Goal: Transaction & Acquisition: Book appointment/travel/reservation

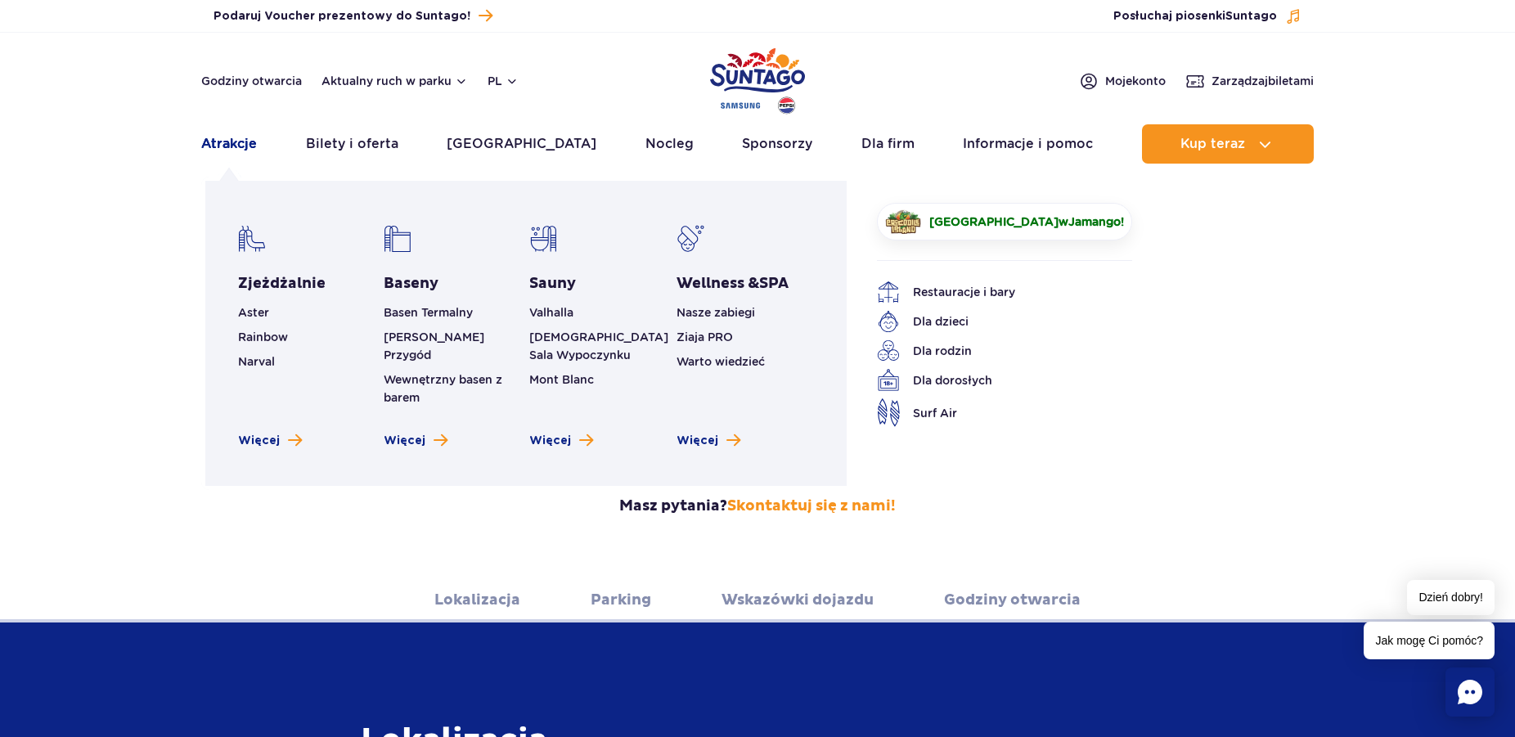
click at [239, 146] on link "Atrakcje" at bounding box center [229, 143] width 56 height 39
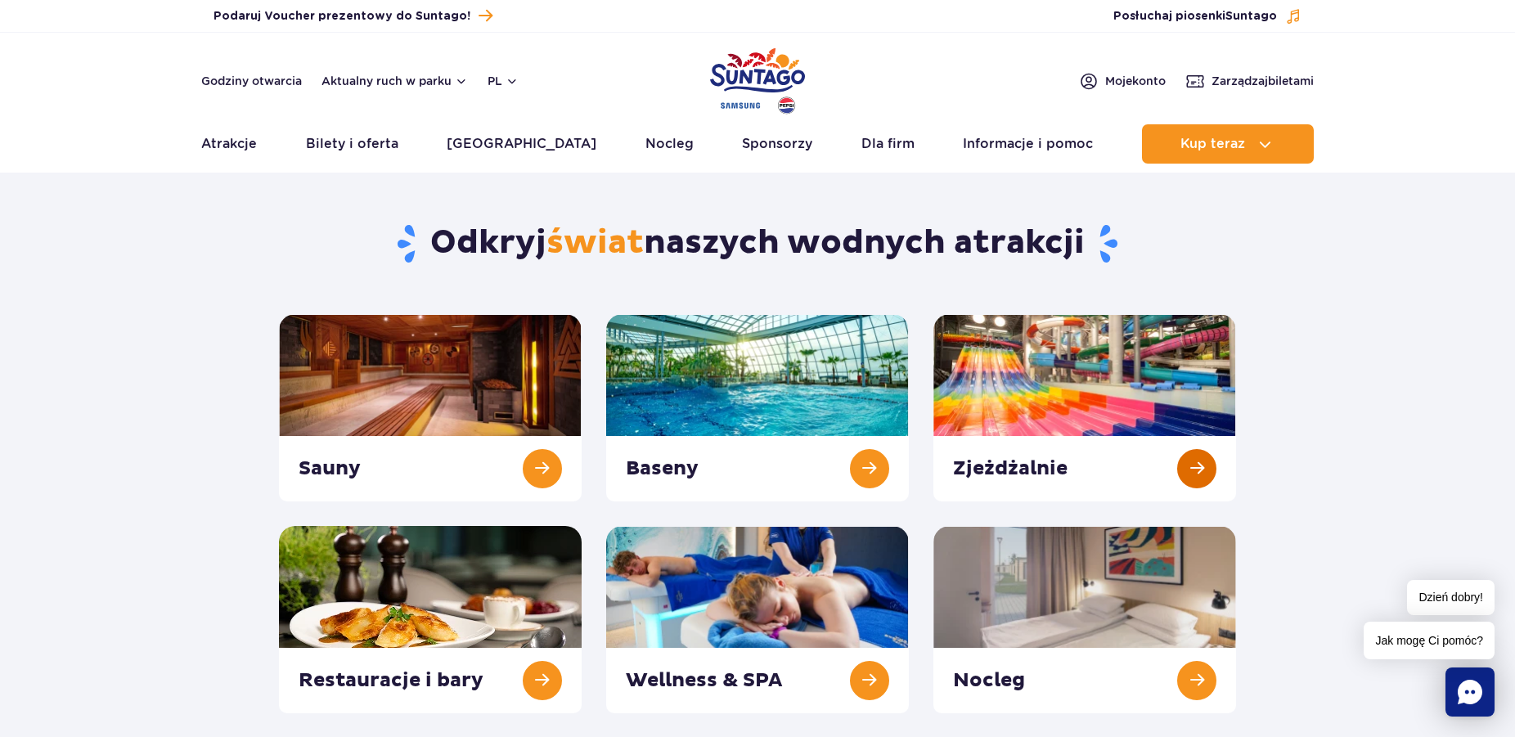
click at [1044, 412] on link at bounding box center [1085, 407] width 303 height 187
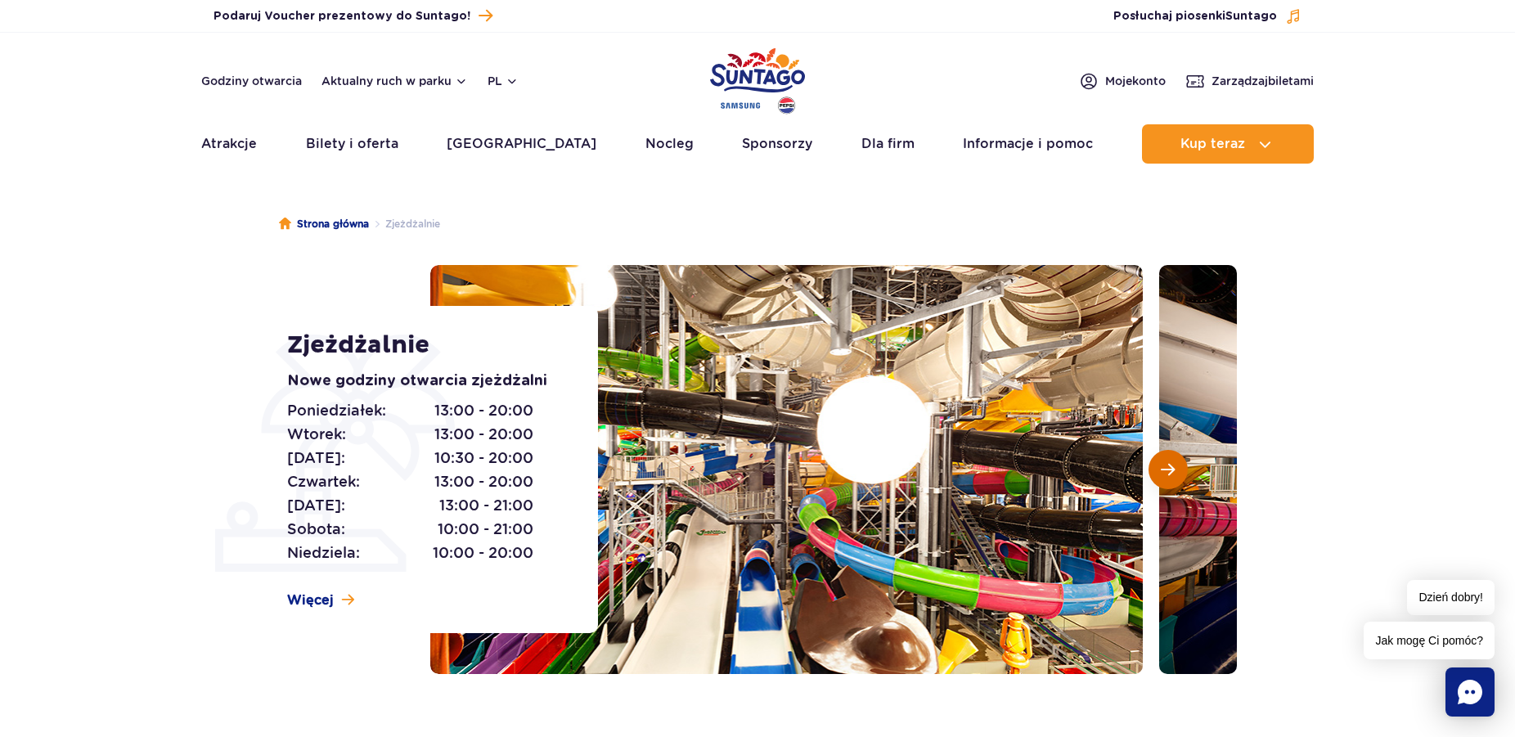
click at [1179, 461] on button "Następny slajd" at bounding box center [1168, 469] width 39 height 39
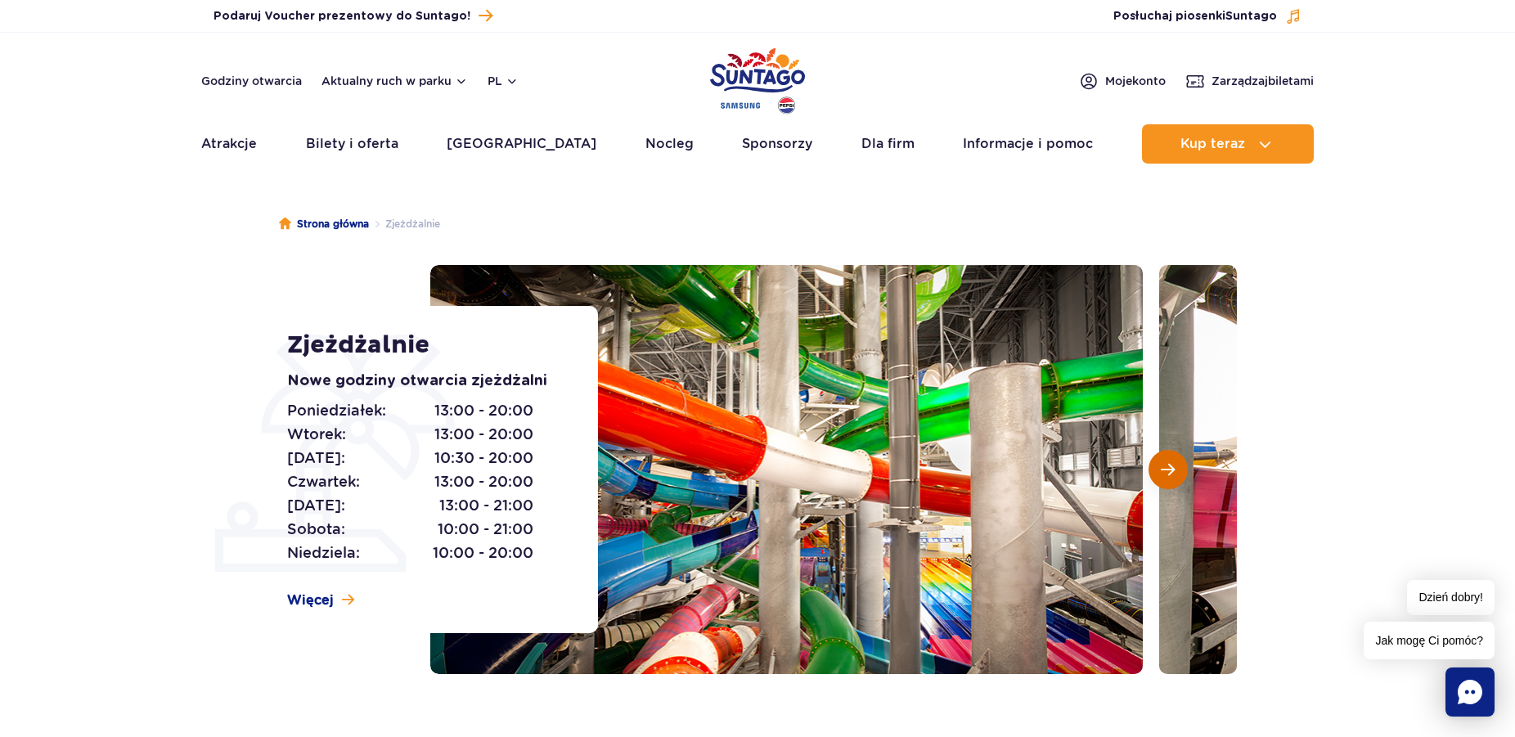
click at [1178, 462] on button "Następny slajd" at bounding box center [1168, 469] width 39 height 39
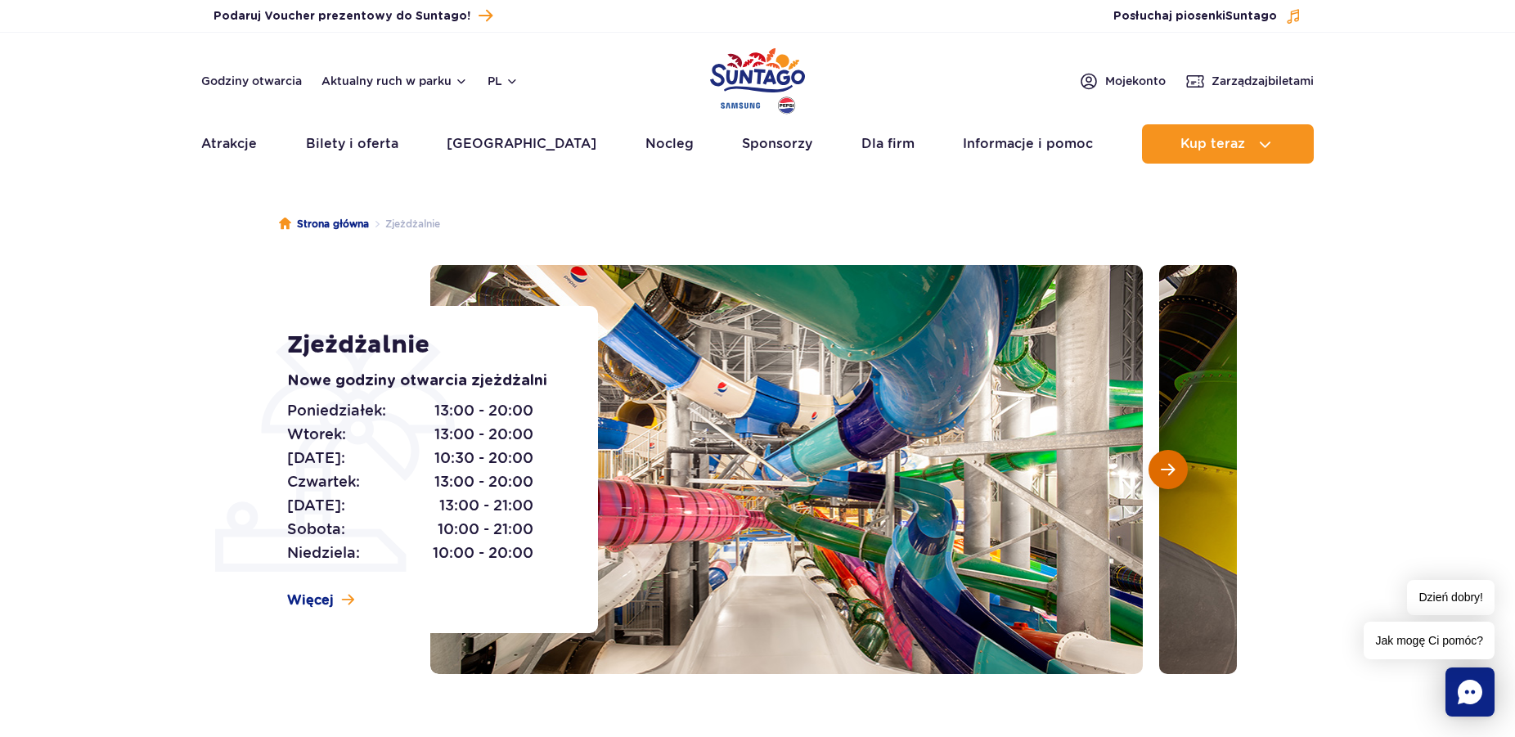
click at [1178, 462] on button "Następny slajd" at bounding box center [1168, 469] width 39 height 39
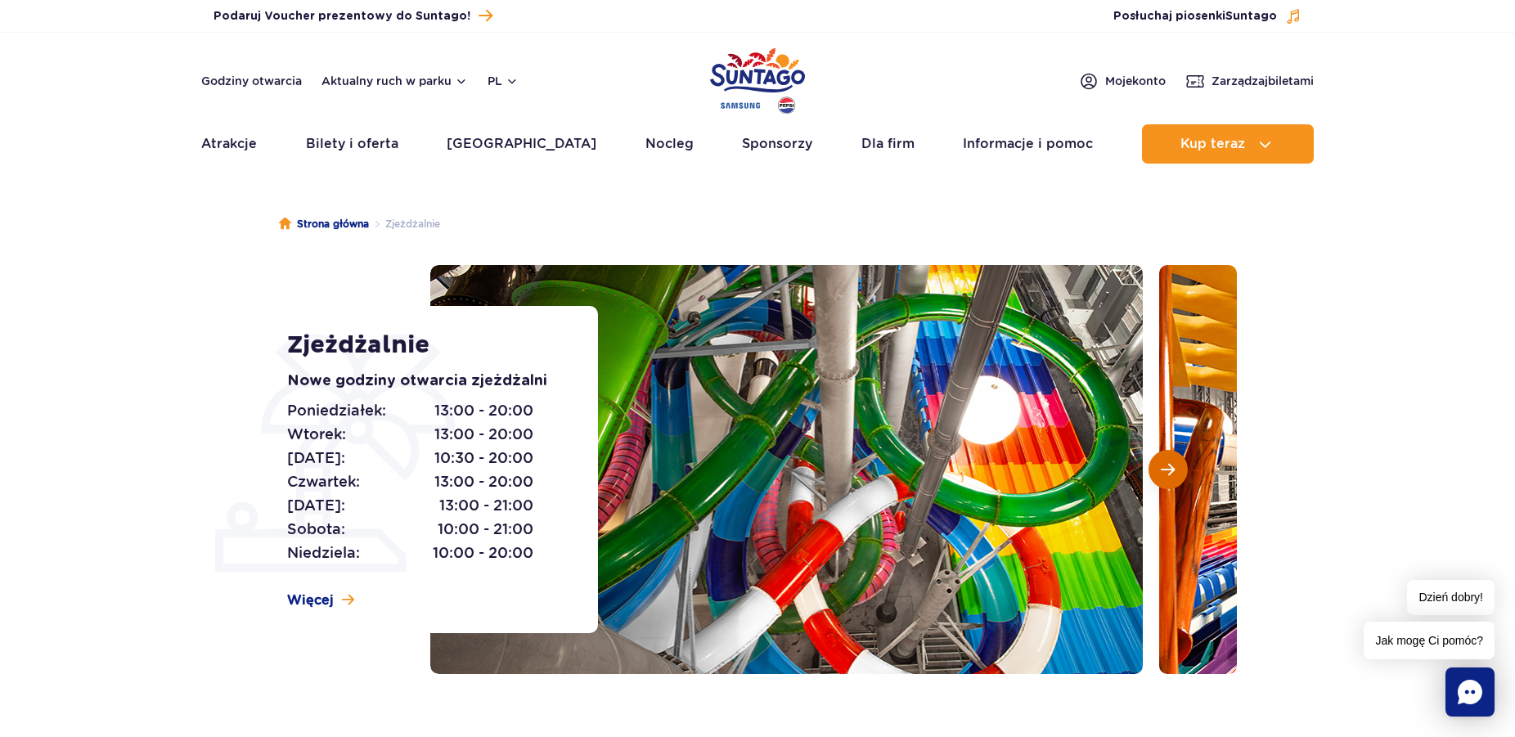
click at [1178, 462] on button "Następny slajd" at bounding box center [1168, 469] width 39 height 39
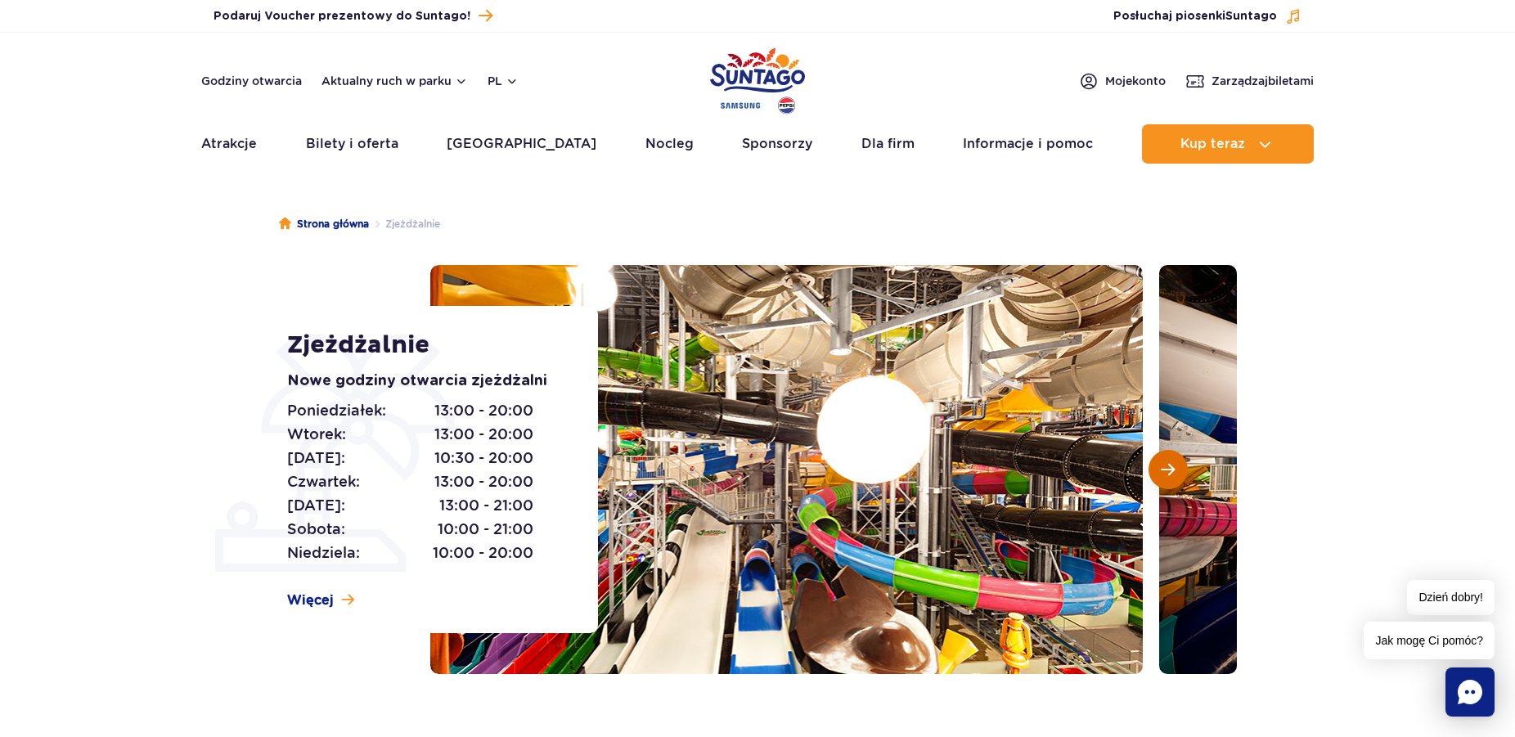
click at [1178, 462] on button "Następny slajd" at bounding box center [1168, 469] width 39 height 39
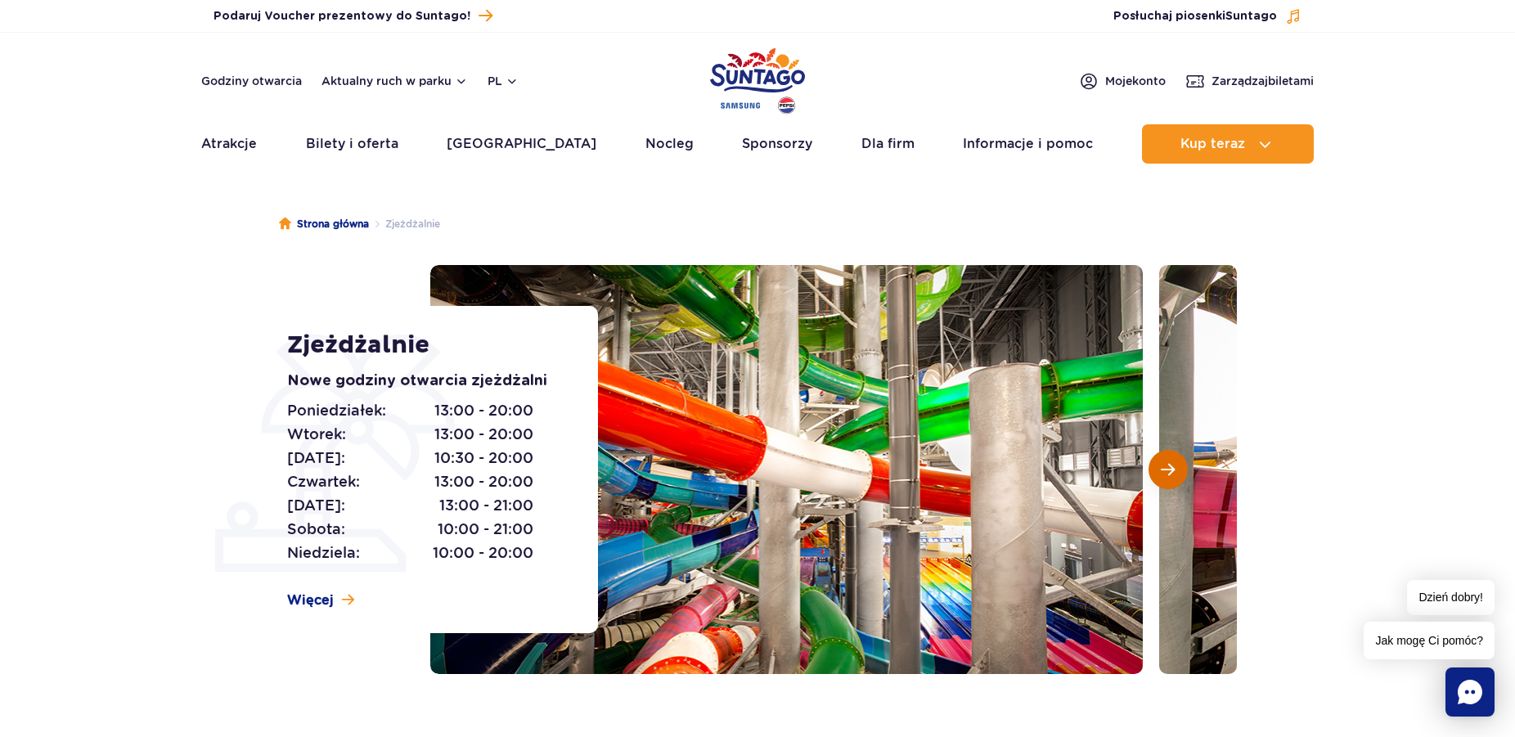
click at [1178, 462] on button "Następny slajd" at bounding box center [1168, 469] width 39 height 39
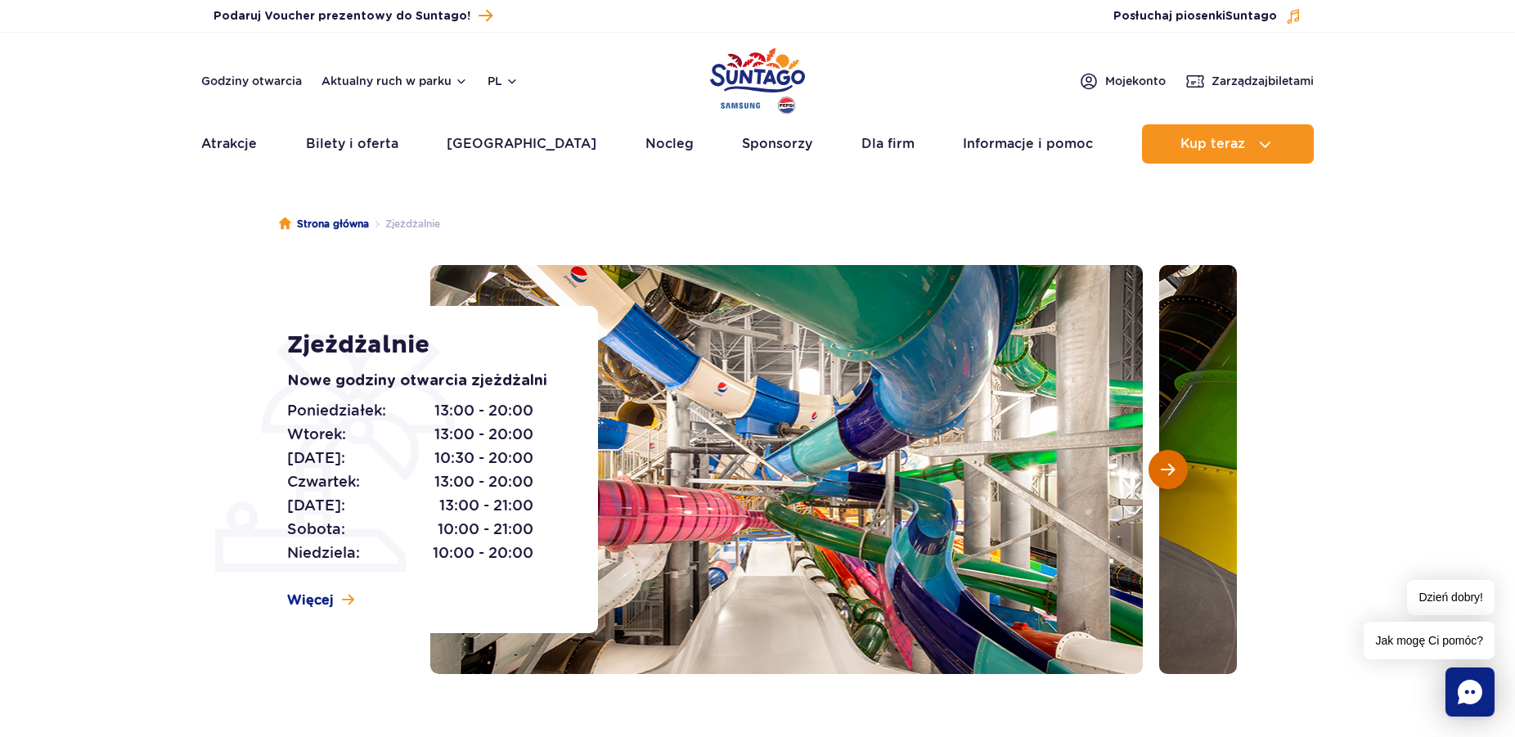
click at [1178, 462] on button "Następny slajd" at bounding box center [1168, 469] width 39 height 39
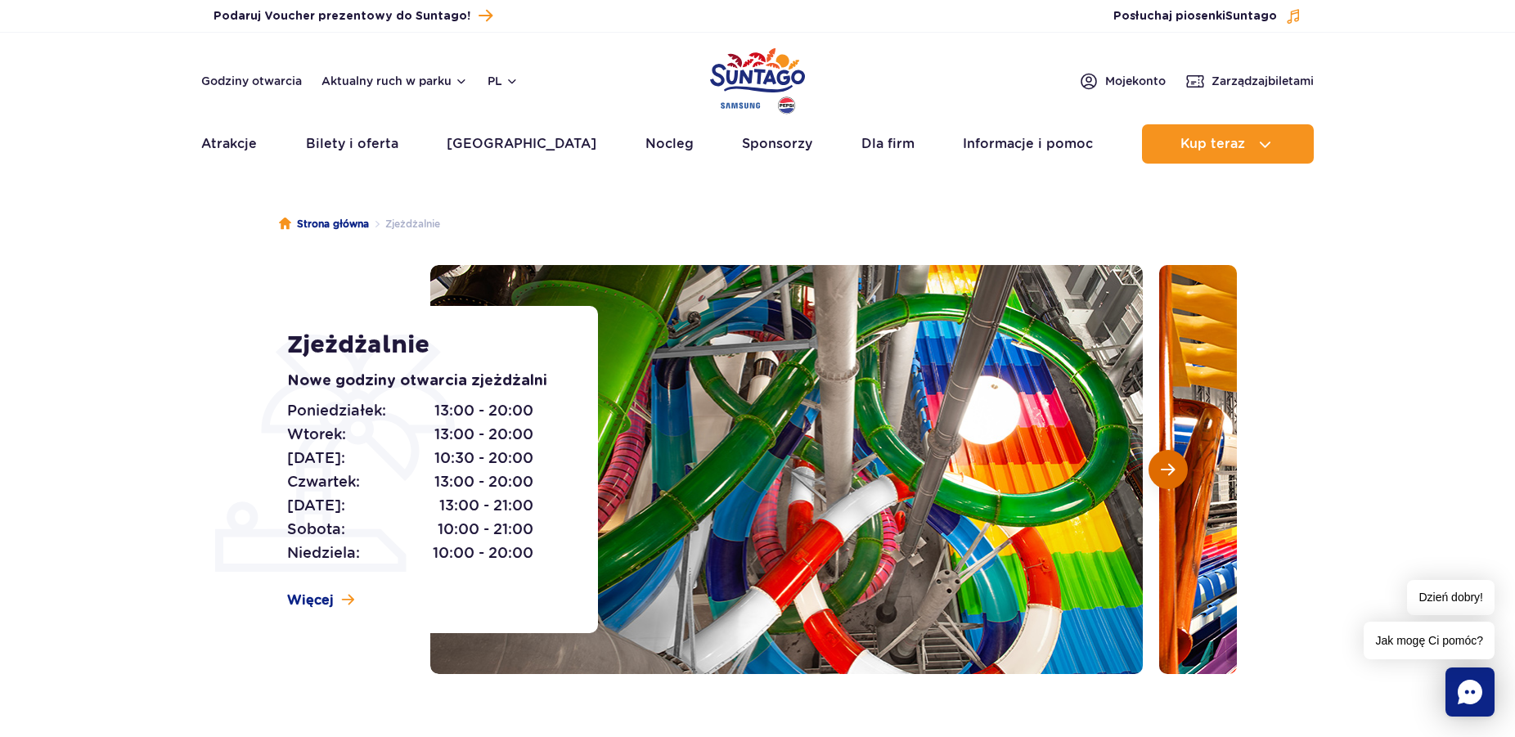
click at [1178, 462] on button "Następny slajd" at bounding box center [1168, 469] width 39 height 39
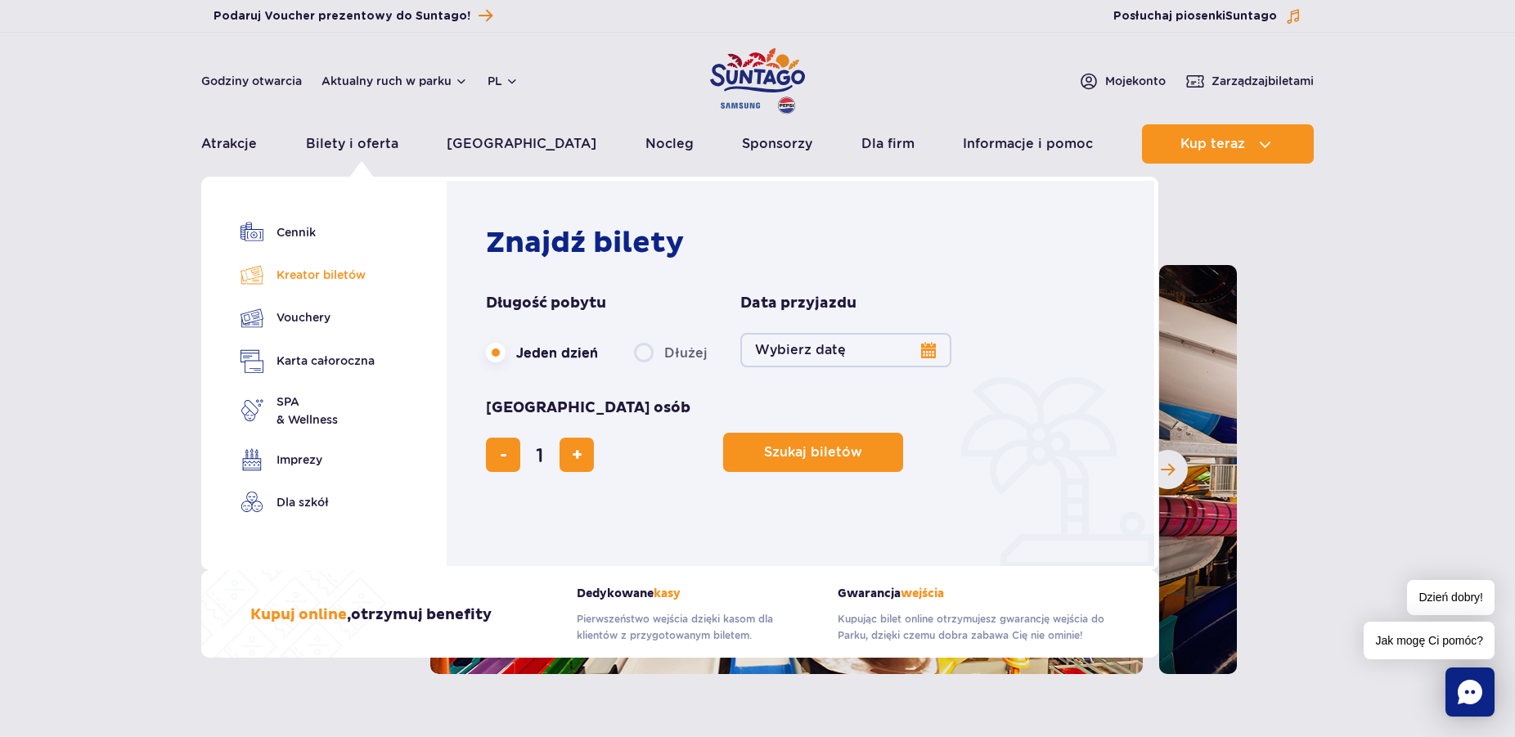
click at [322, 277] on link "Kreator biletów" at bounding box center [308, 274] width 134 height 23
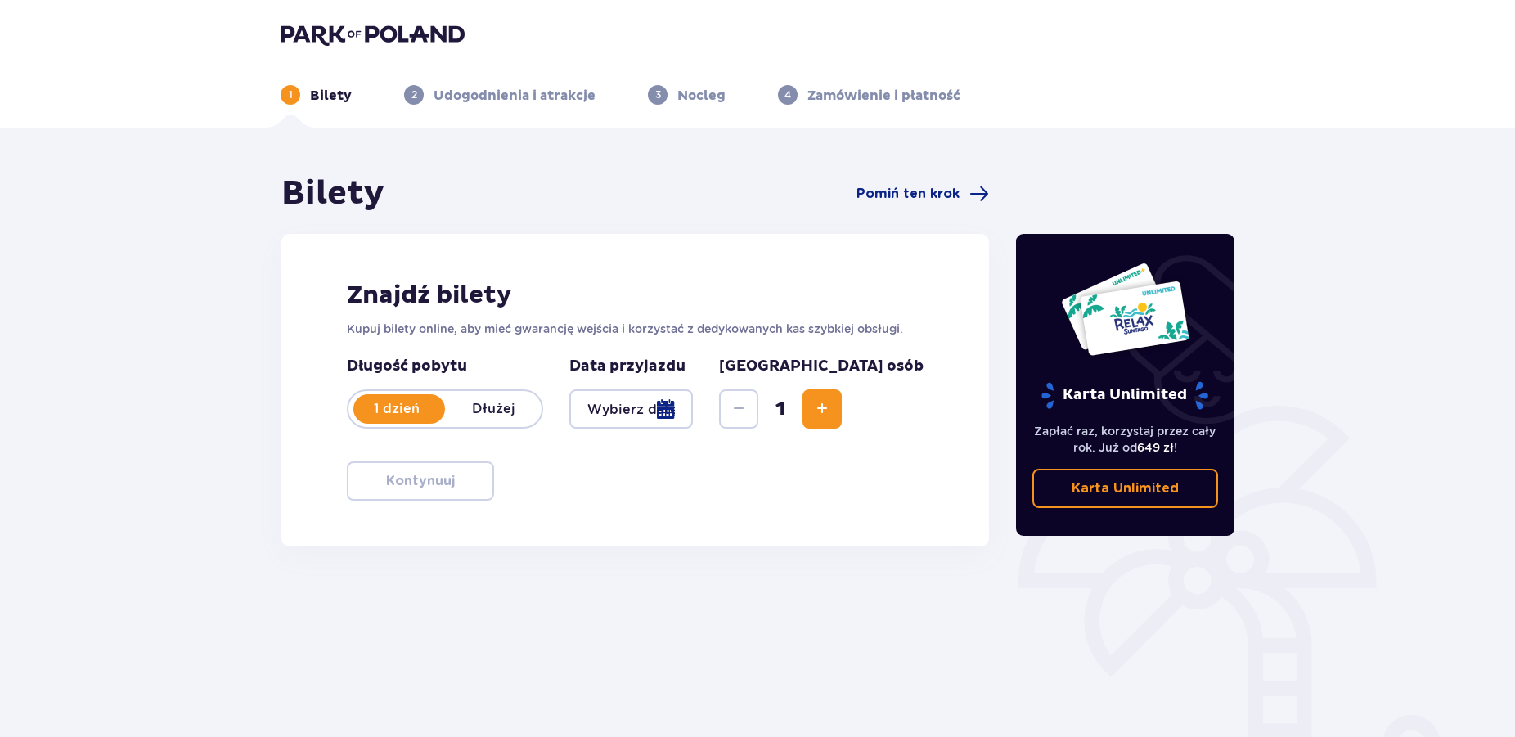
click at [693, 412] on div at bounding box center [631, 408] width 124 height 39
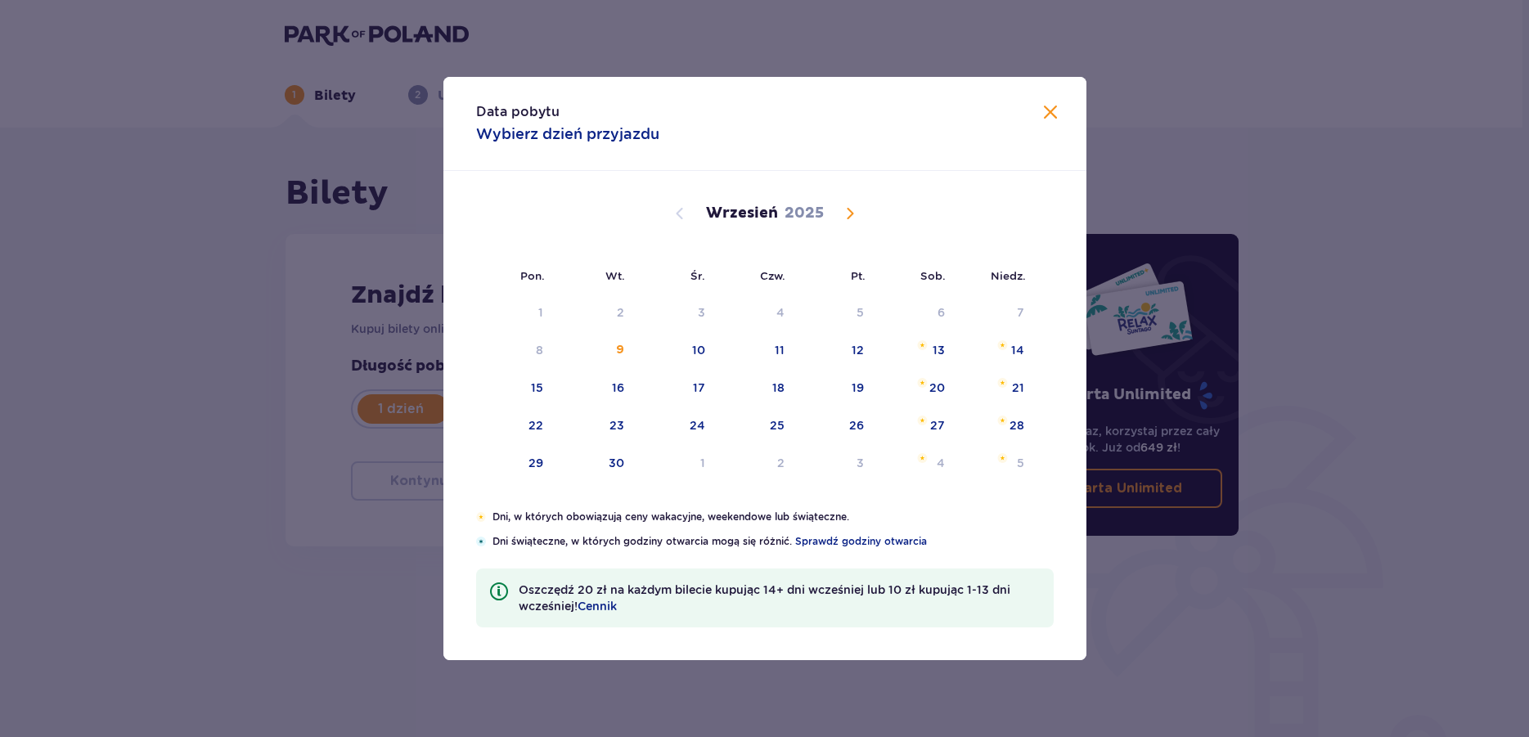
click at [852, 211] on span "Calendar" at bounding box center [850, 214] width 20 height 20
click at [845, 211] on span "Calendar" at bounding box center [850, 214] width 20 height 20
click at [853, 214] on span "Calendar" at bounding box center [850, 214] width 20 height 20
click at [541, 353] on div "5" at bounding box center [539, 350] width 7 height 16
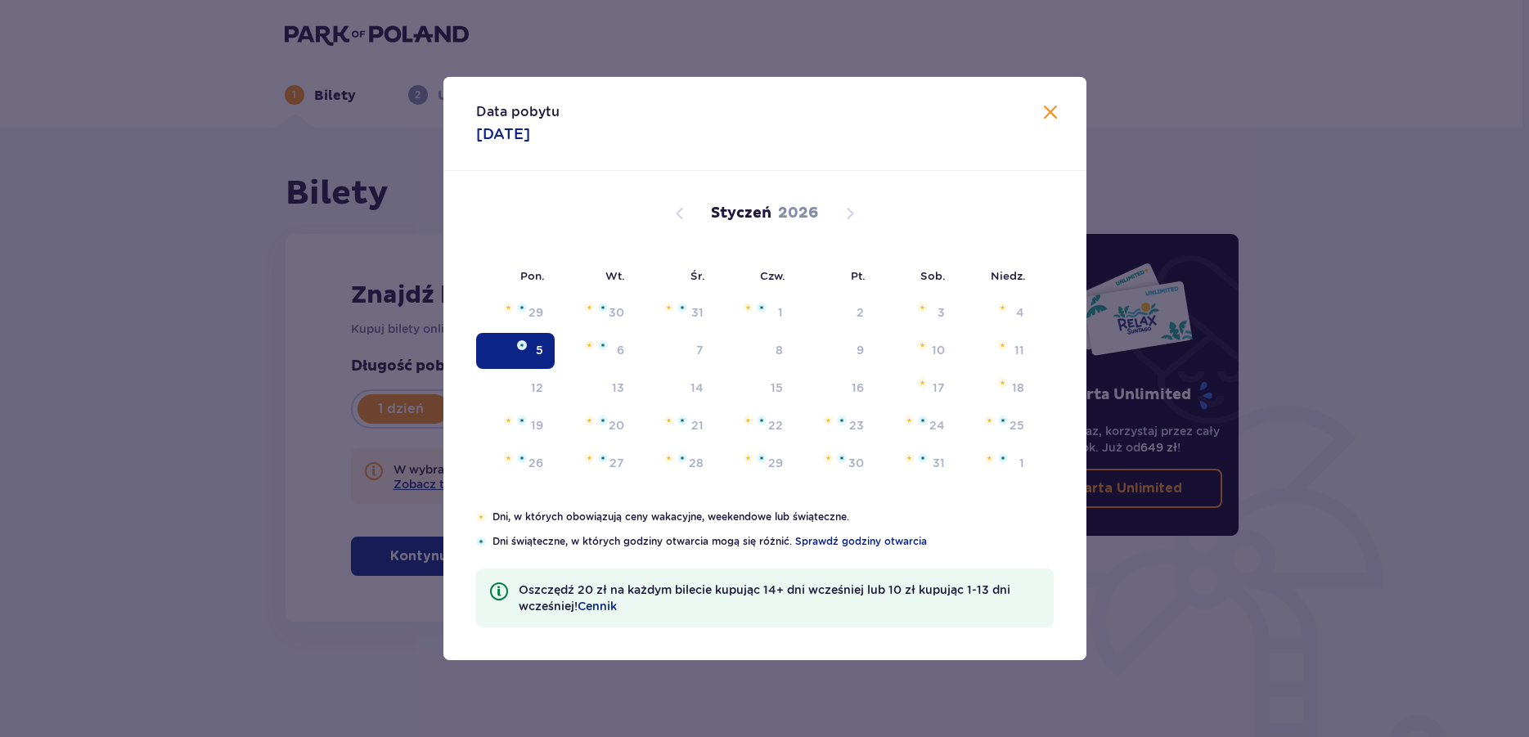
type input "05.01.26"
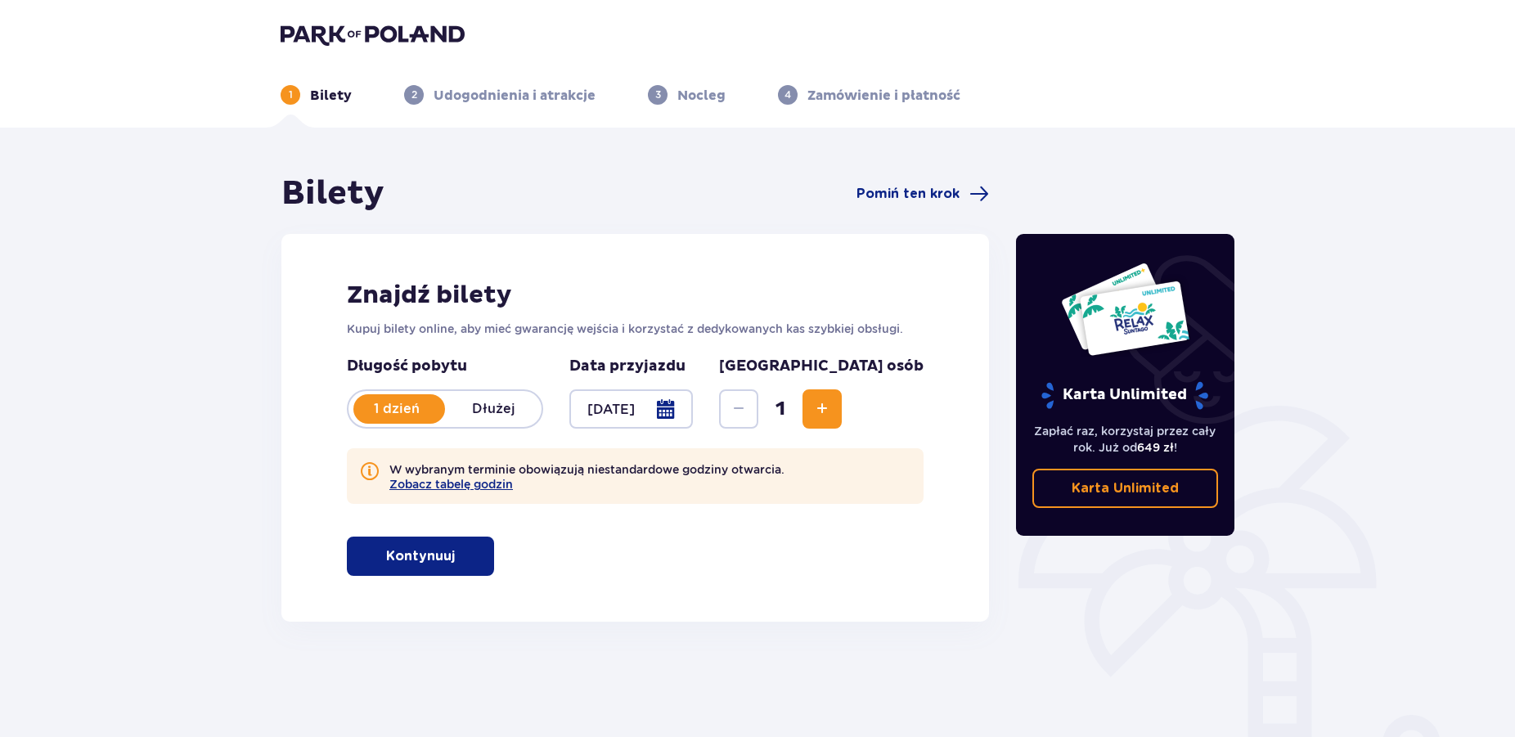
click at [832, 410] on span "Increase" at bounding box center [823, 409] width 20 height 20
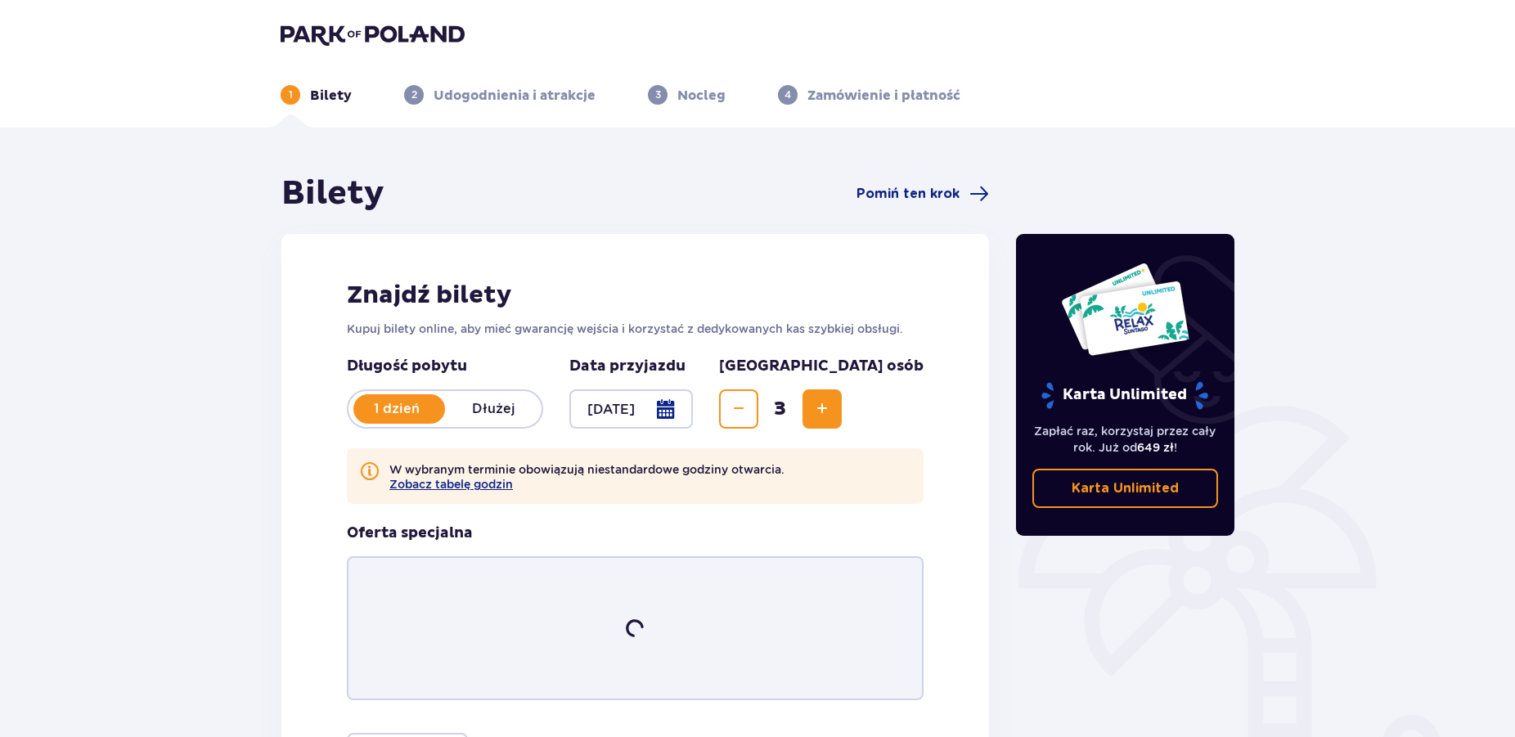
click at [832, 410] on span "Increase" at bounding box center [823, 409] width 20 height 20
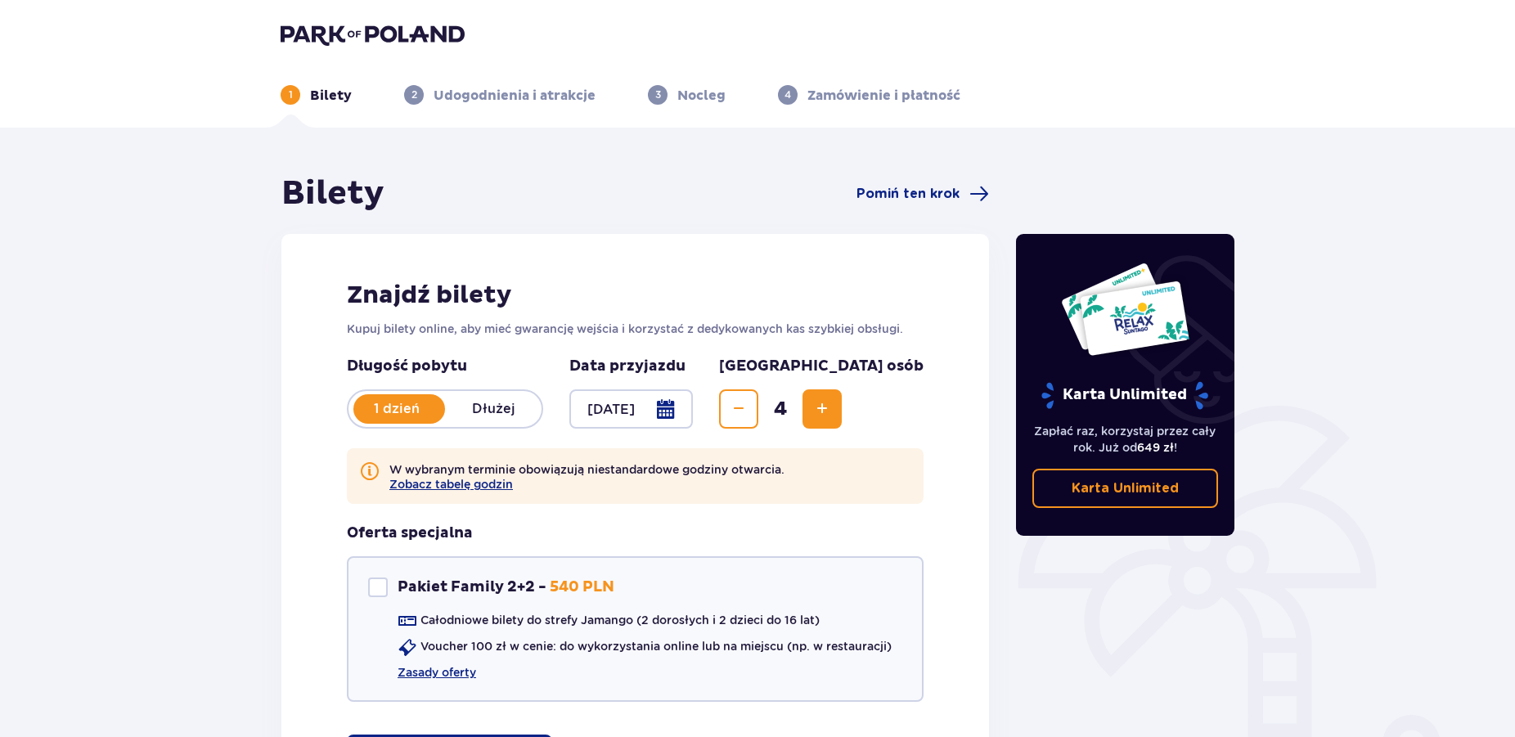
click at [832, 410] on span "Increase" at bounding box center [823, 409] width 20 height 20
click at [749, 409] on span "Decrease" at bounding box center [739, 409] width 20 height 20
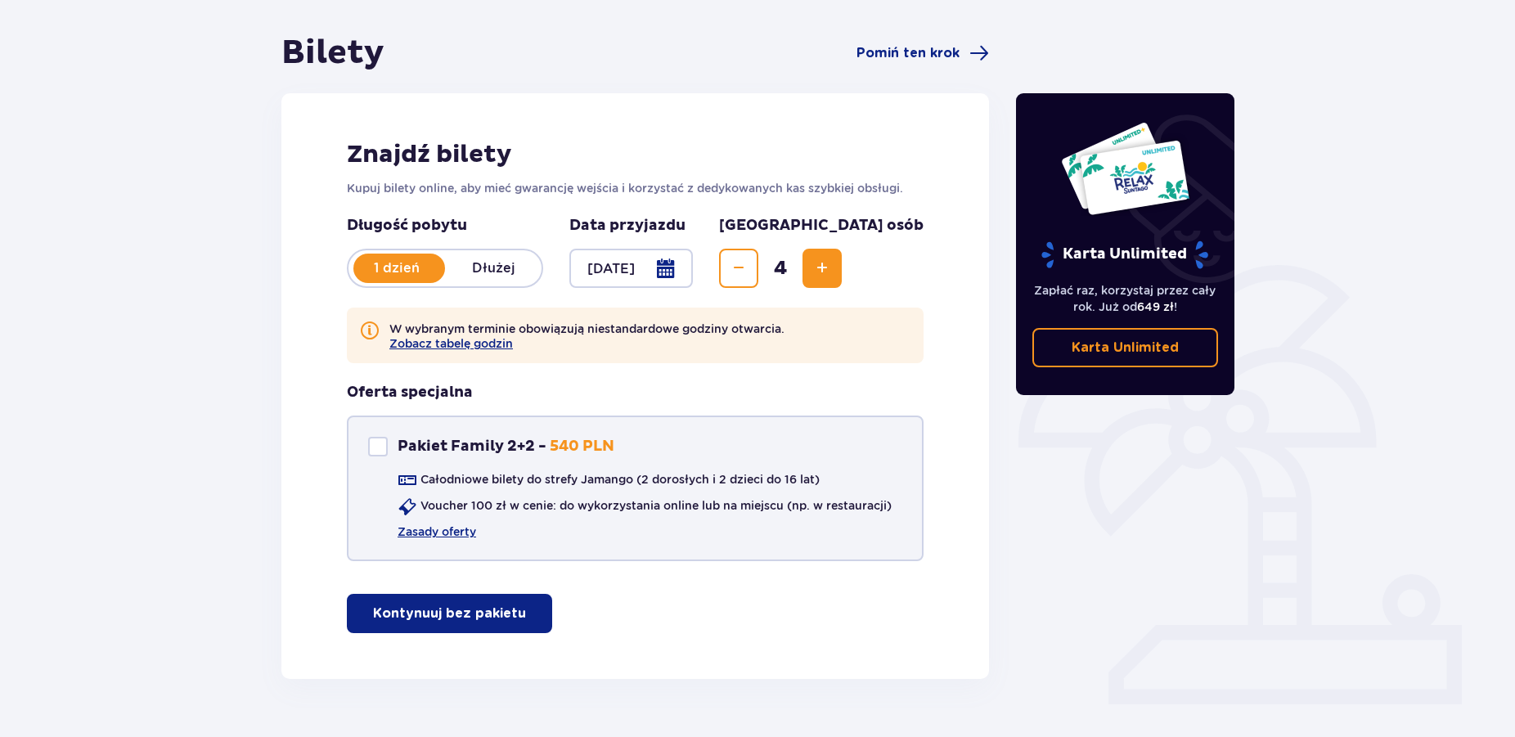
scroll to position [181, 0]
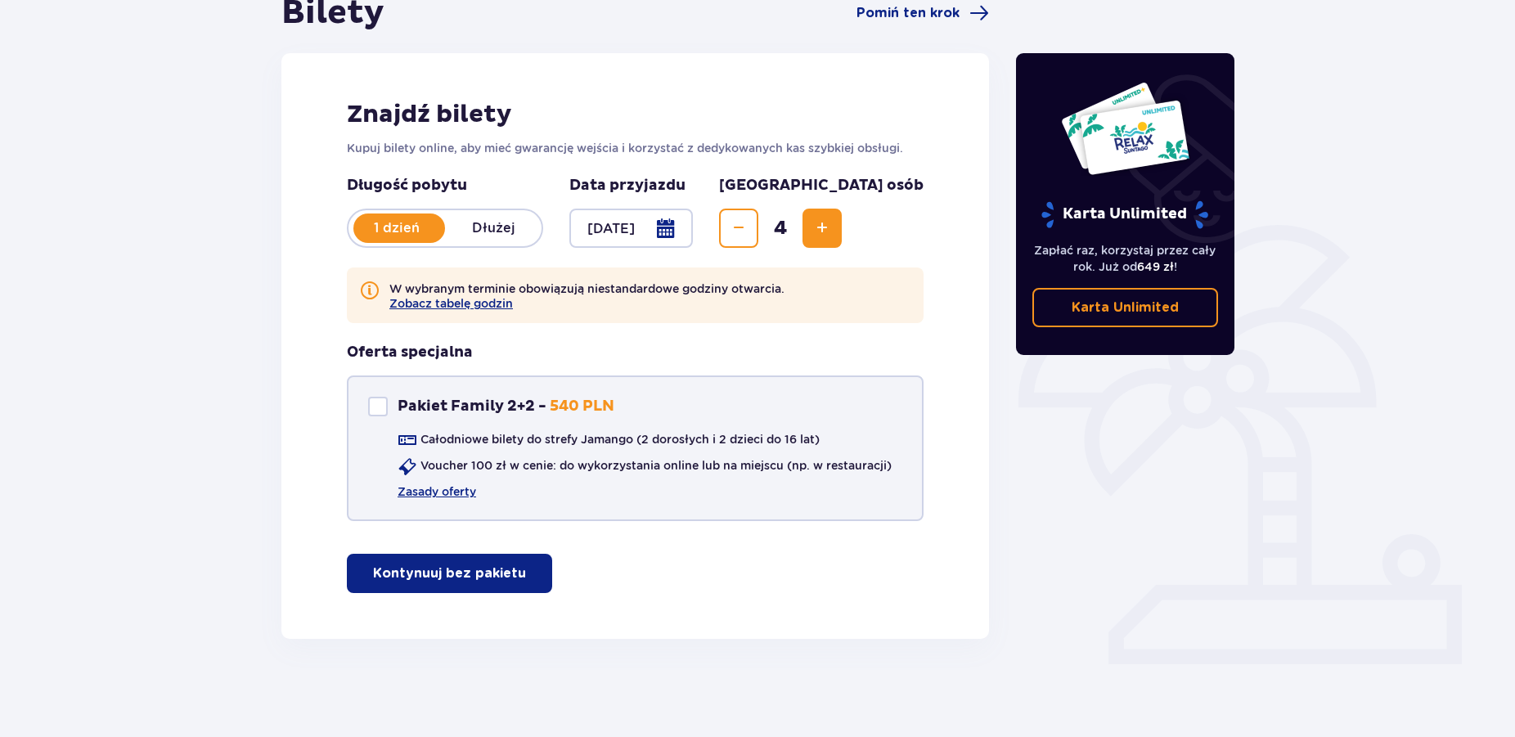
click at [379, 407] on div at bounding box center [378, 407] width 20 height 20
checkbox input "true"
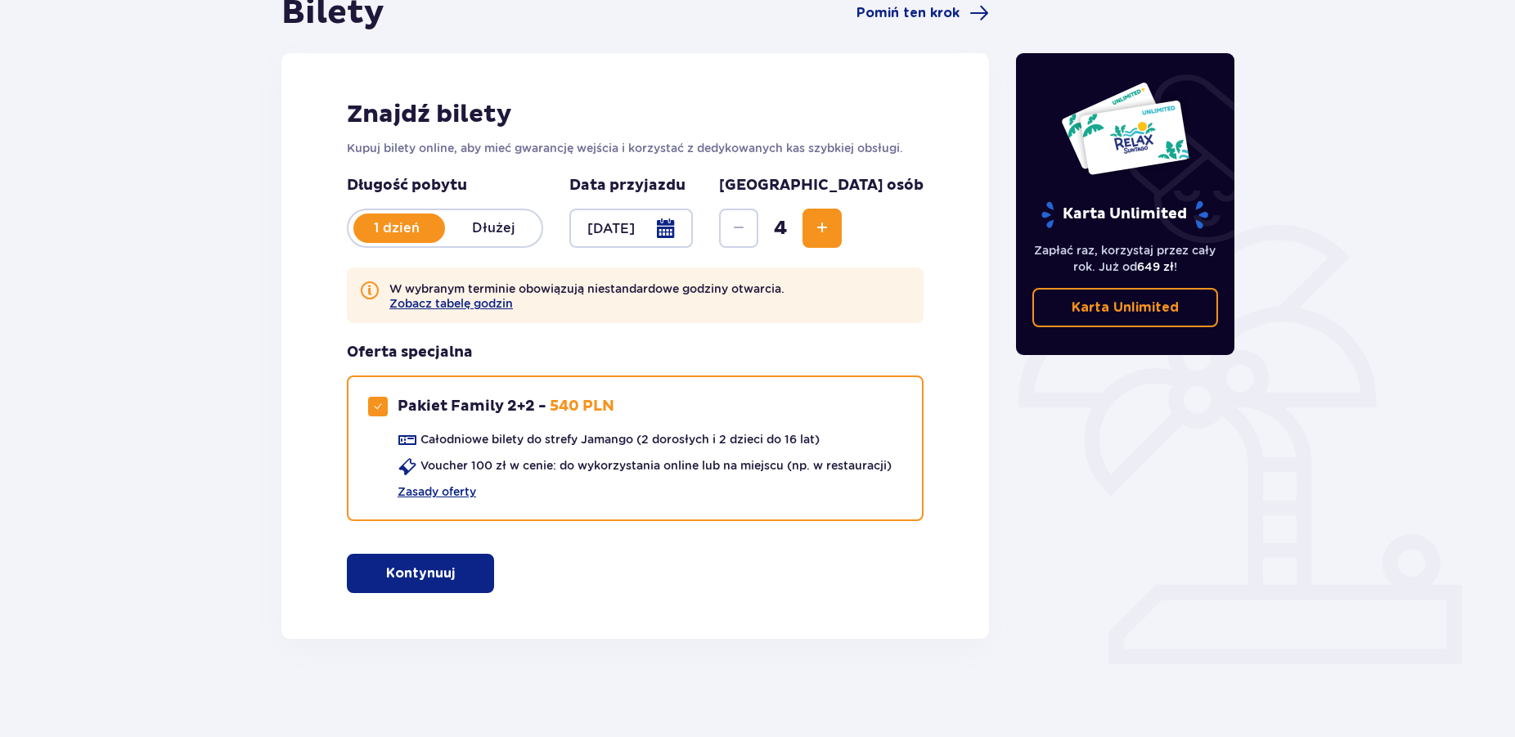
click at [419, 573] on p "Kontynuuj" at bounding box center [420, 574] width 69 height 18
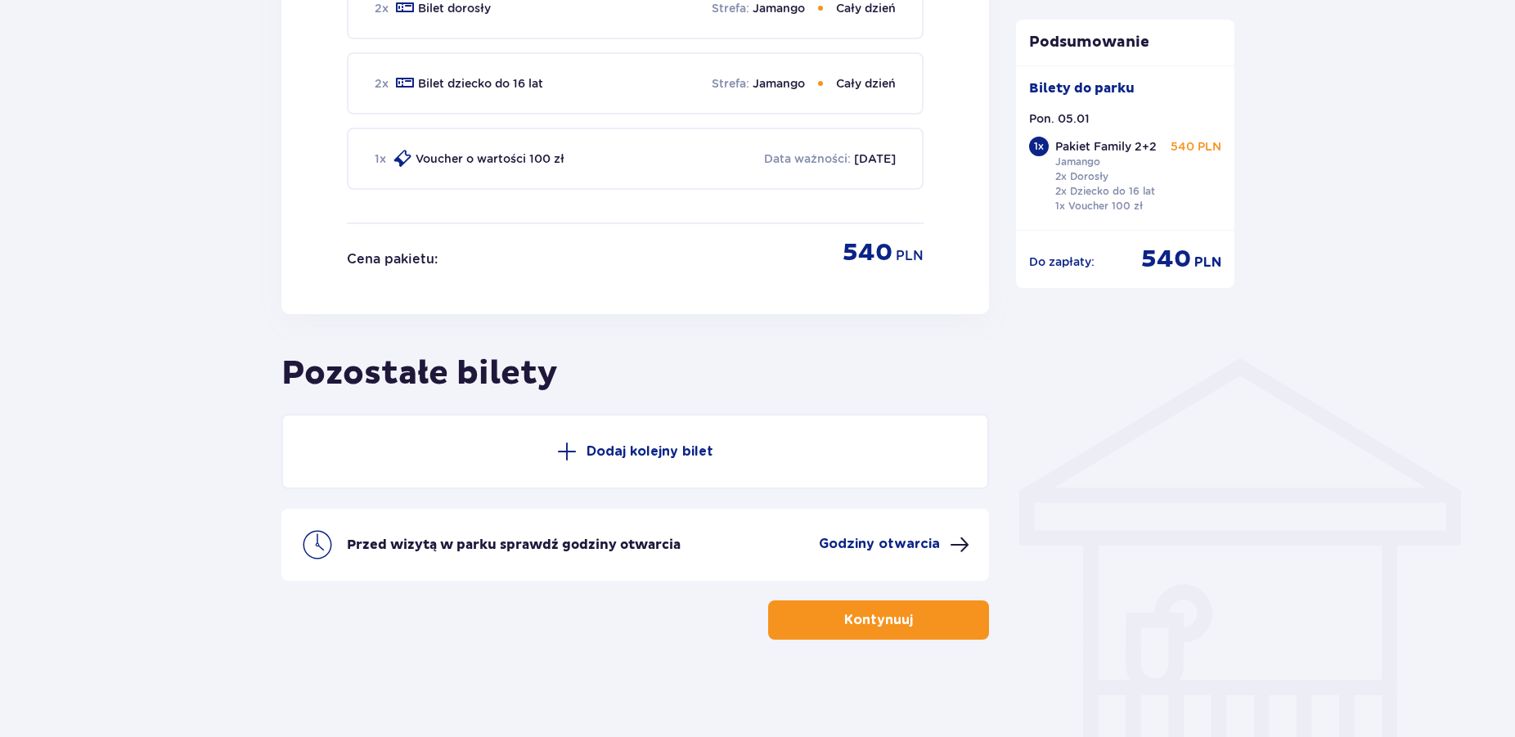
scroll to position [971, 0]
click at [631, 452] on p "Dodaj kolejny bilet" at bounding box center [650, 451] width 127 height 18
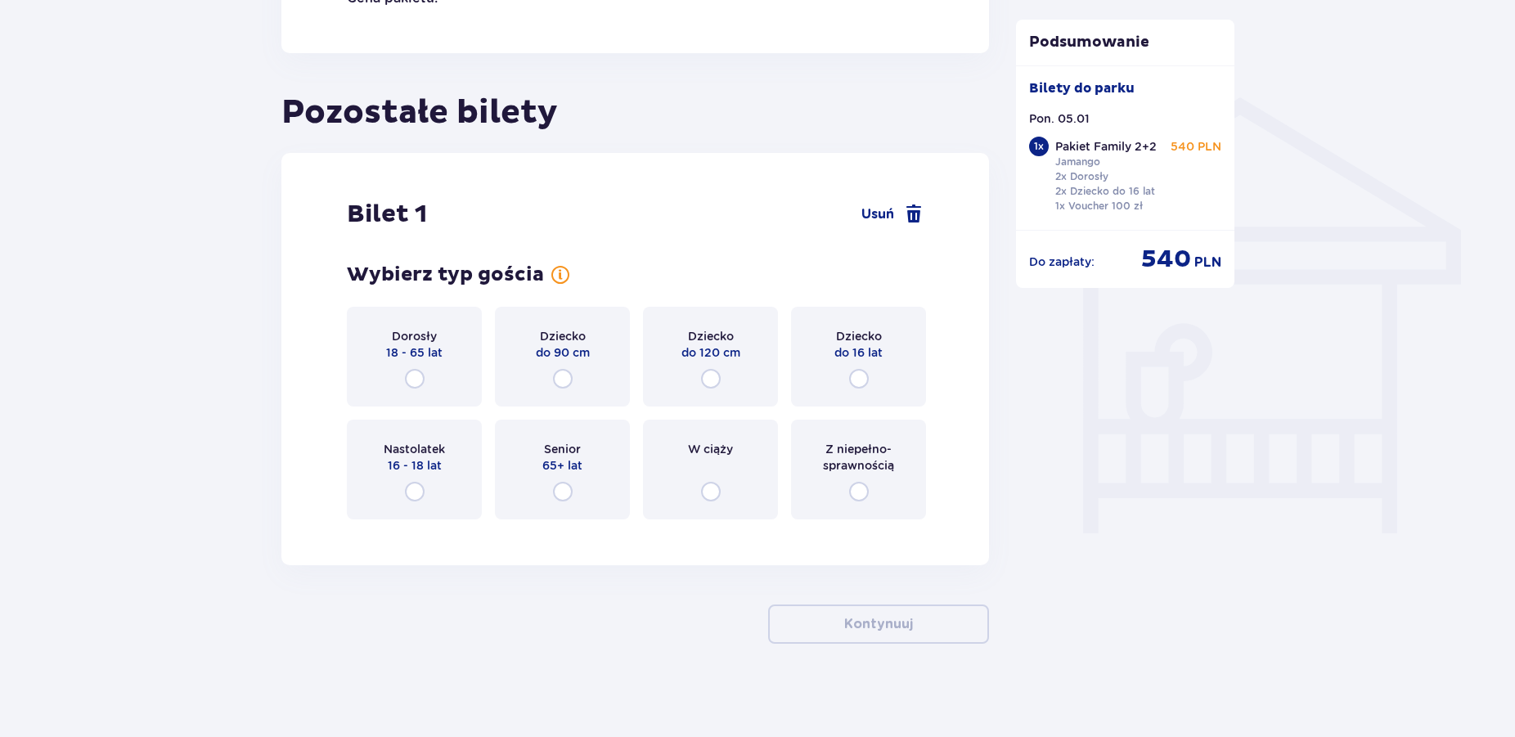
scroll to position [1236, 0]
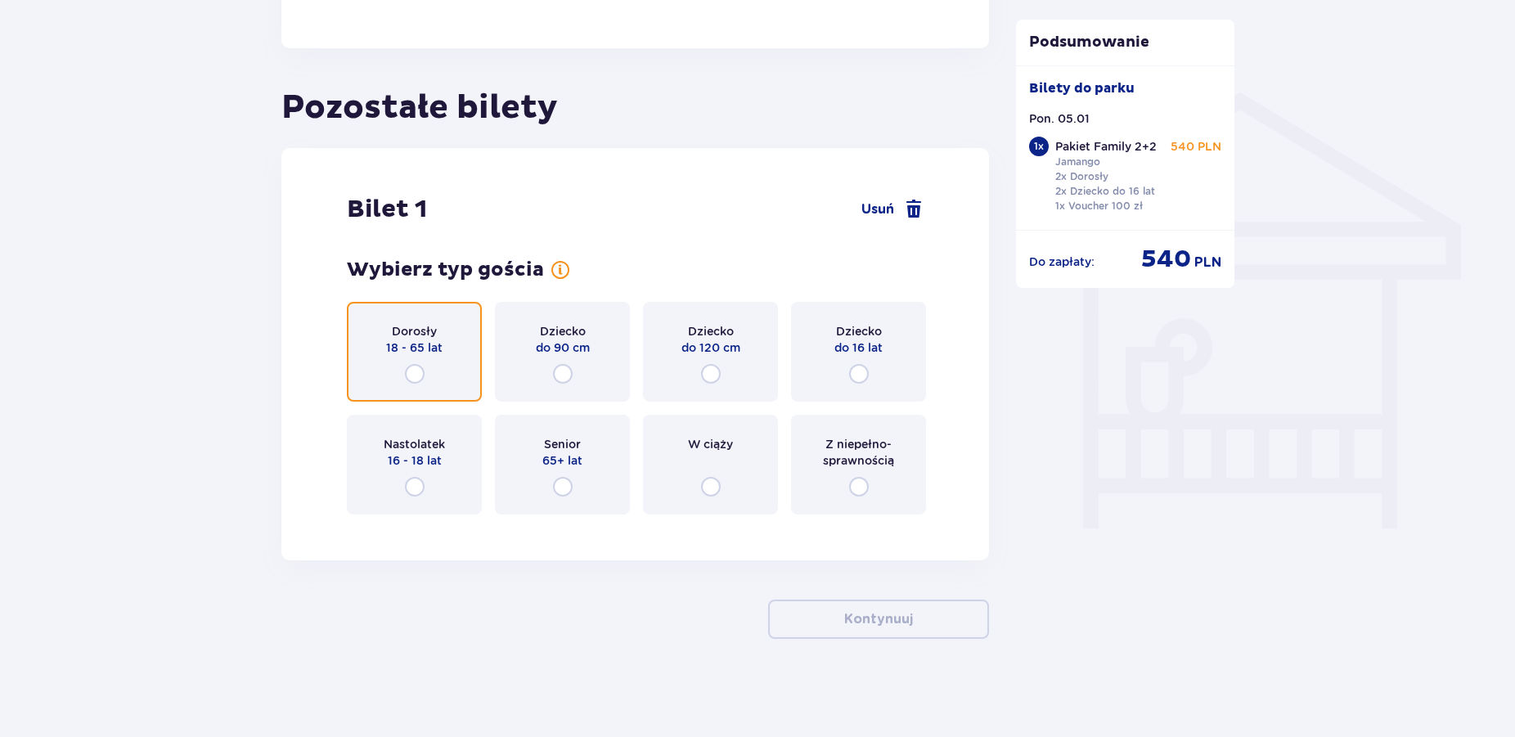
click at [410, 373] on input "radio" at bounding box center [415, 374] width 20 height 20
radio input "true"
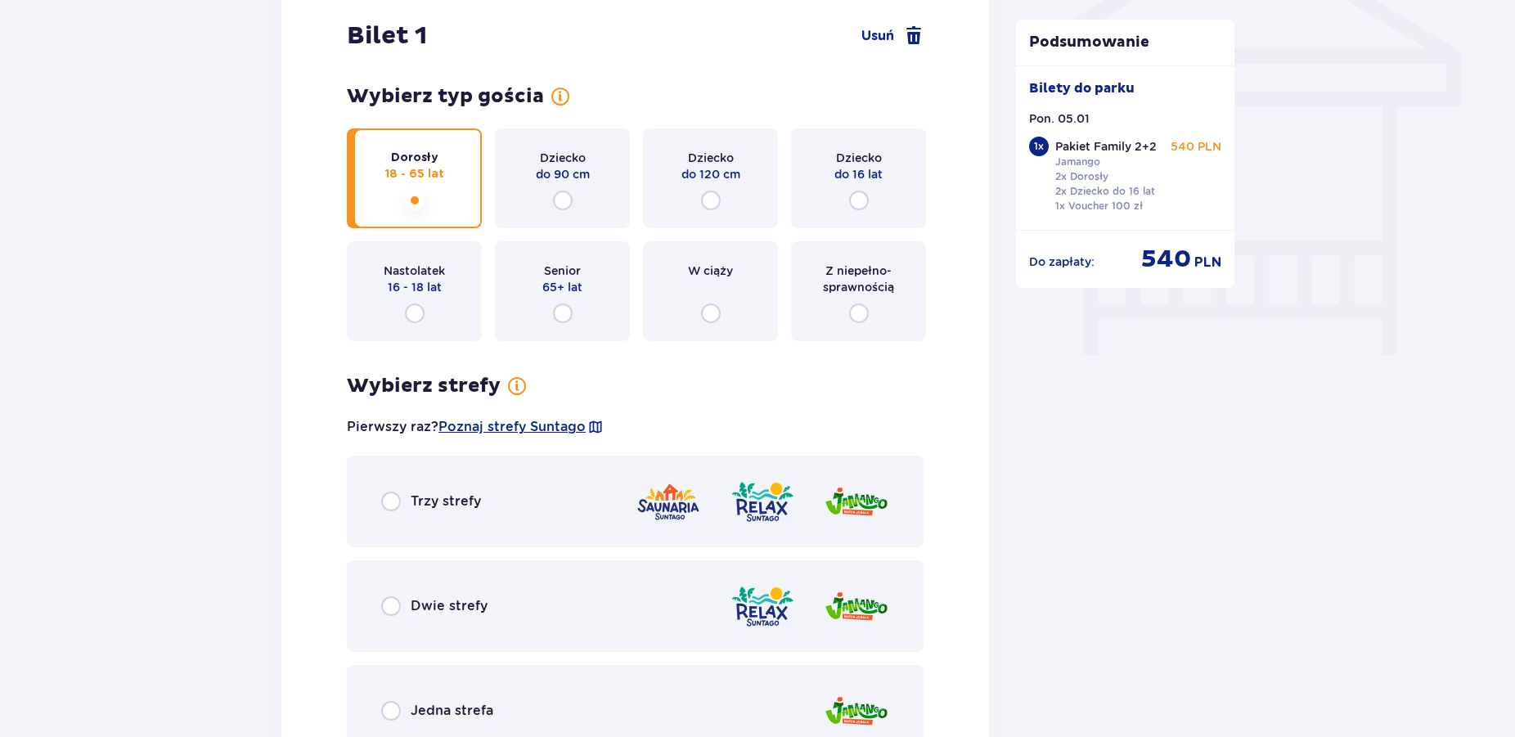
scroll to position [1569, 0]
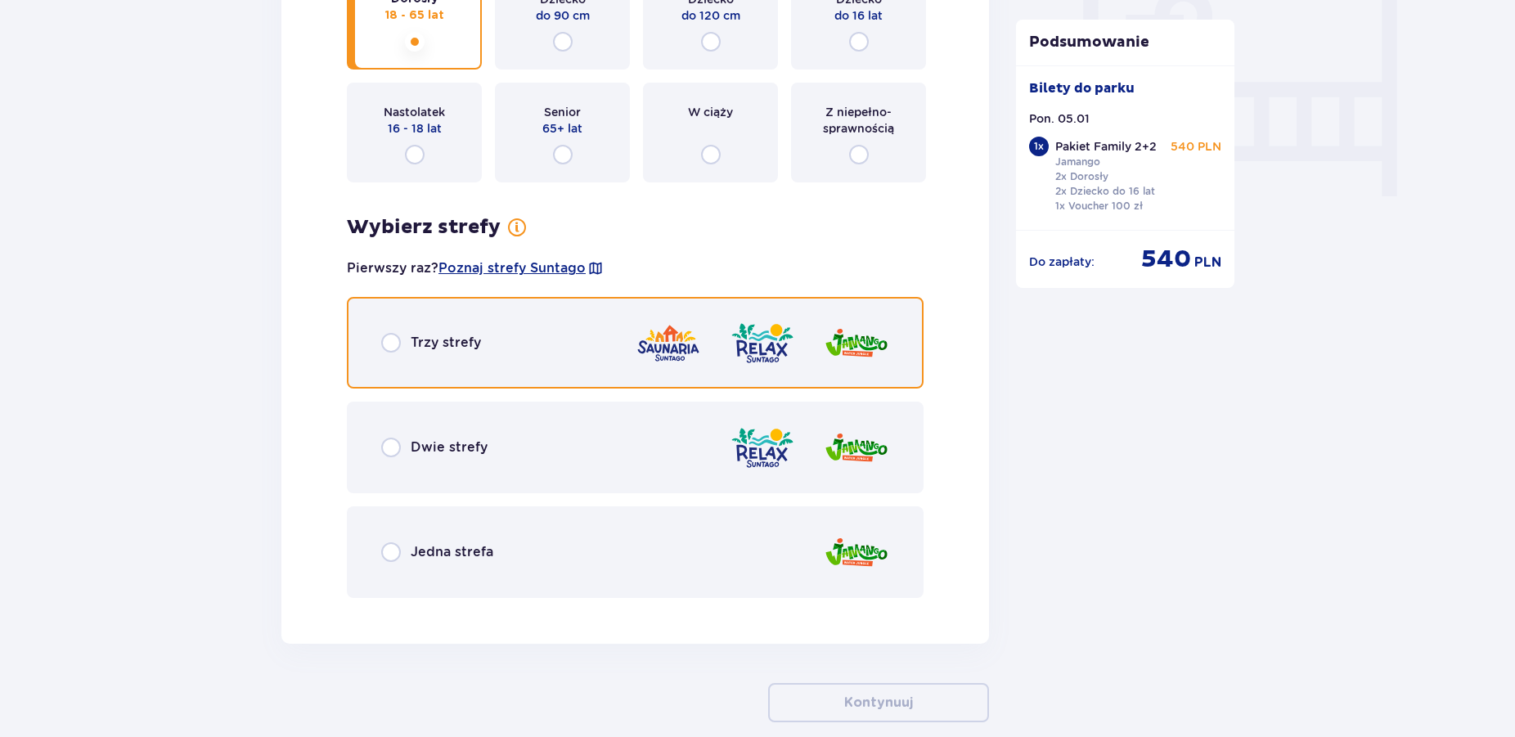
click at [392, 340] on input "radio" at bounding box center [391, 343] width 20 height 20
radio input "true"
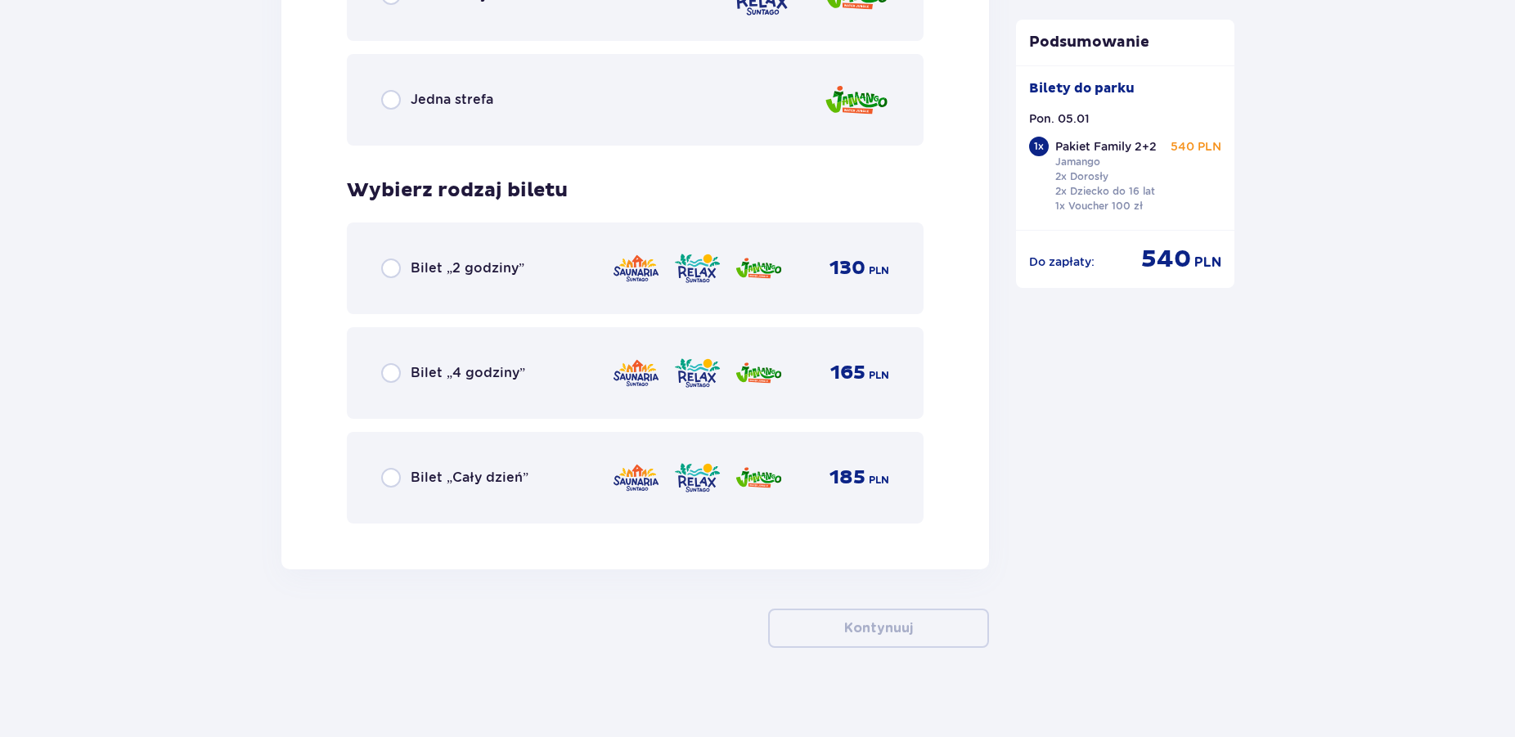
scroll to position [2030, 0]
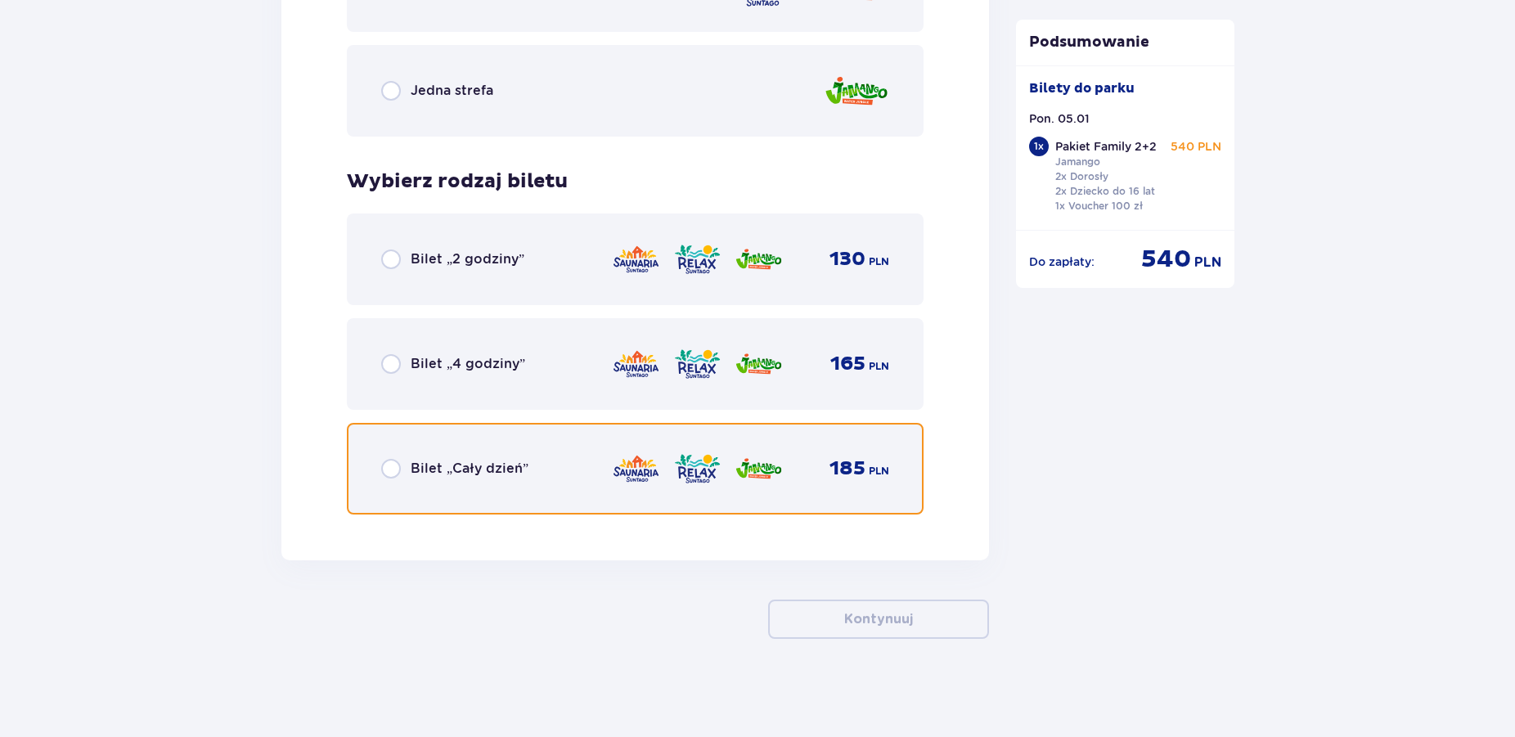
click at [386, 478] on input "radio" at bounding box center [391, 469] width 20 height 20
radio input "true"
click at [386, 478] on input "radio" at bounding box center [391, 469] width 20 height 20
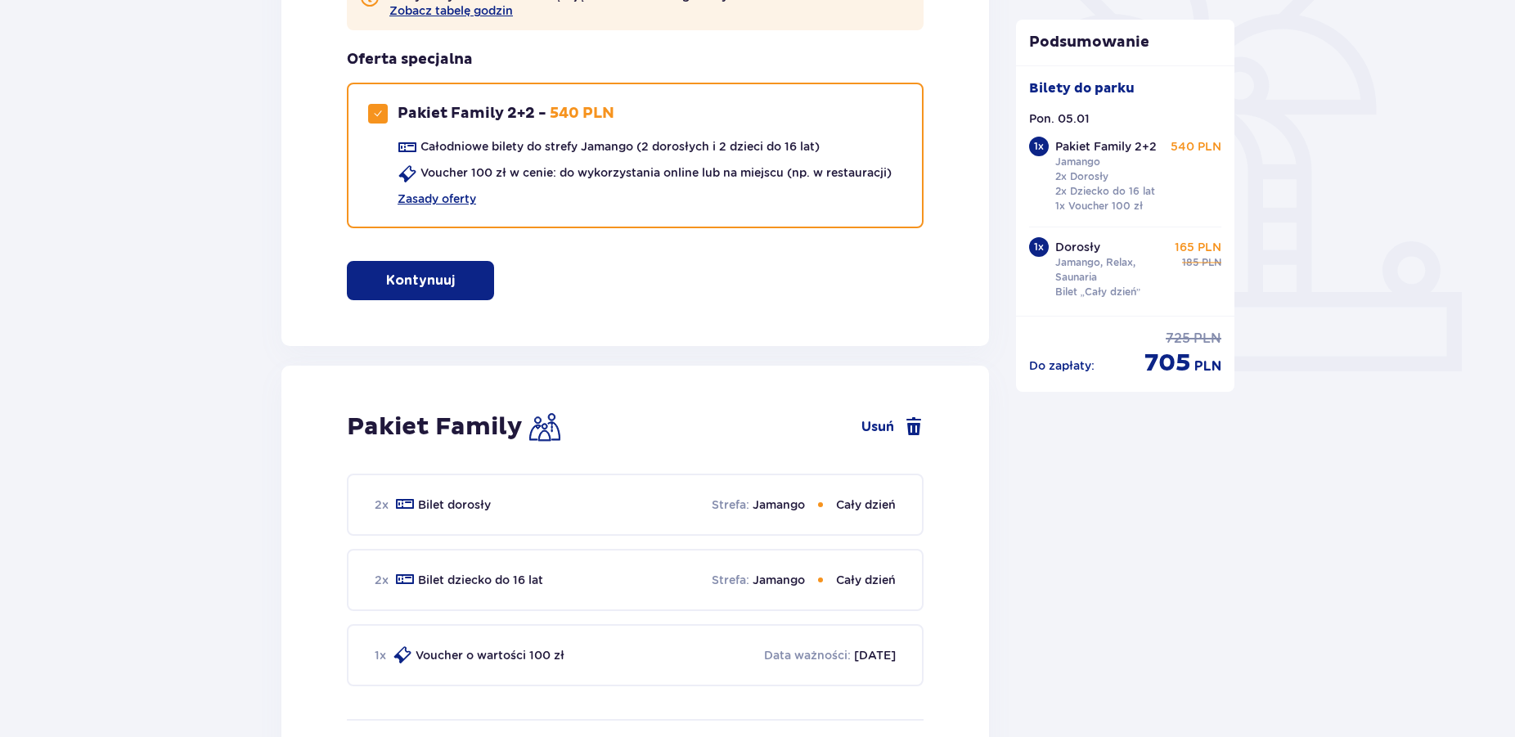
scroll to position [277, 0]
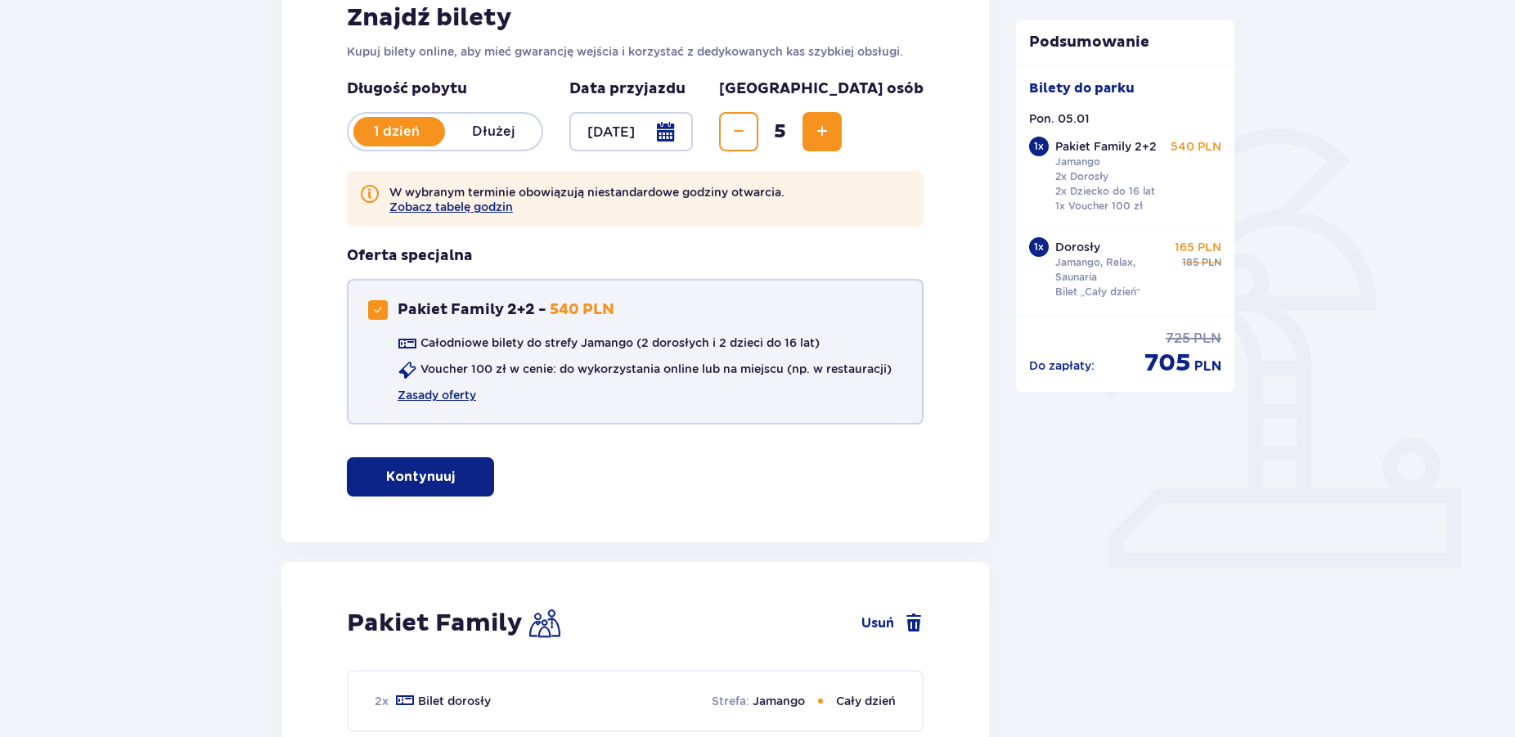
click at [380, 317] on div at bounding box center [378, 310] width 20 height 20
checkbox input "false"
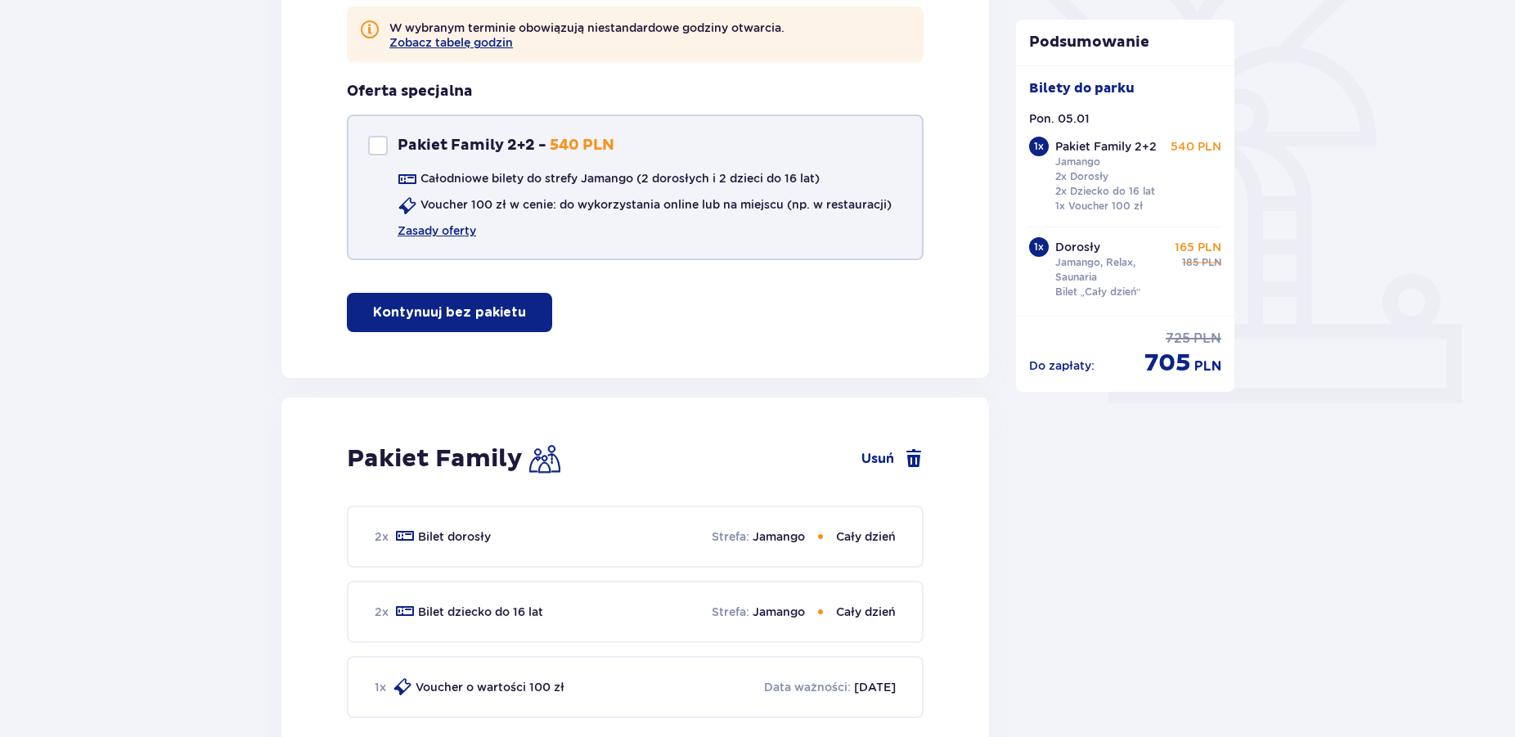
scroll to position [444, 0]
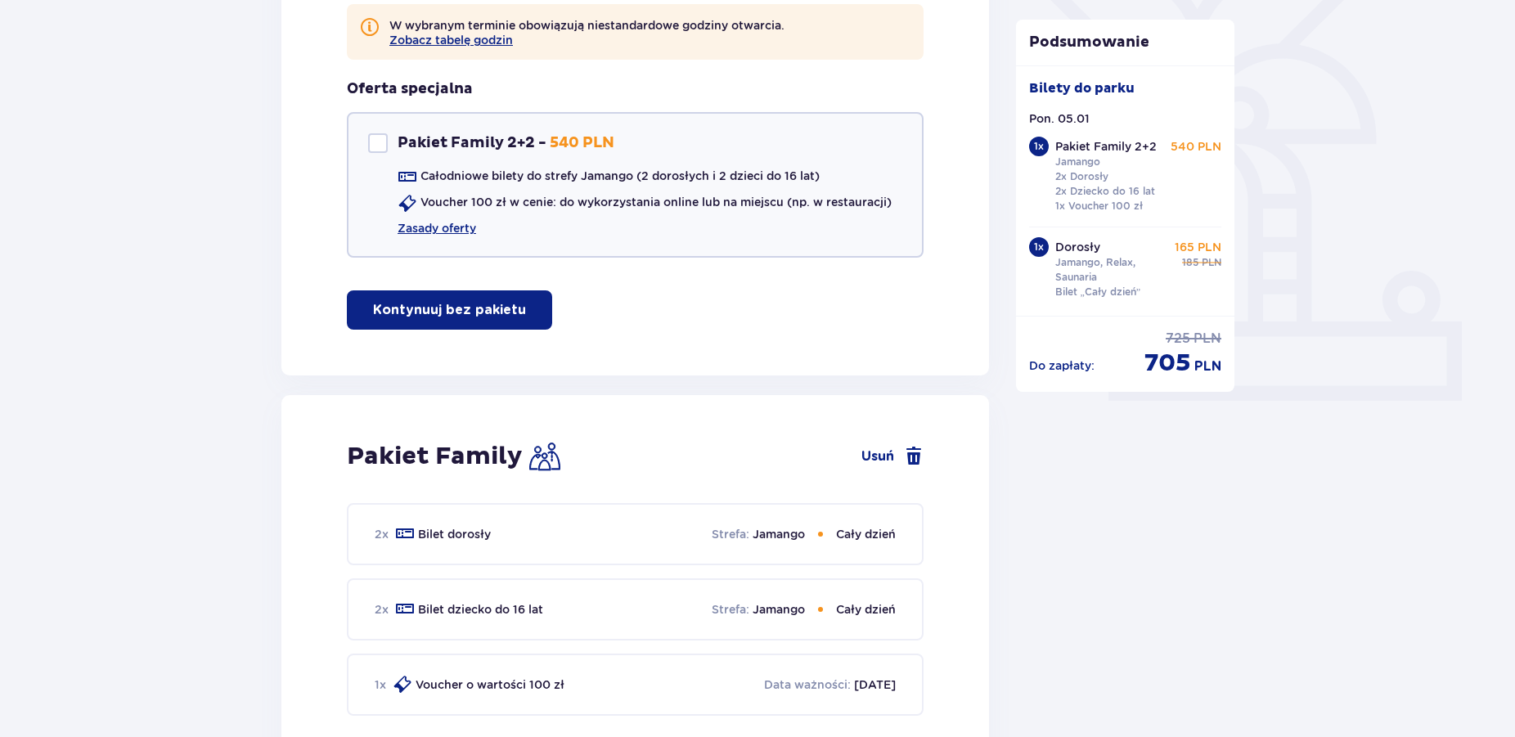
click at [386, 319] on button "Kontynuuj bez pakietu" at bounding box center [449, 309] width 205 height 39
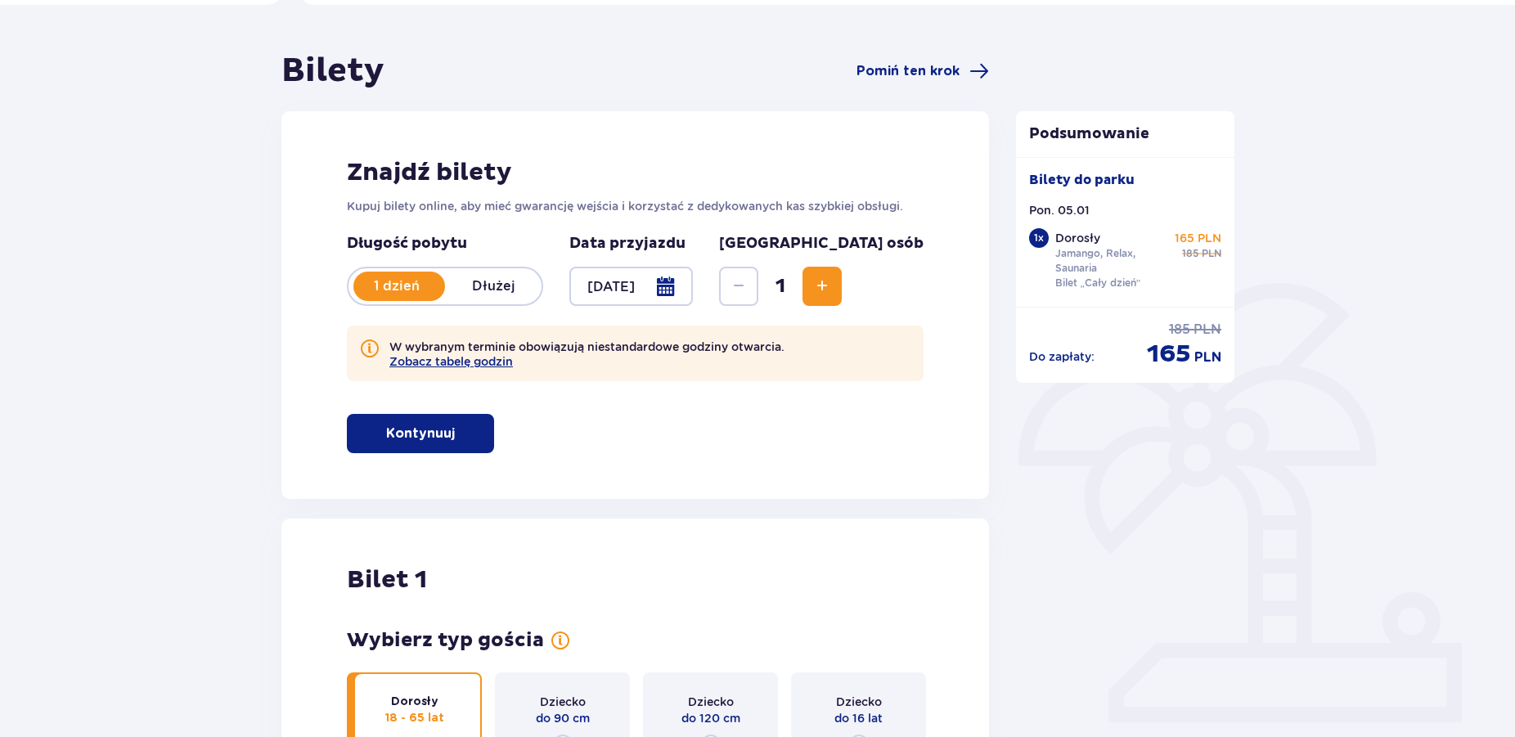
scroll to position [119, 0]
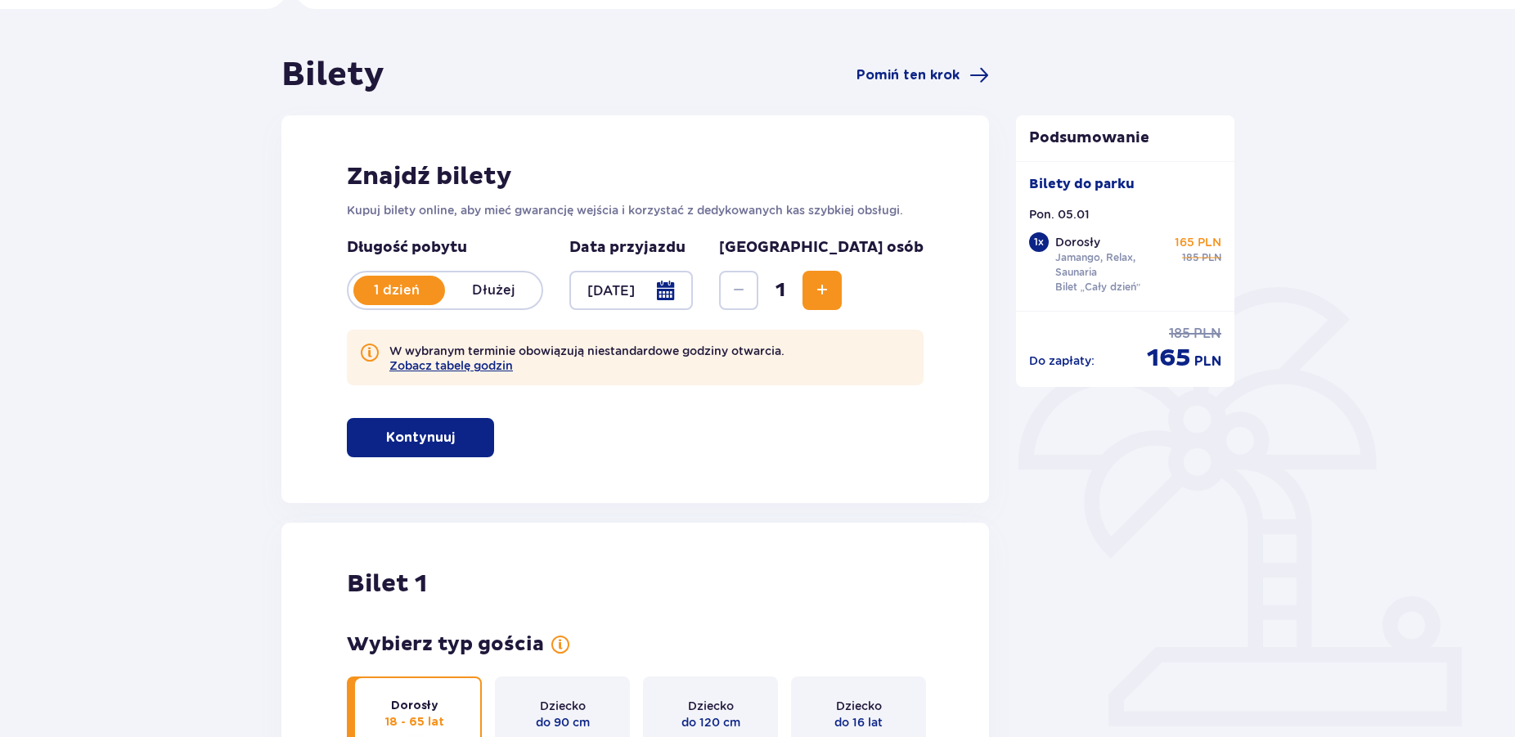
click at [832, 283] on span "Increase" at bounding box center [823, 291] width 20 height 20
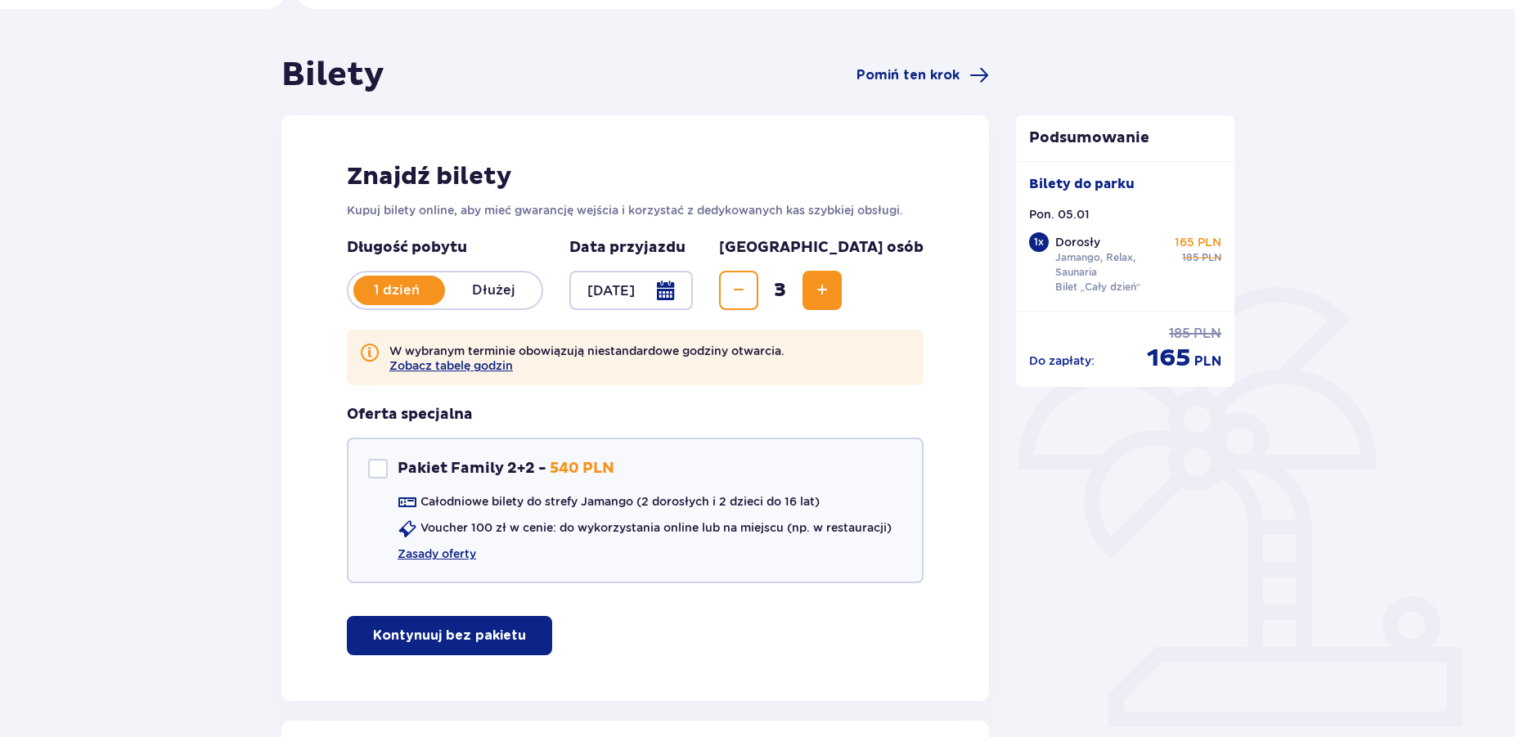
click at [832, 283] on span "Increase" at bounding box center [823, 291] width 20 height 20
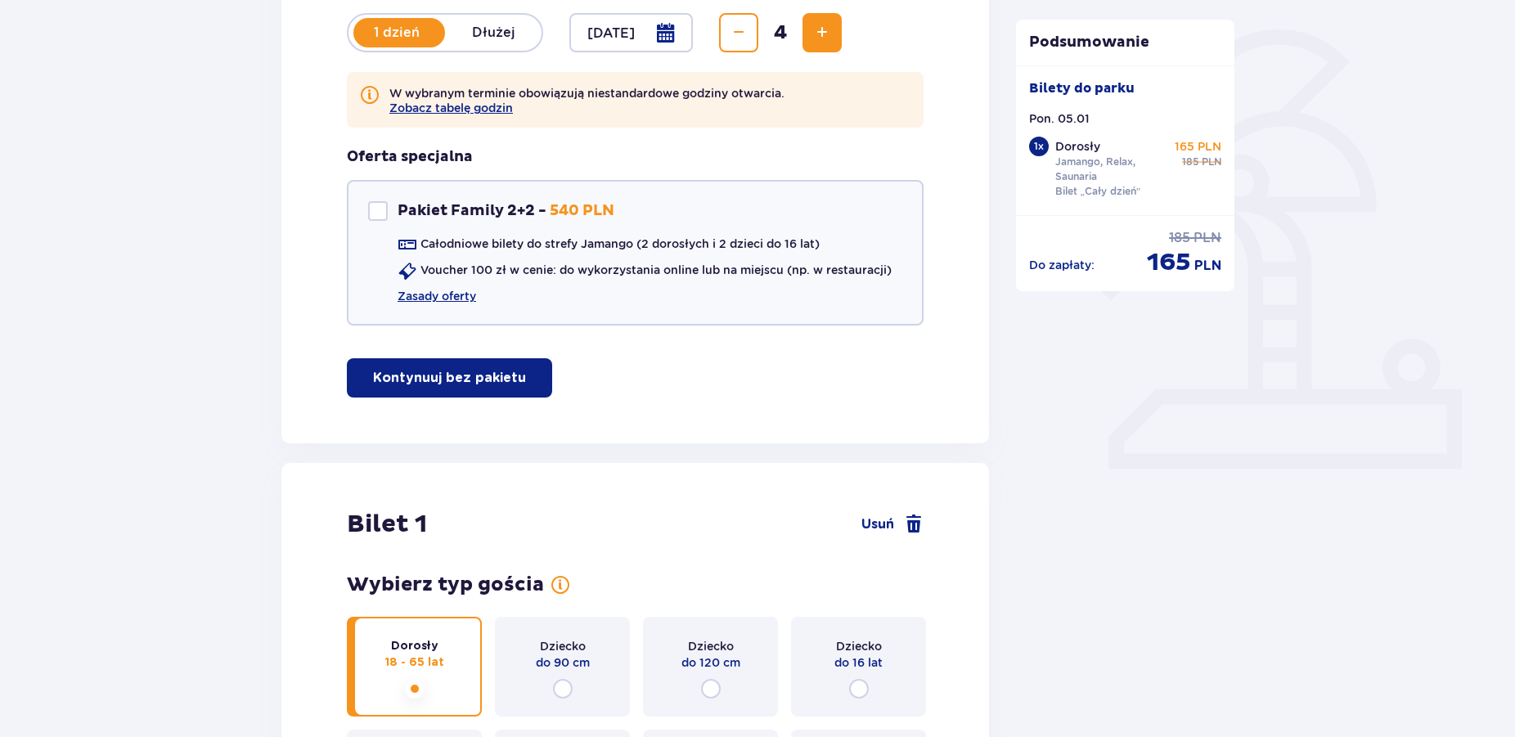
scroll to position [794, 0]
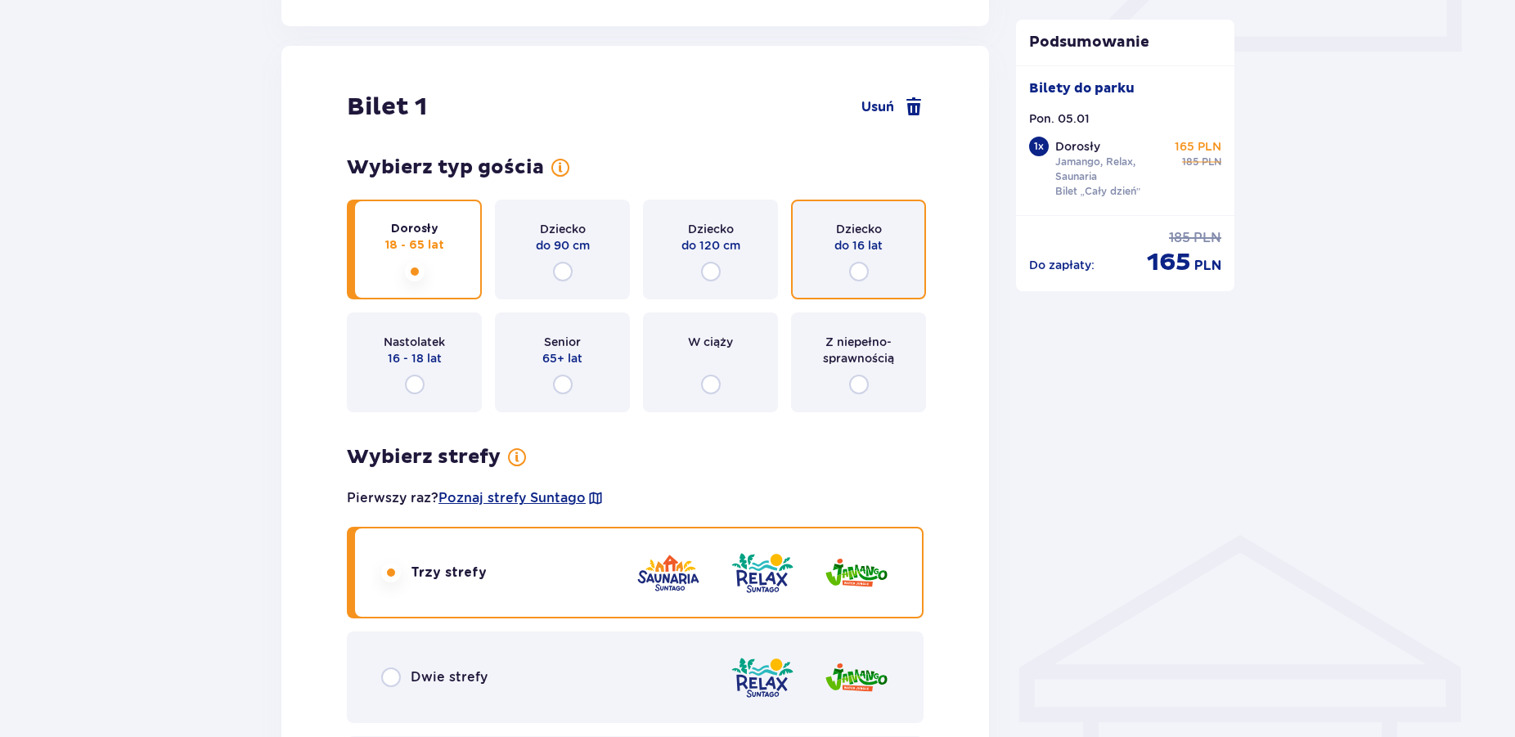
click at [859, 272] on input "radio" at bounding box center [859, 272] width 20 height 20
radio input "true"
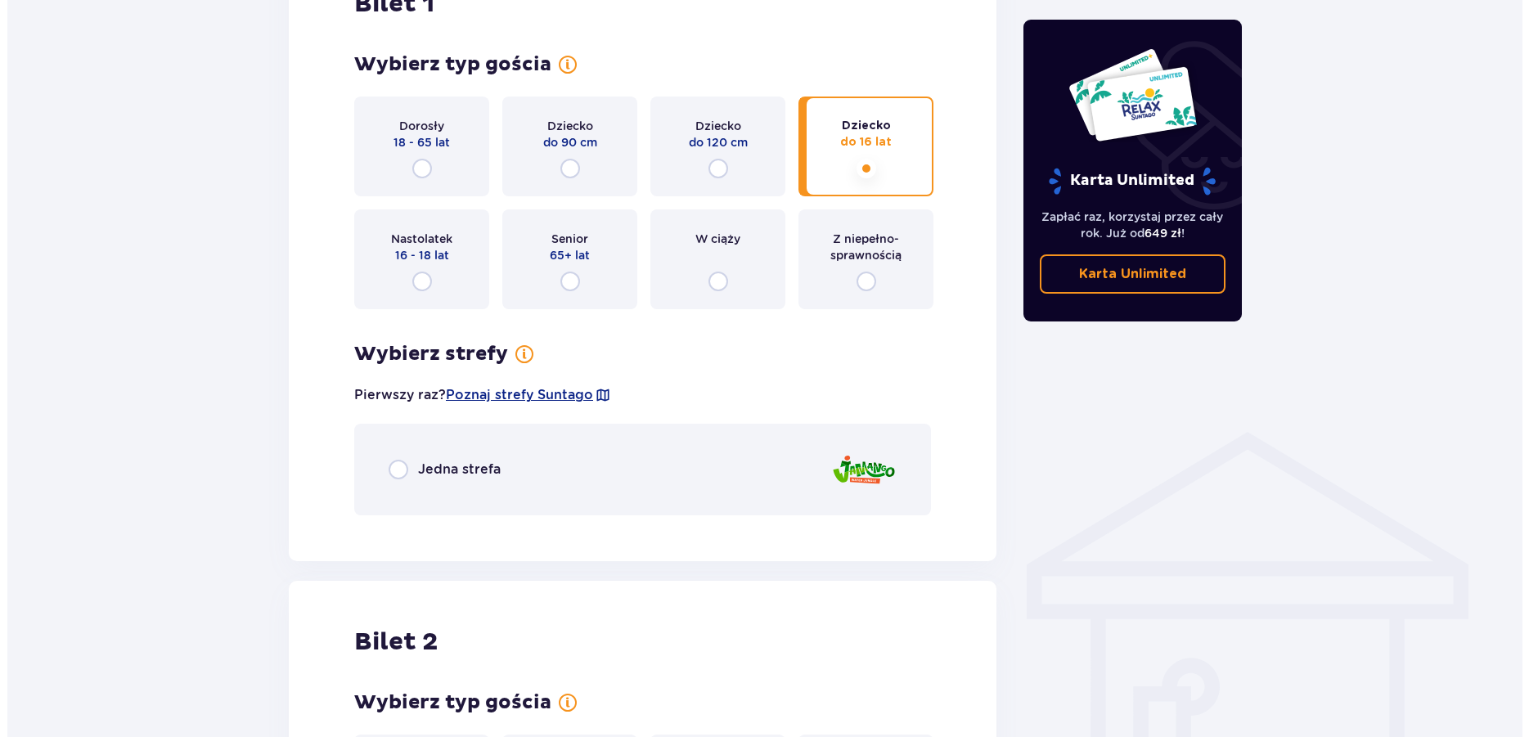
scroll to position [885, 0]
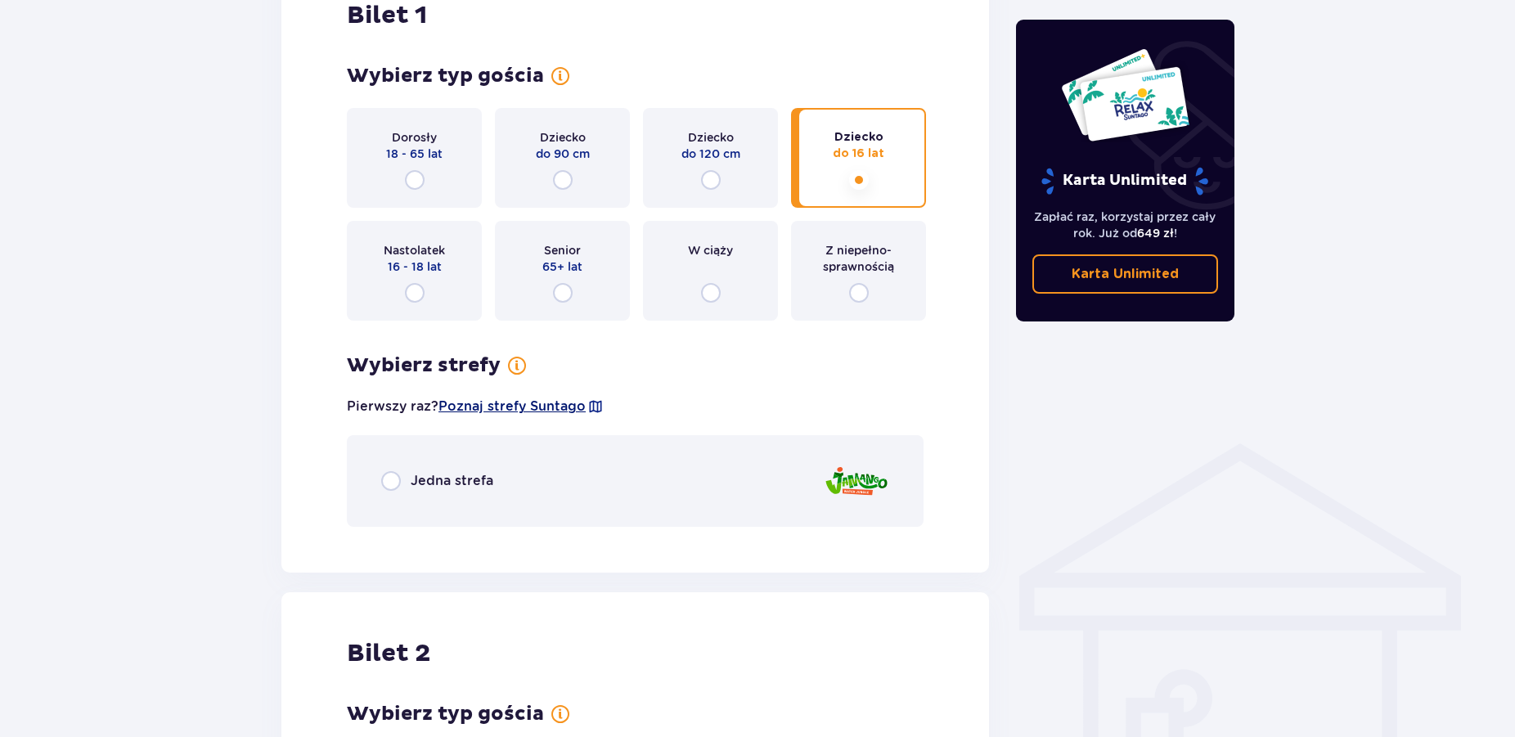
click at [540, 407] on span "Poznaj strefy Suntago" at bounding box center [512, 407] width 147 height 18
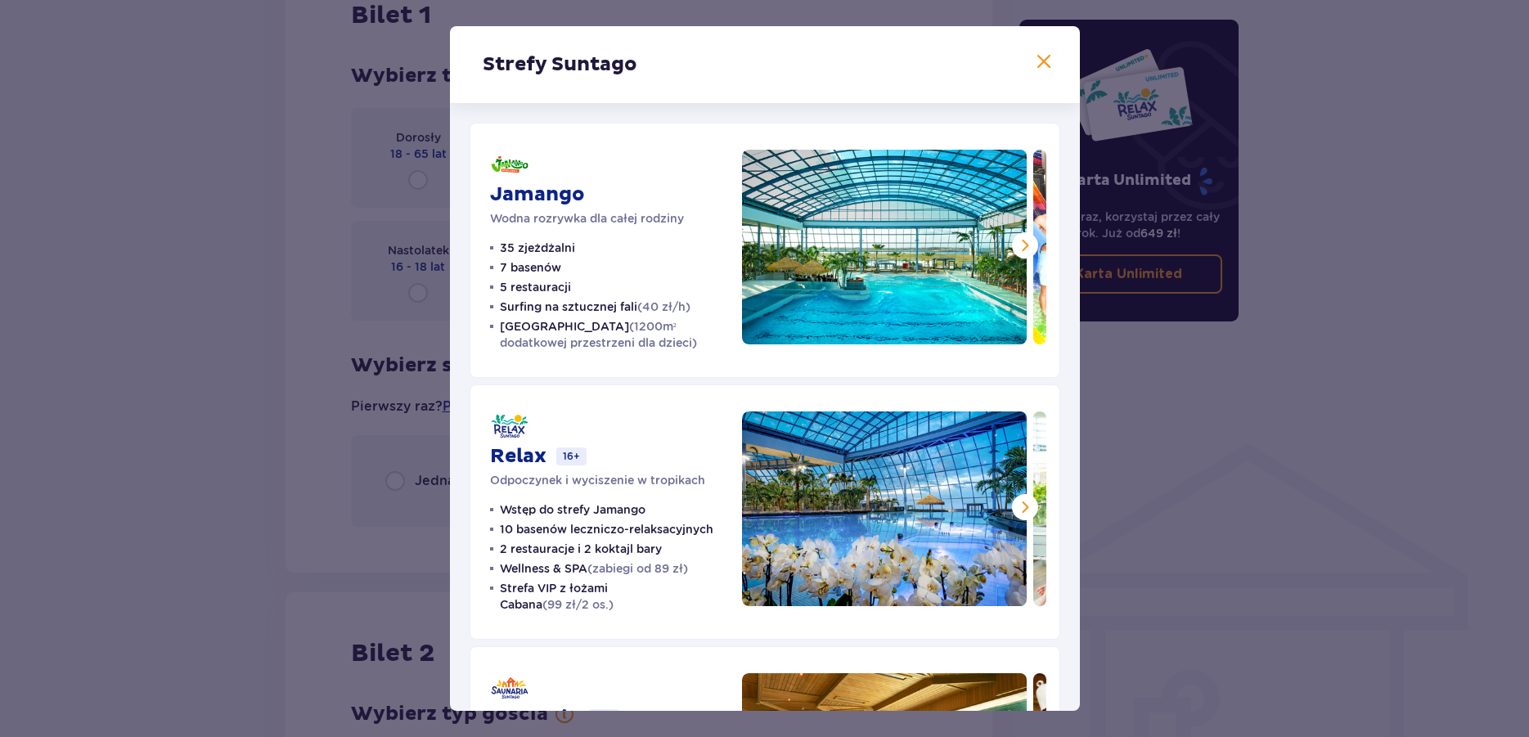
scroll to position [220, 0]
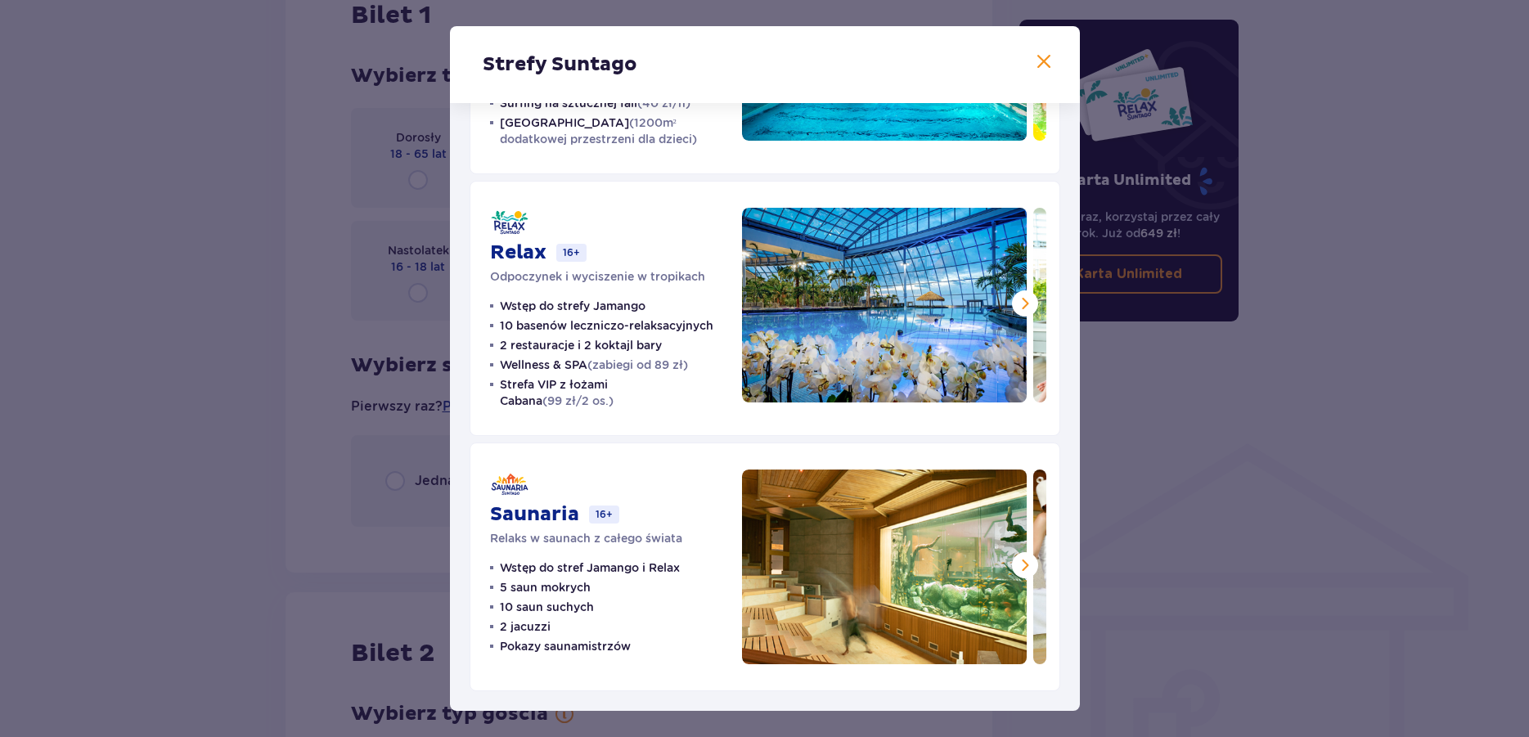
click at [1034, 57] on span at bounding box center [1044, 62] width 20 height 20
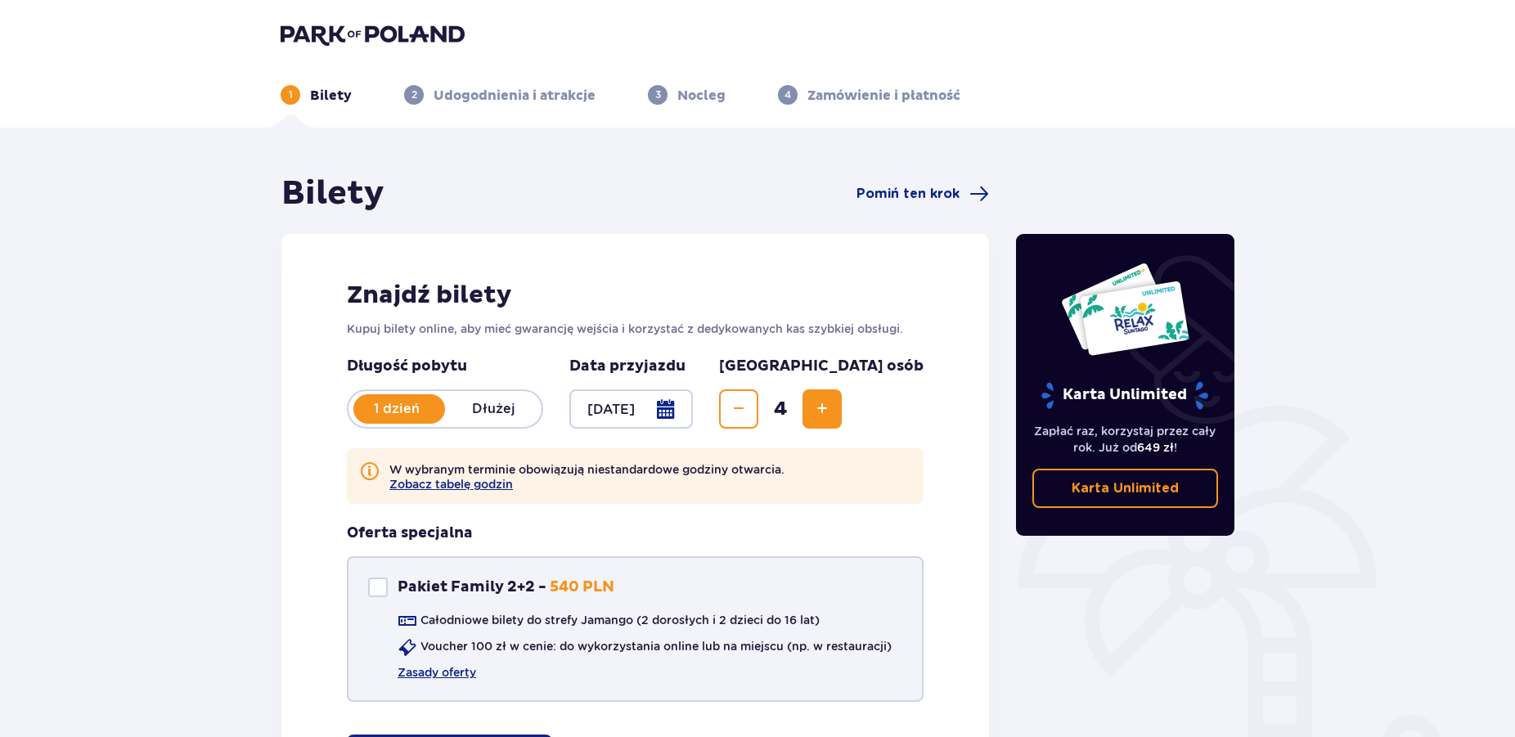
click at [380, 588] on div at bounding box center [378, 588] width 20 height 20
checkbox input "true"
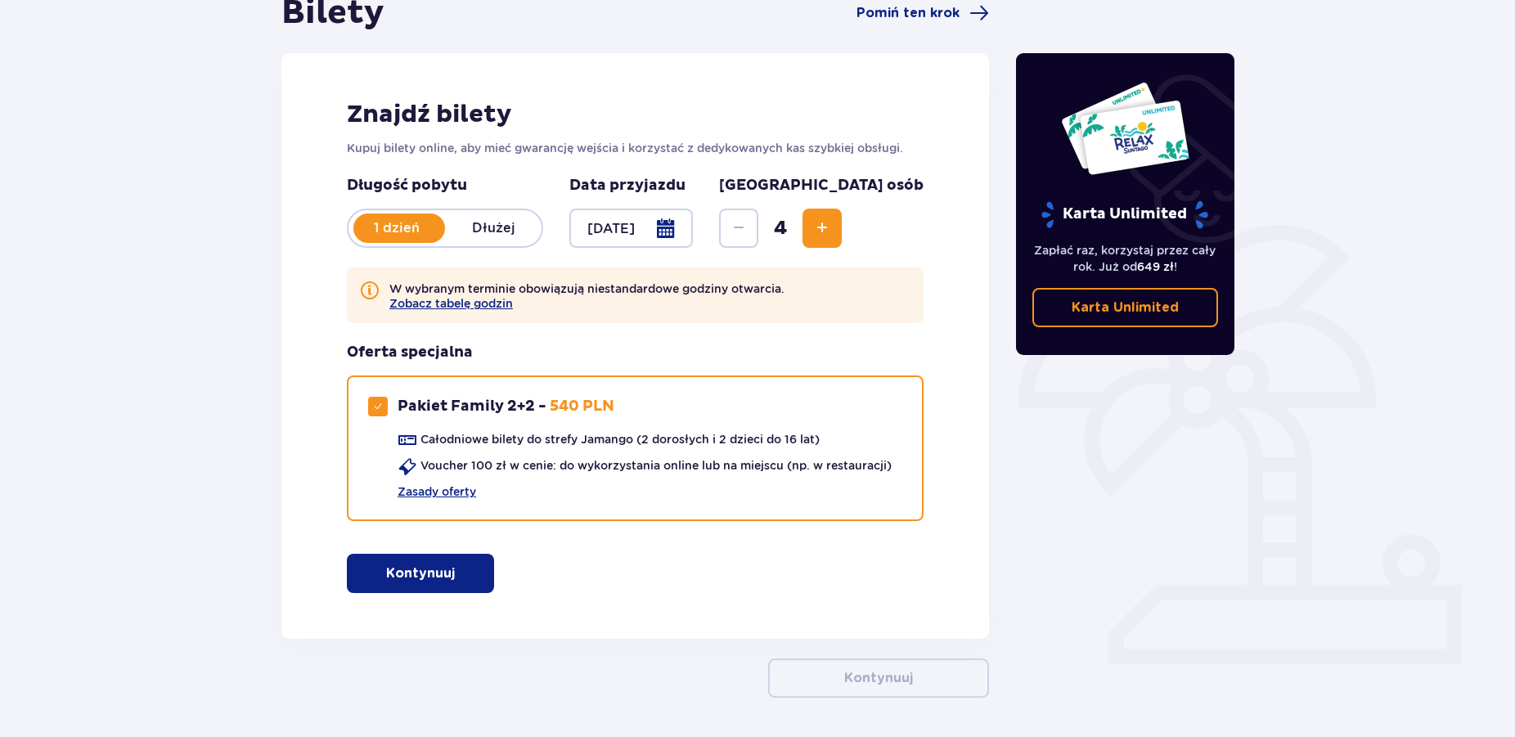
scroll to position [240, 0]
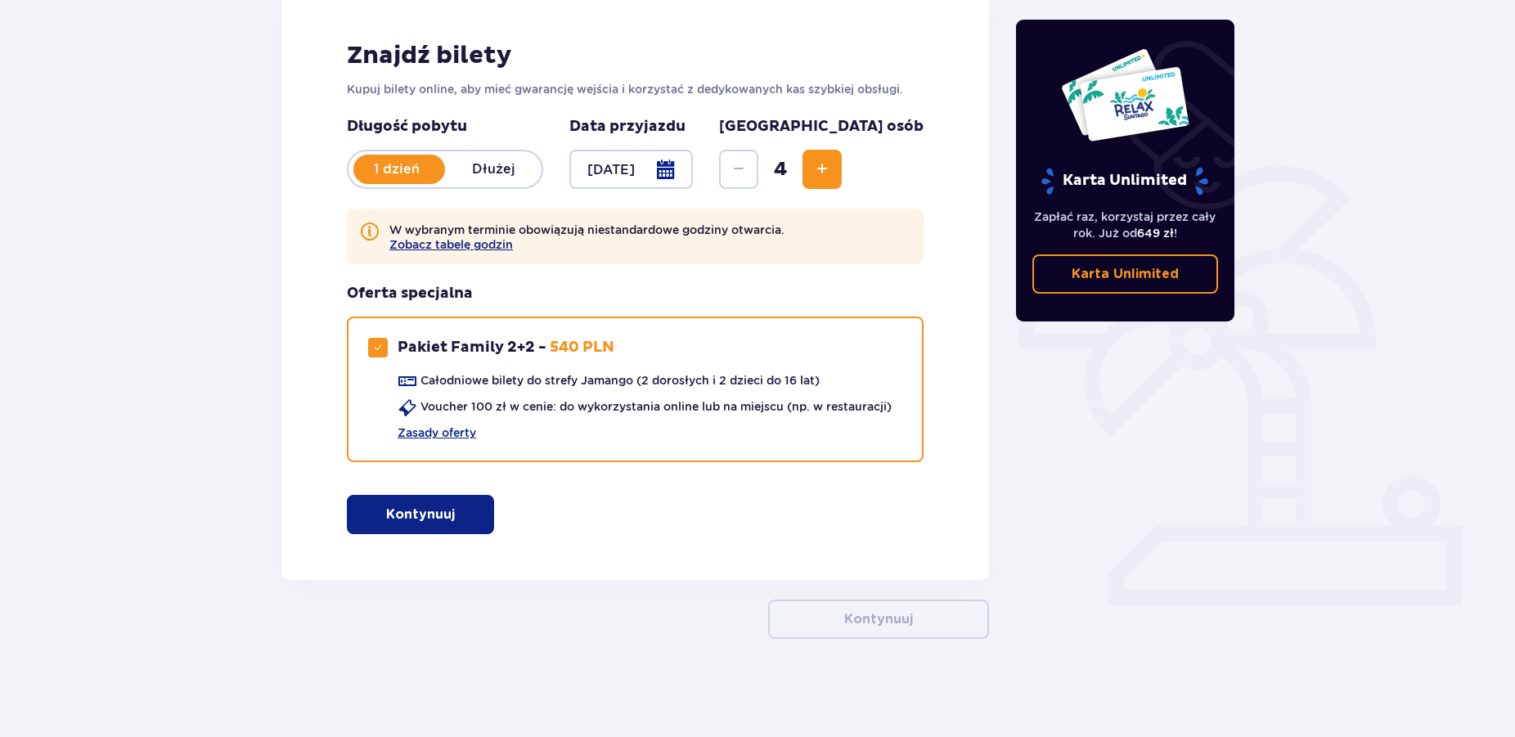
click at [431, 508] on p "Kontynuuj" at bounding box center [420, 515] width 69 height 18
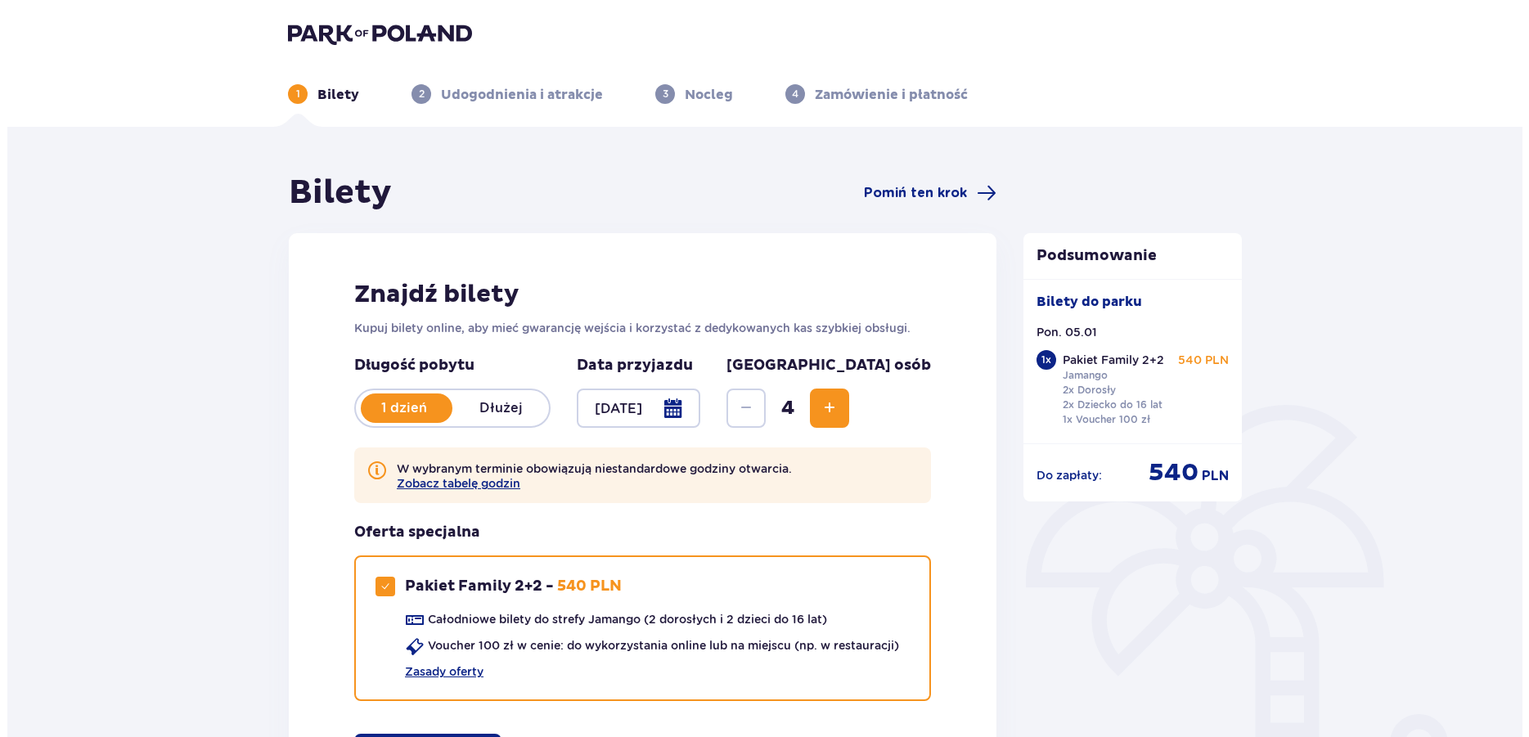
scroll to position [0, 0]
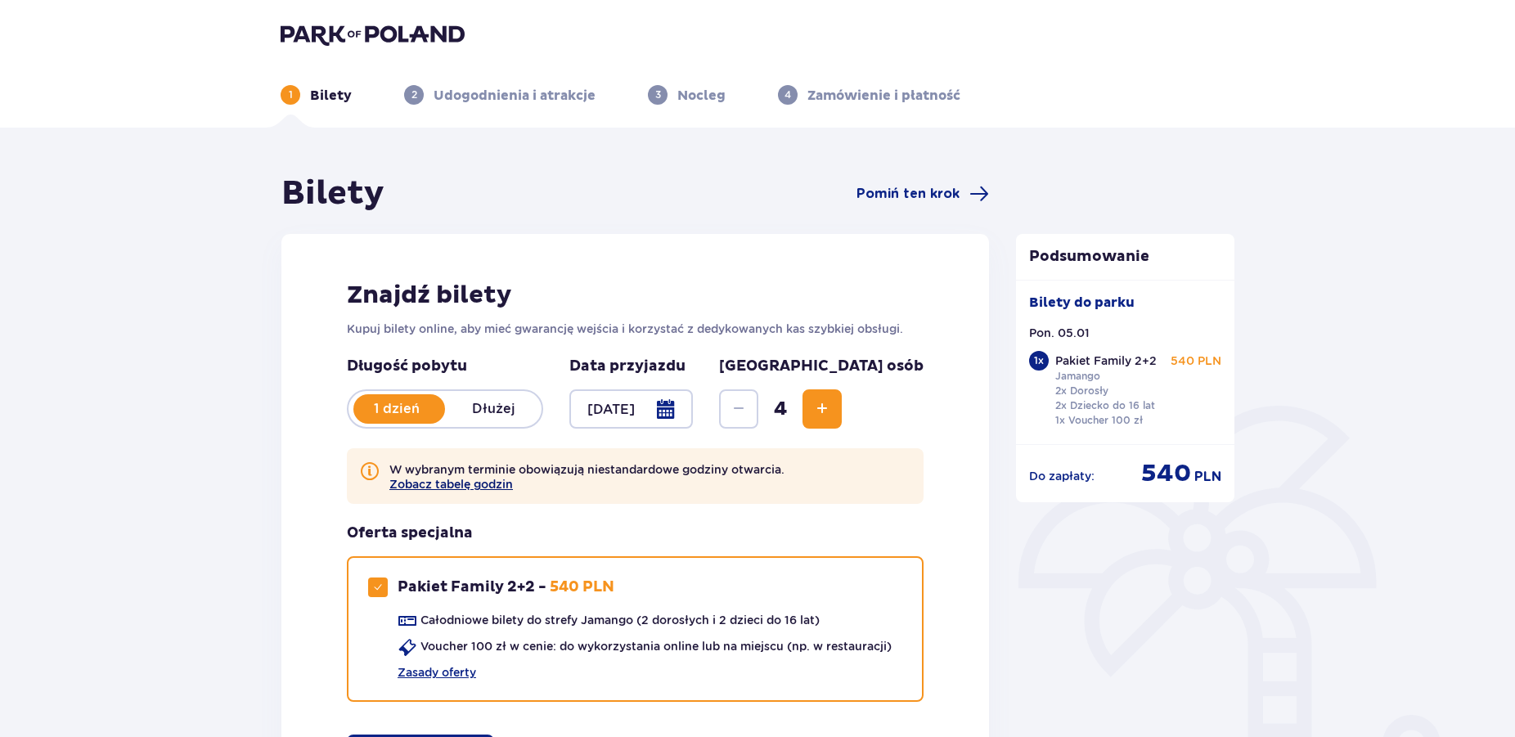
click at [501, 484] on button "Zobacz tabelę godzin" at bounding box center [451, 484] width 124 height 13
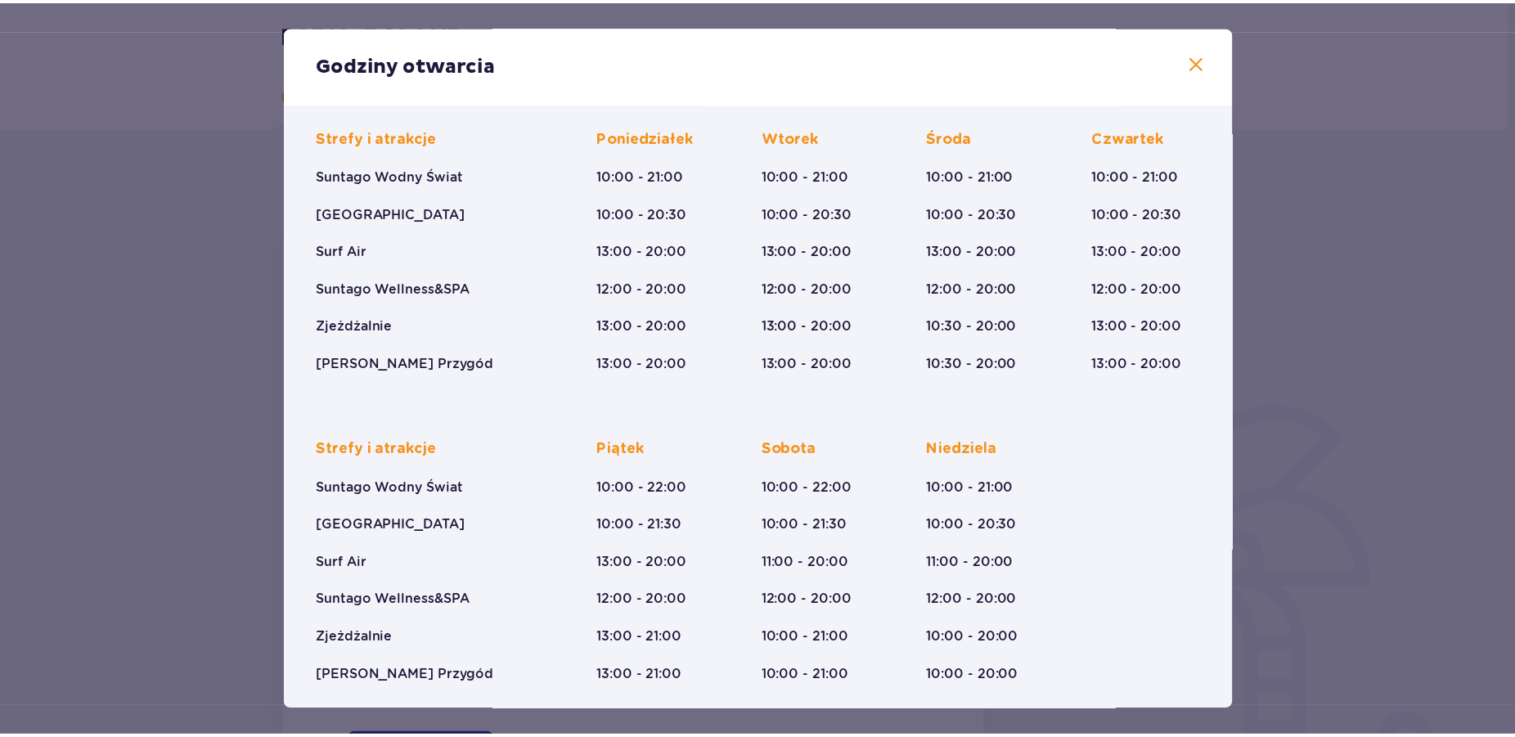
scroll to position [112, 0]
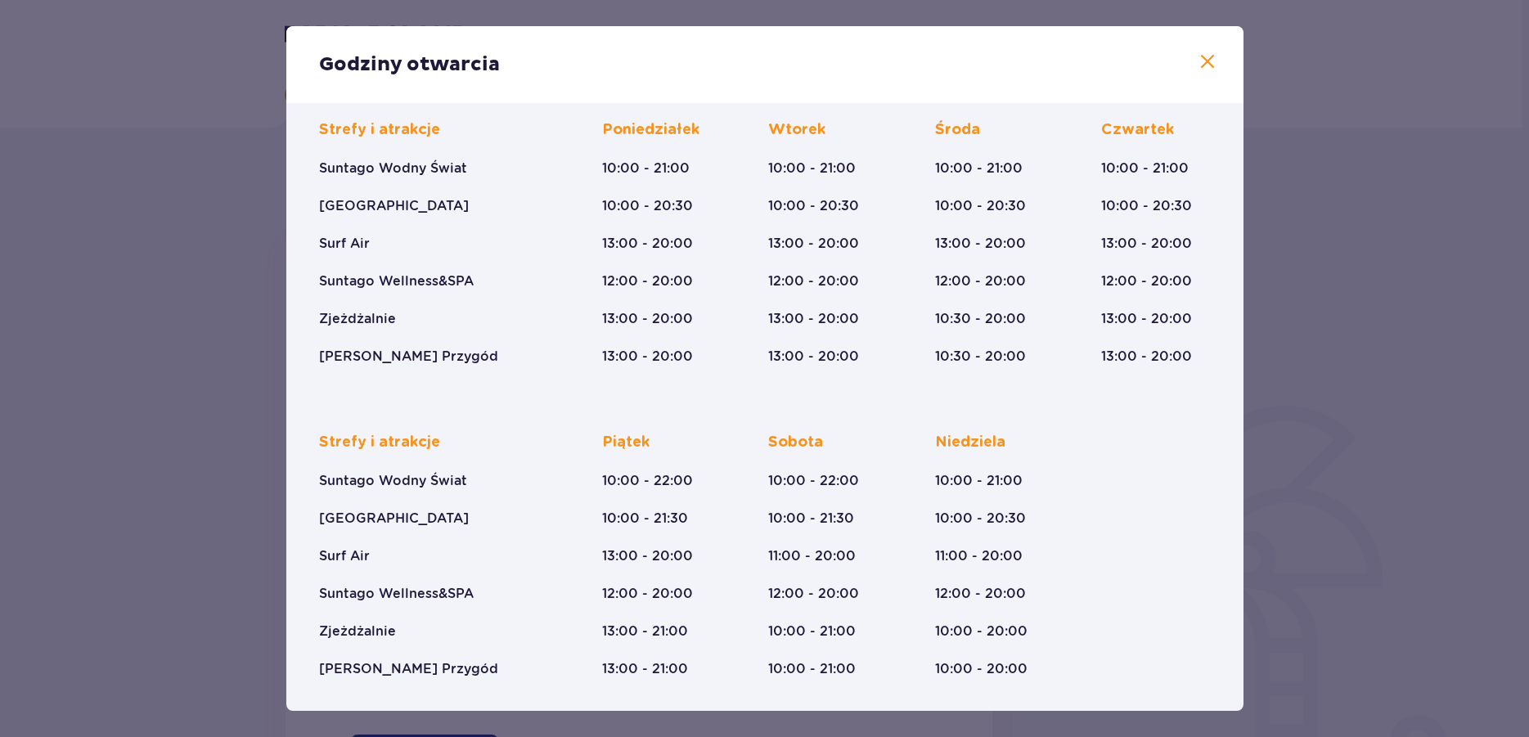
click at [1198, 60] on span at bounding box center [1208, 62] width 20 height 20
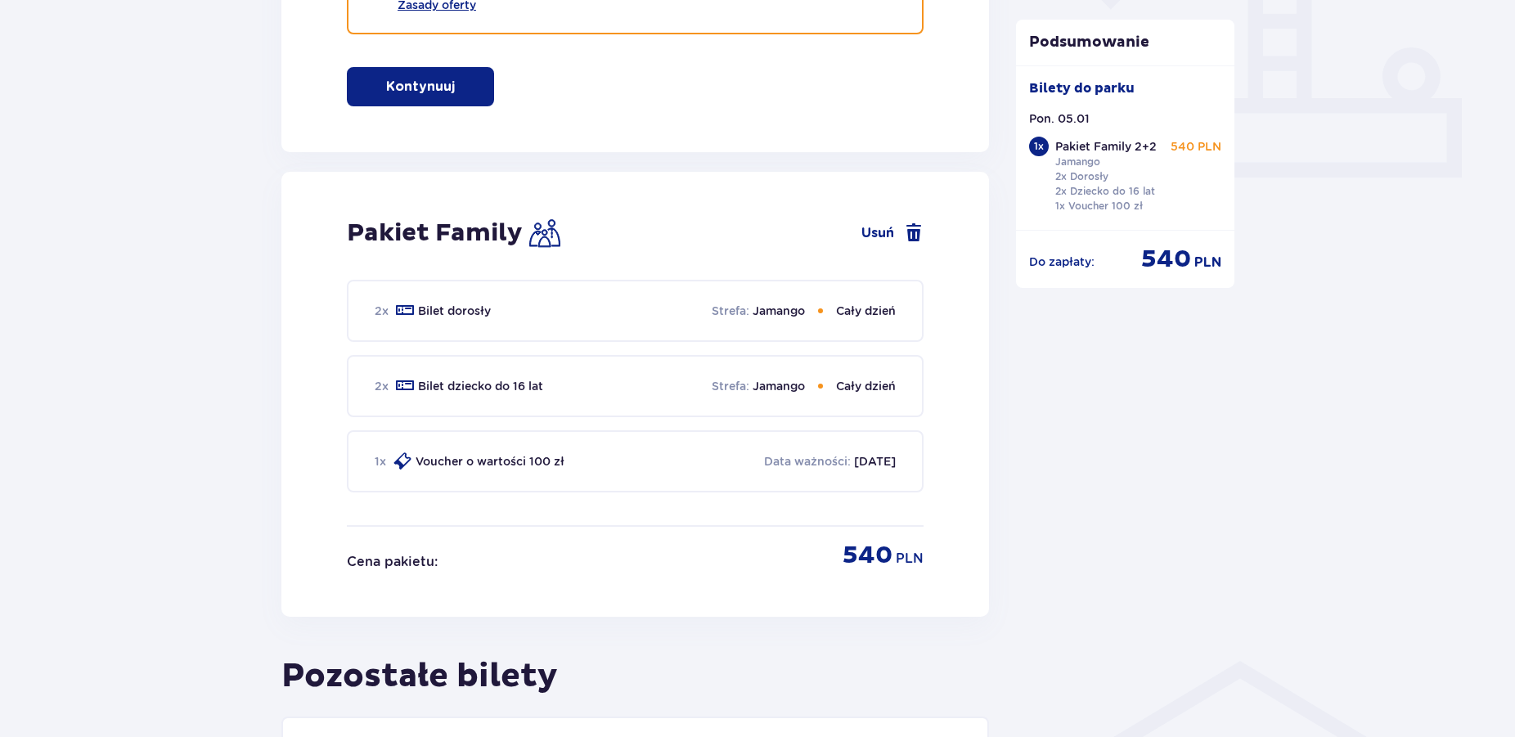
scroll to position [971, 0]
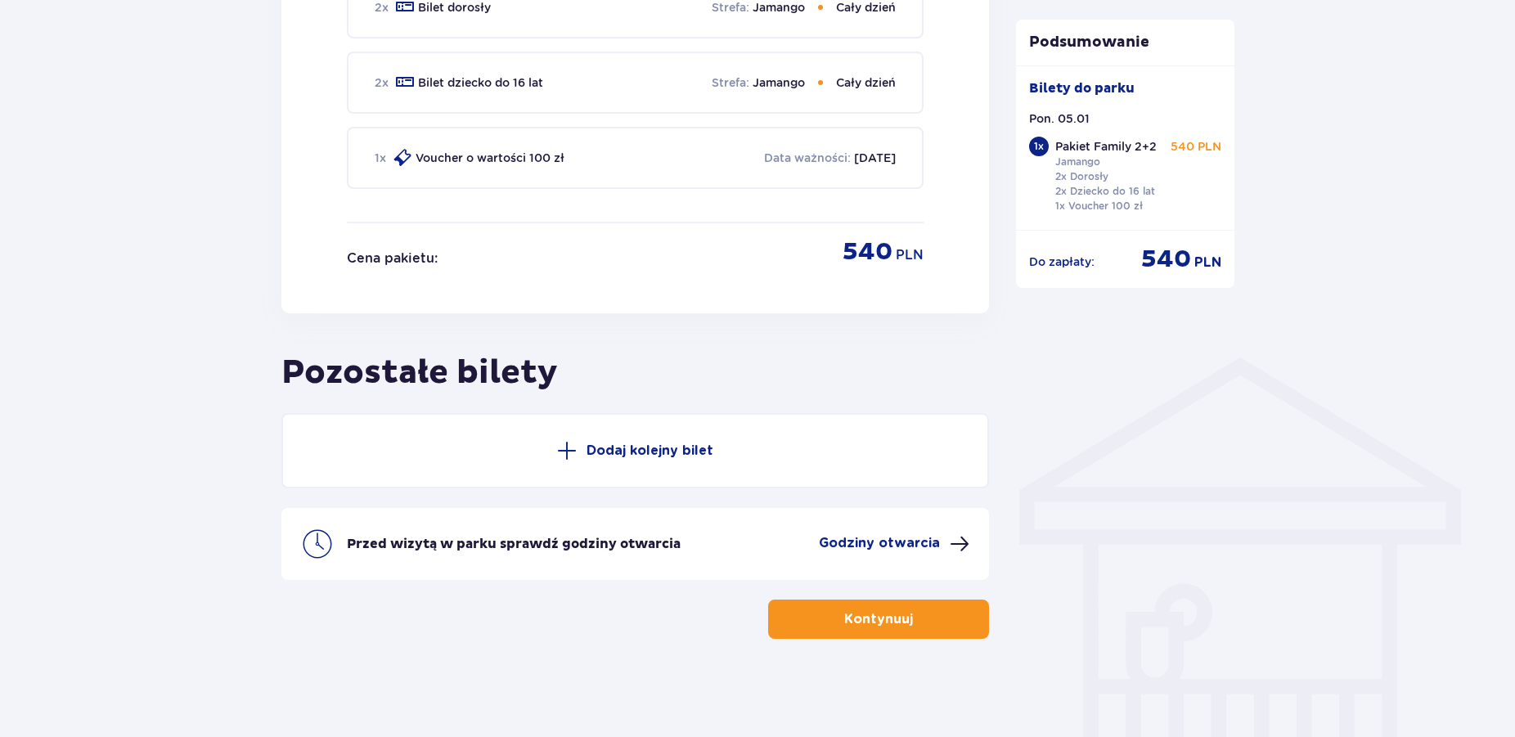
click at [860, 614] on p "Kontynuuj" at bounding box center [878, 619] width 69 height 18
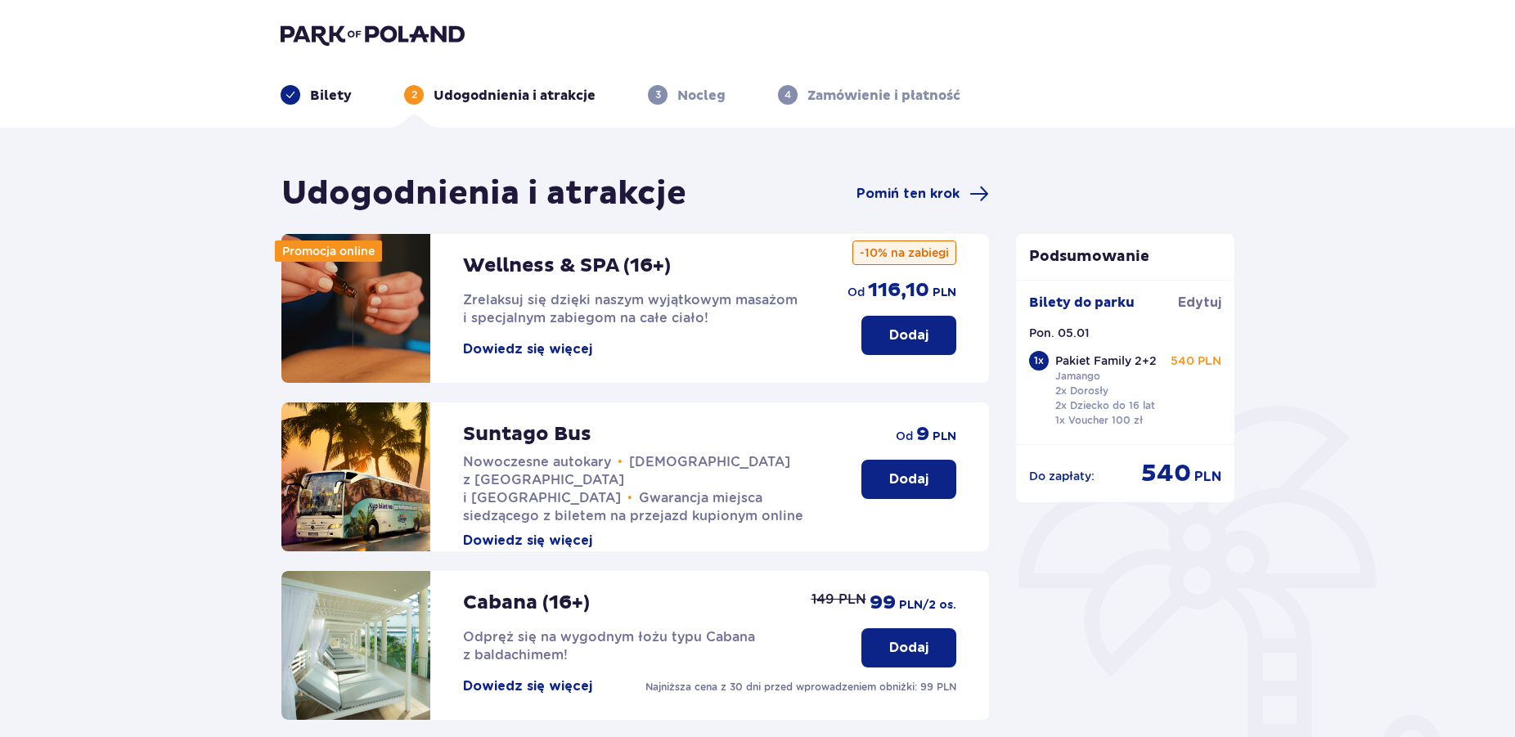
click at [557, 345] on button "Dowiedz się więcej" at bounding box center [527, 349] width 129 height 18
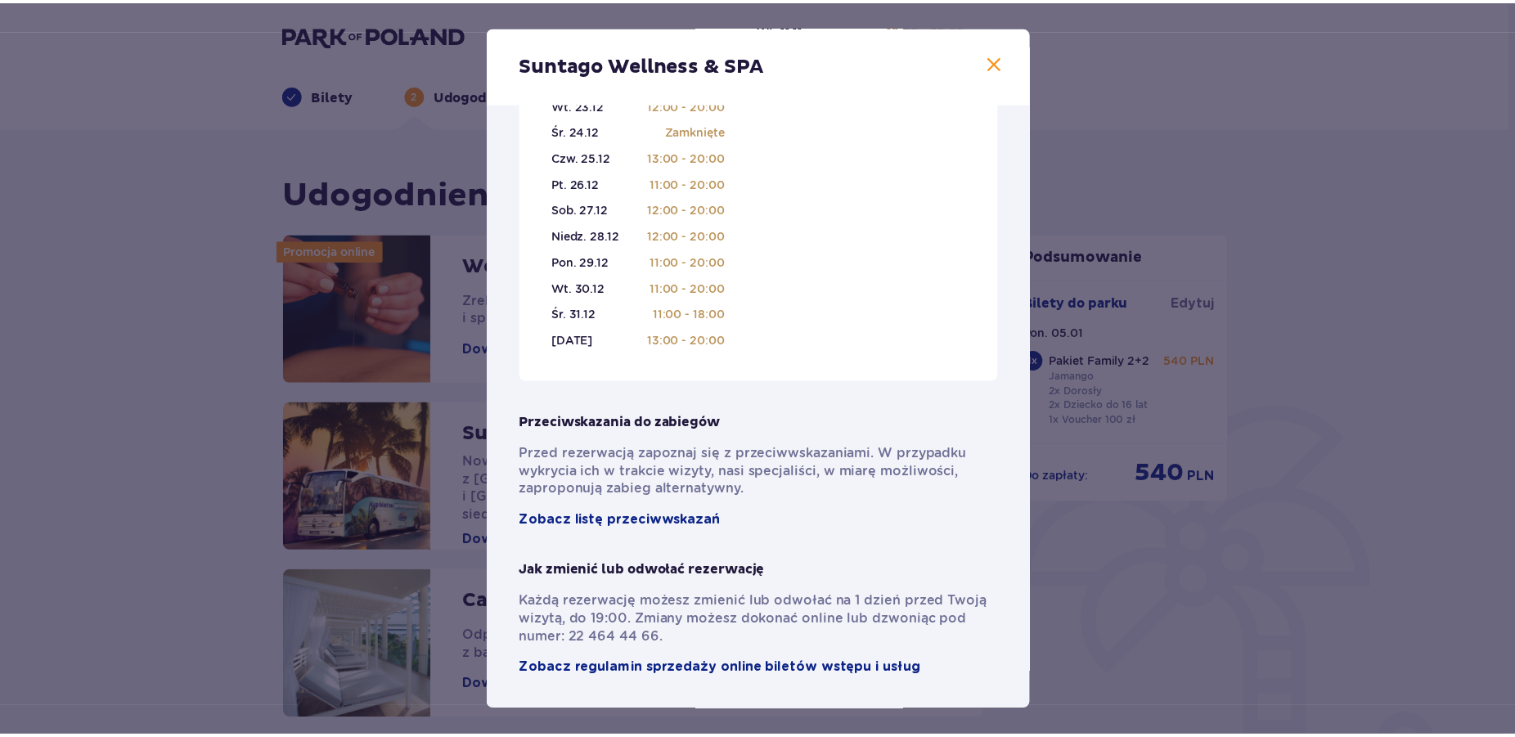
scroll to position [1032, 0]
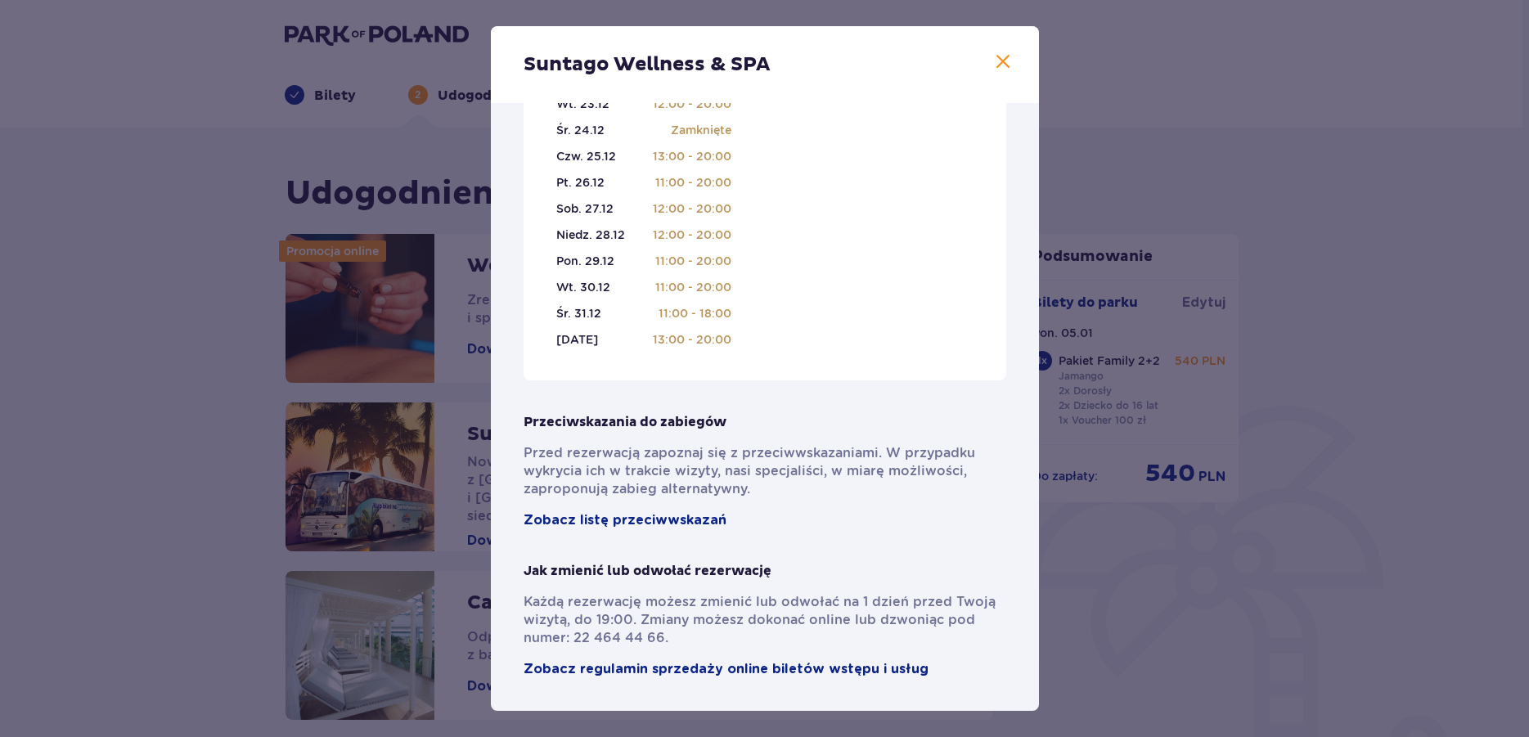
click at [1001, 60] on div "Suntago Wellness & SPA" at bounding box center [765, 64] width 548 height 77
click at [994, 54] on span at bounding box center [1003, 62] width 20 height 20
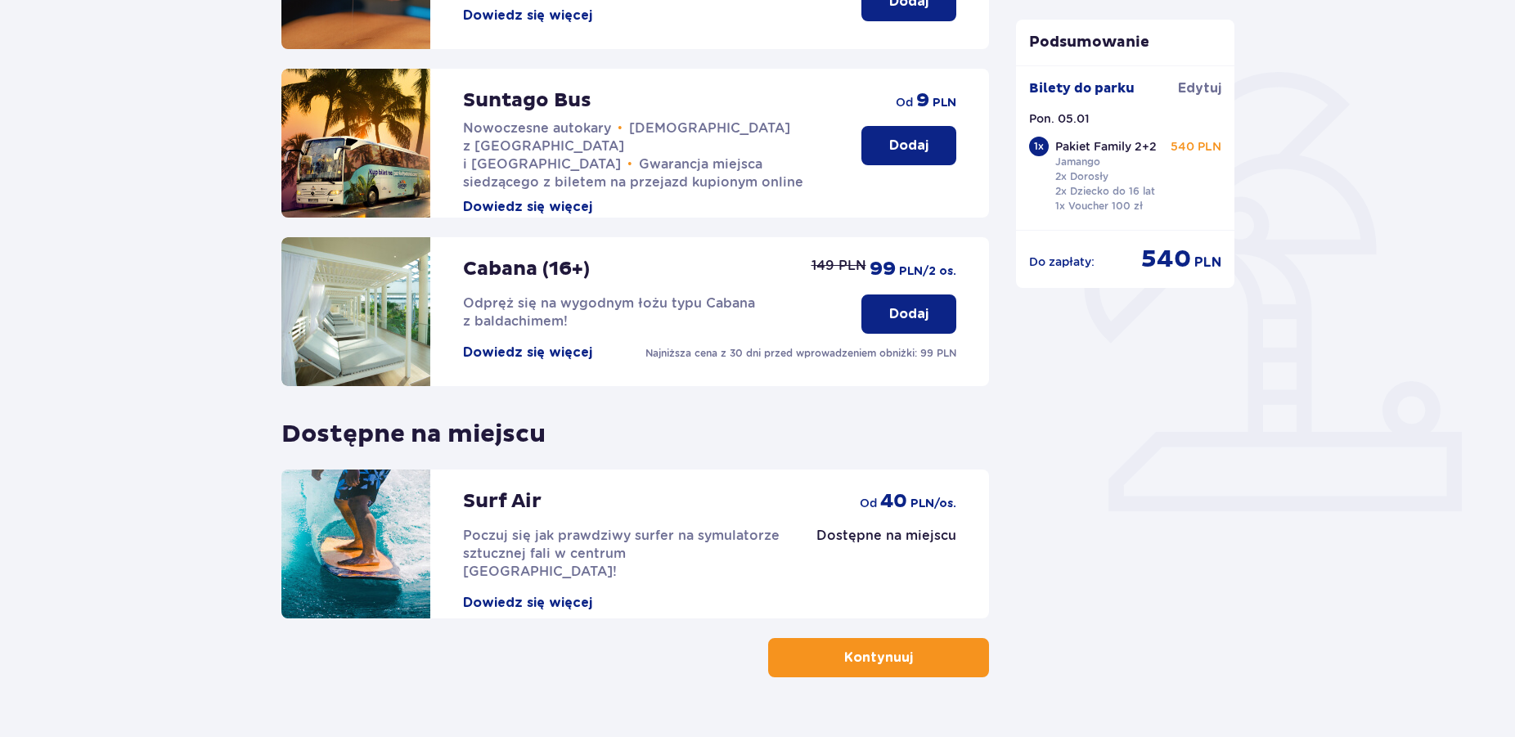
scroll to position [372, 0]
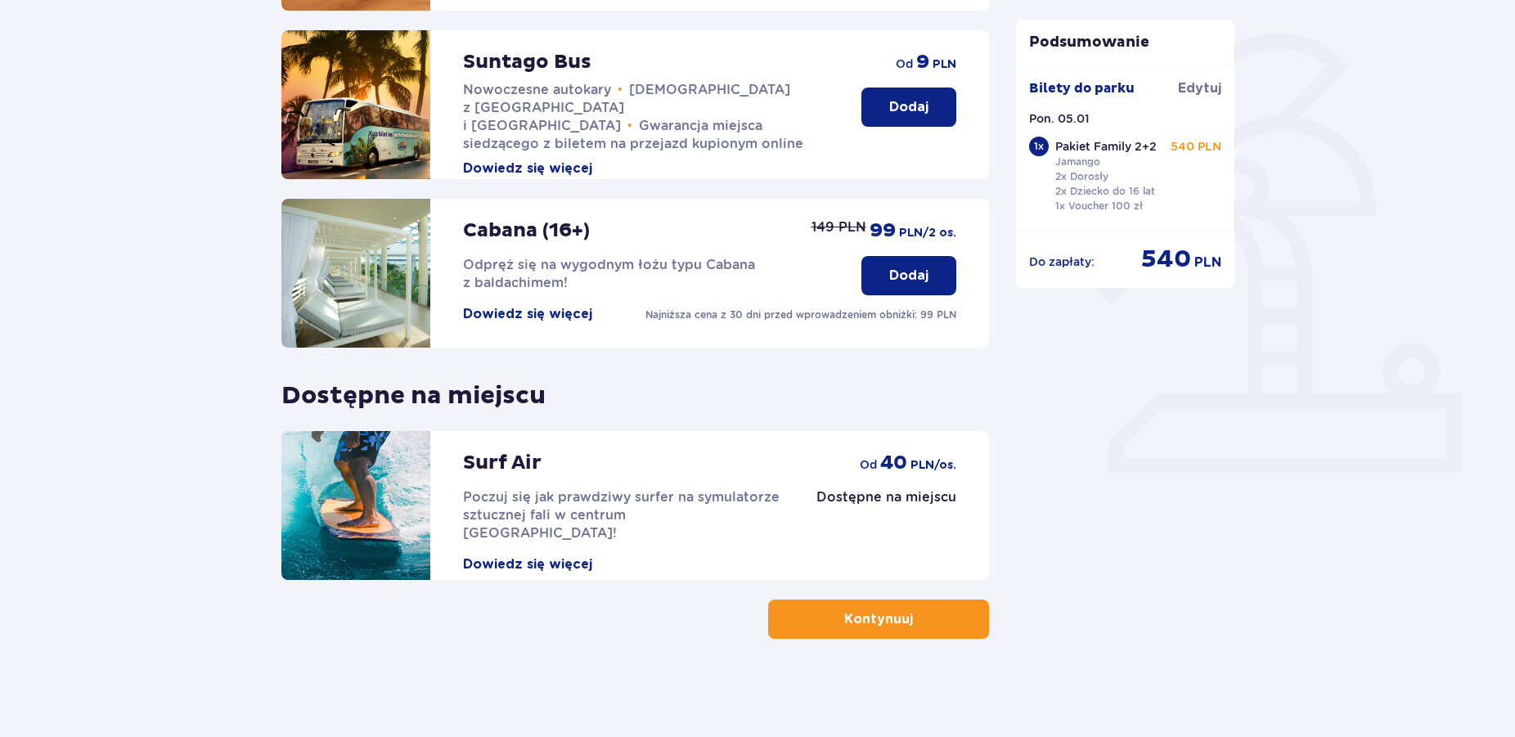
click at [907, 637] on button "Kontynuuj" at bounding box center [878, 619] width 221 height 39
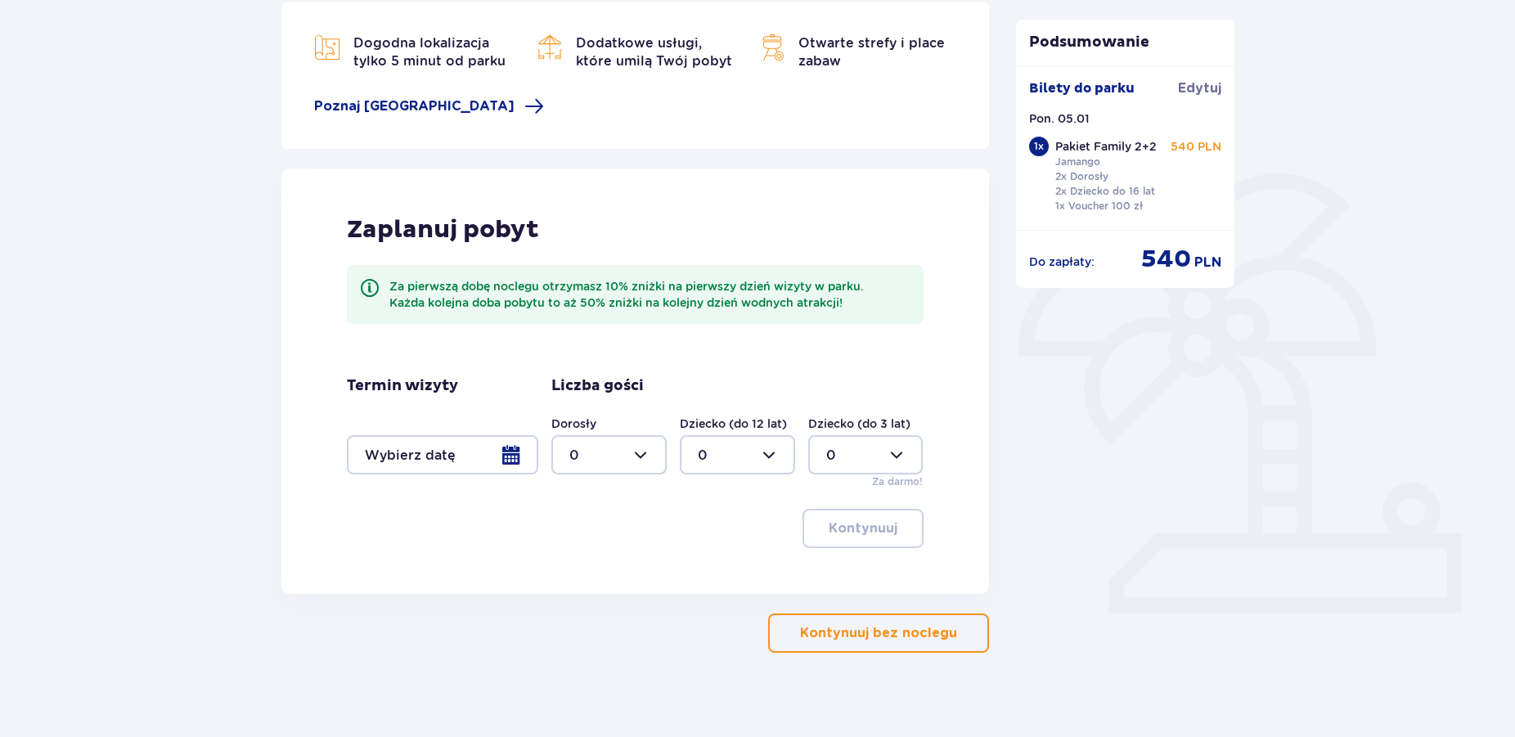
scroll to position [246, 0]
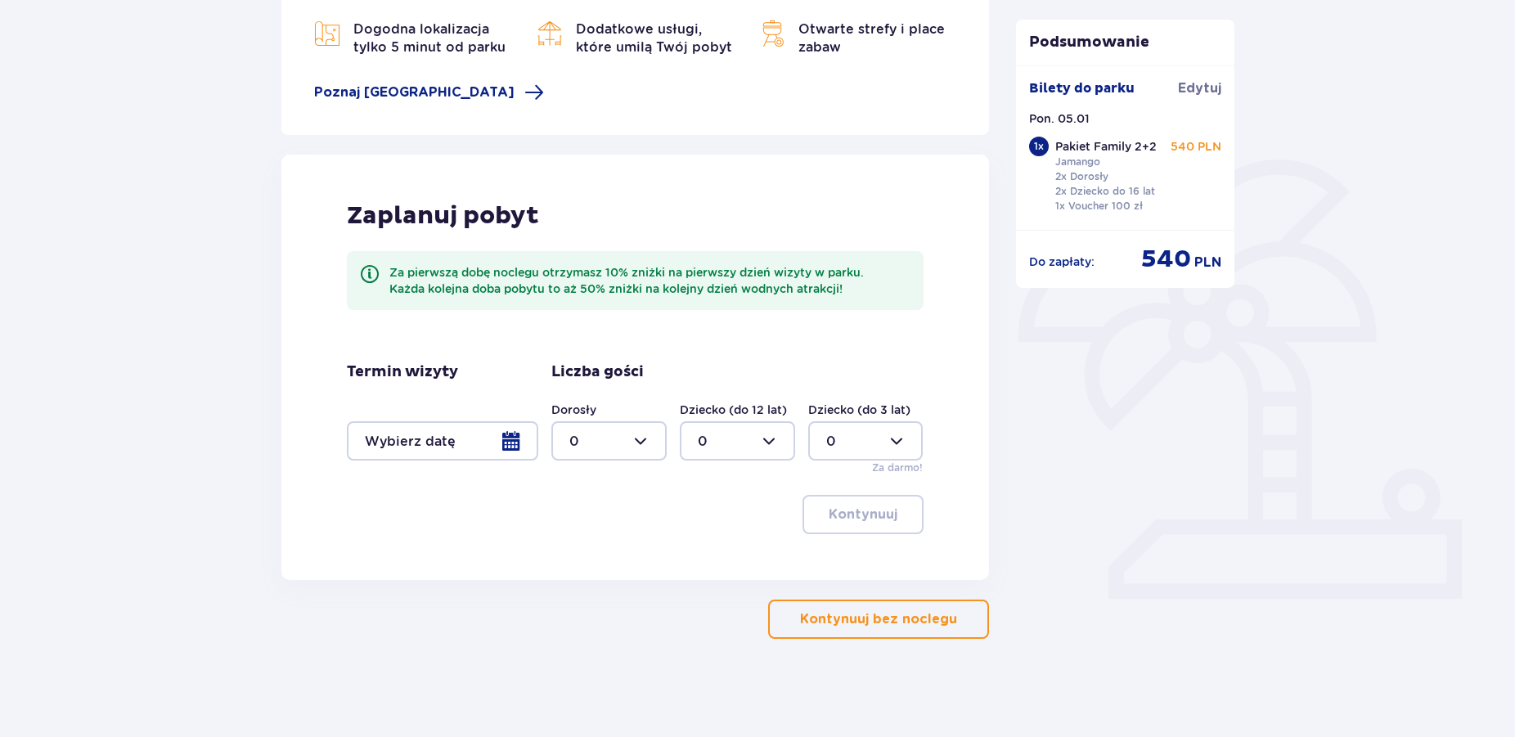
click at [641, 439] on div at bounding box center [608, 440] width 115 height 39
click at [600, 571] on span "2" at bounding box center [609, 559] width 112 height 34
type input "2"
click at [772, 435] on div at bounding box center [737, 440] width 115 height 39
click at [718, 515] on span "1" at bounding box center [738, 525] width 112 height 34
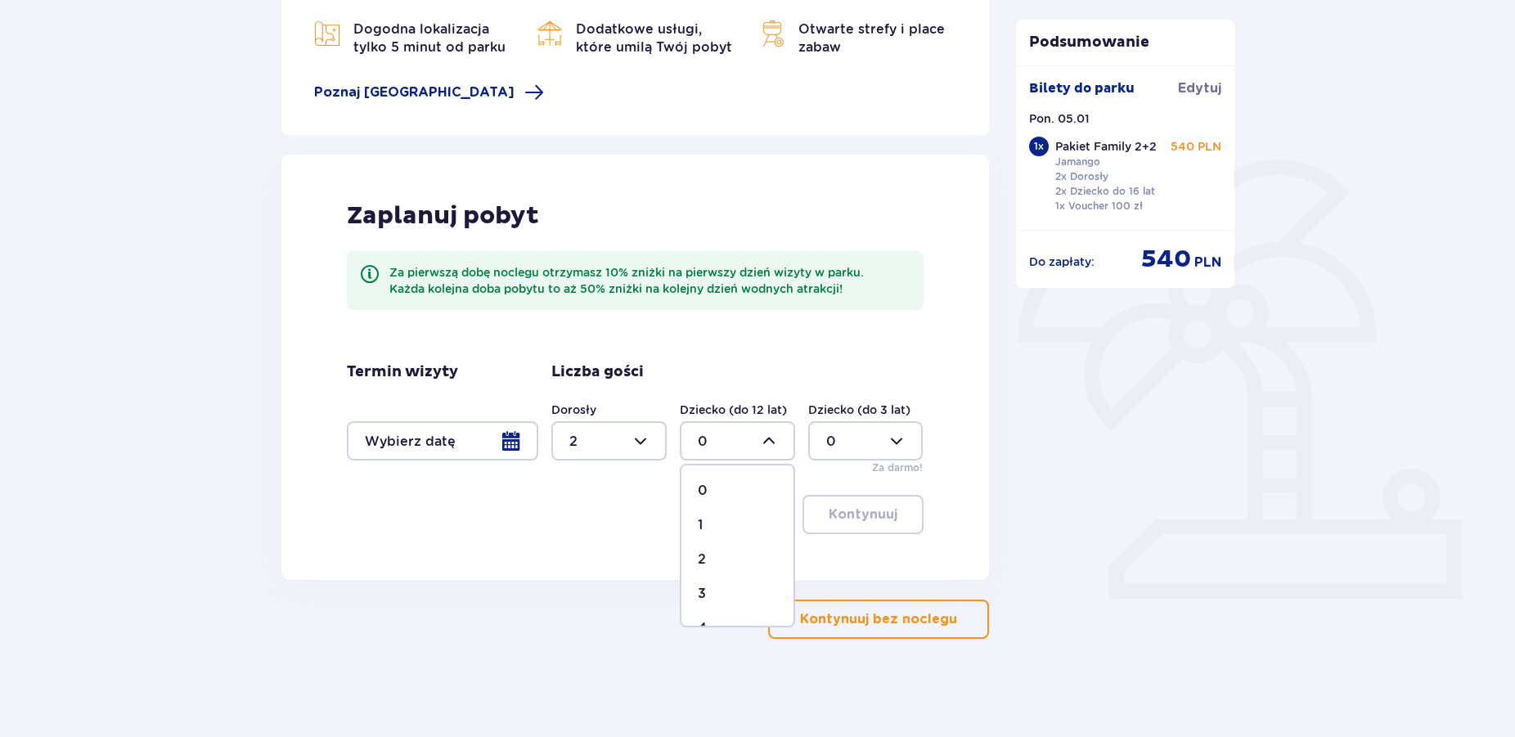
type input "1"
click at [885, 421] on div "Dziecko (do 3 lat) 0" at bounding box center [865, 431] width 115 height 59
click at [641, 445] on div at bounding box center [608, 440] width 115 height 39
click at [605, 588] on div "3" at bounding box center [608, 594] width 79 height 18
type input "3"
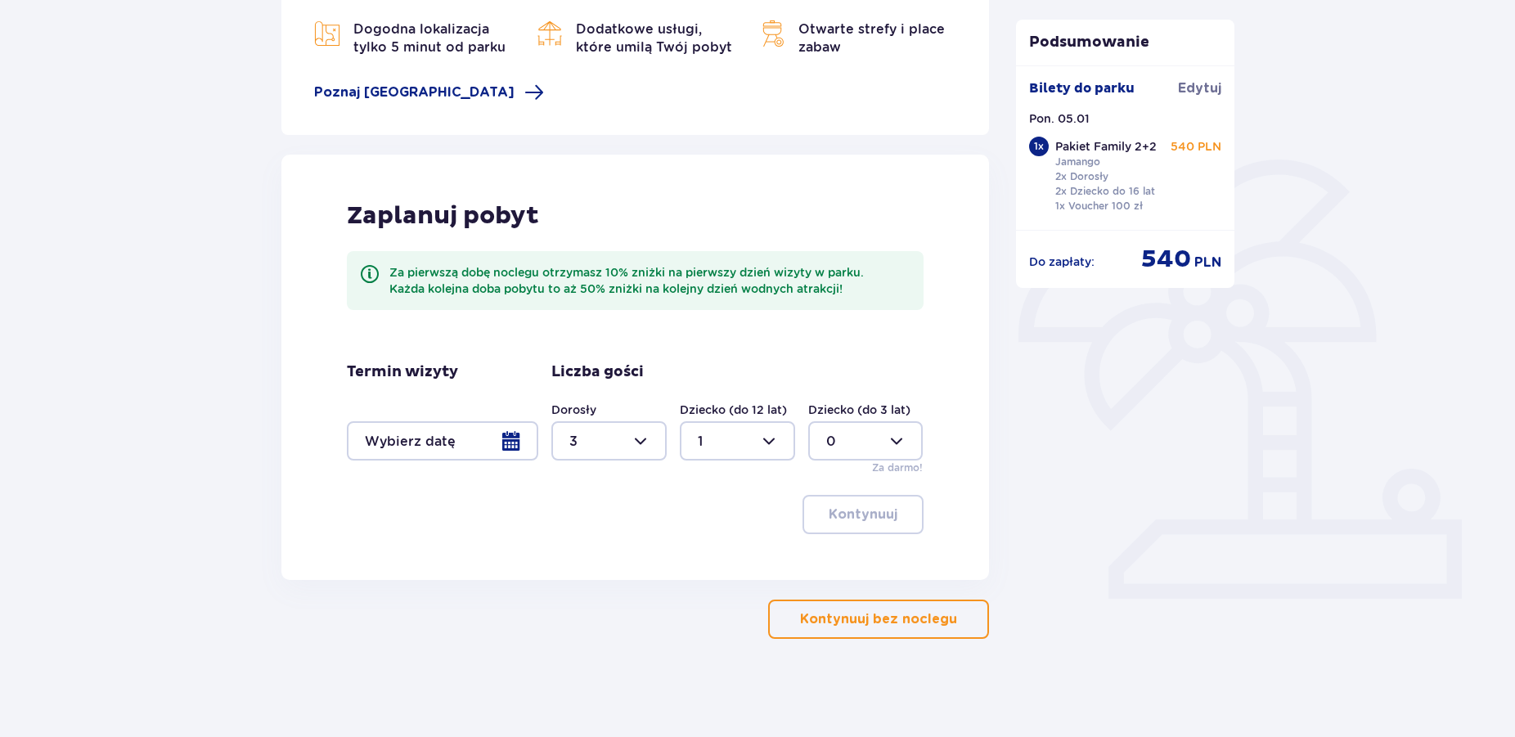
click at [520, 440] on div at bounding box center [442, 440] width 191 height 39
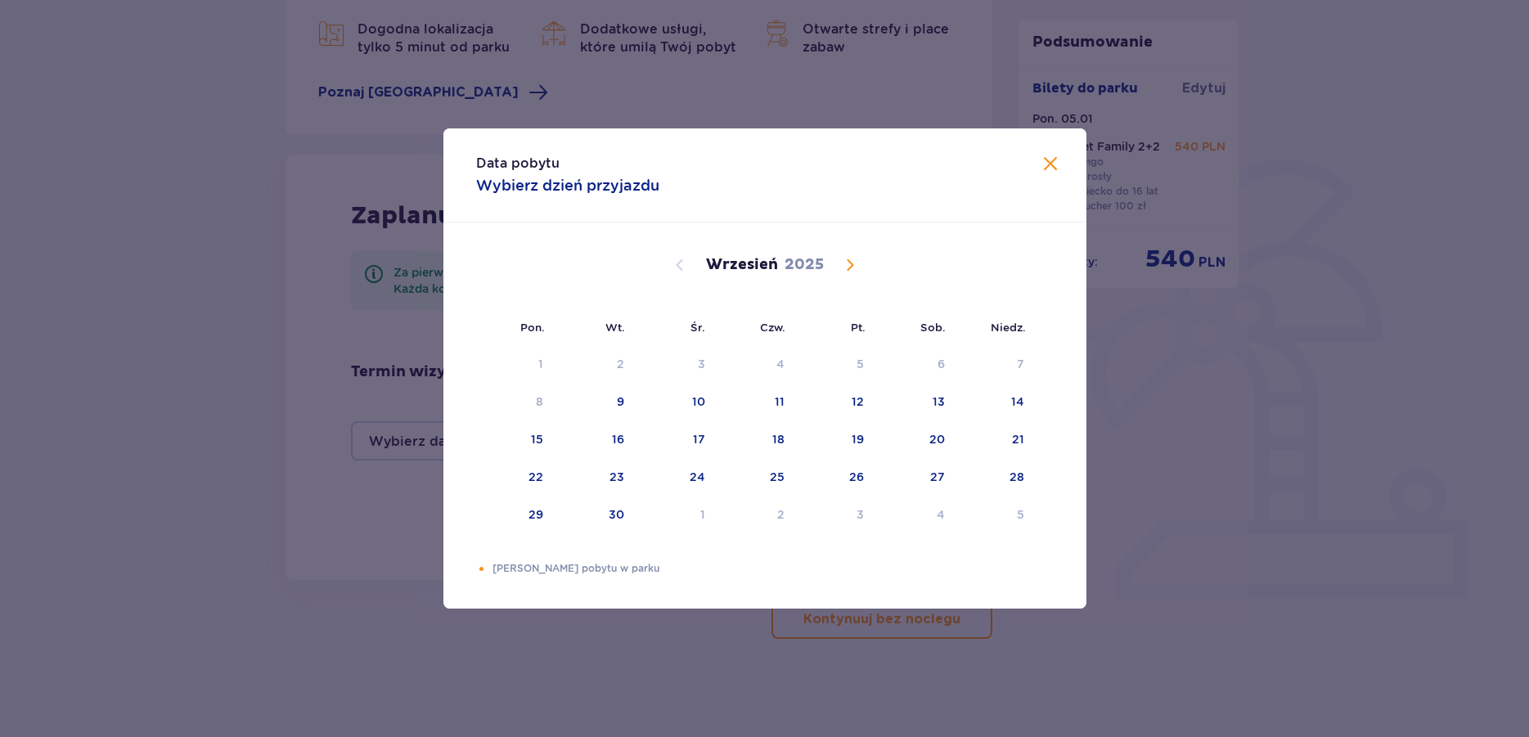
click at [853, 268] on span "Calendar" at bounding box center [850, 265] width 20 height 20
click at [846, 268] on span "Calendar" at bounding box center [850, 265] width 20 height 20
click at [846, 266] on span "Calendar" at bounding box center [850, 265] width 20 height 20
click at [531, 394] on div "5" at bounding box center [515, 403] width 79 height 36
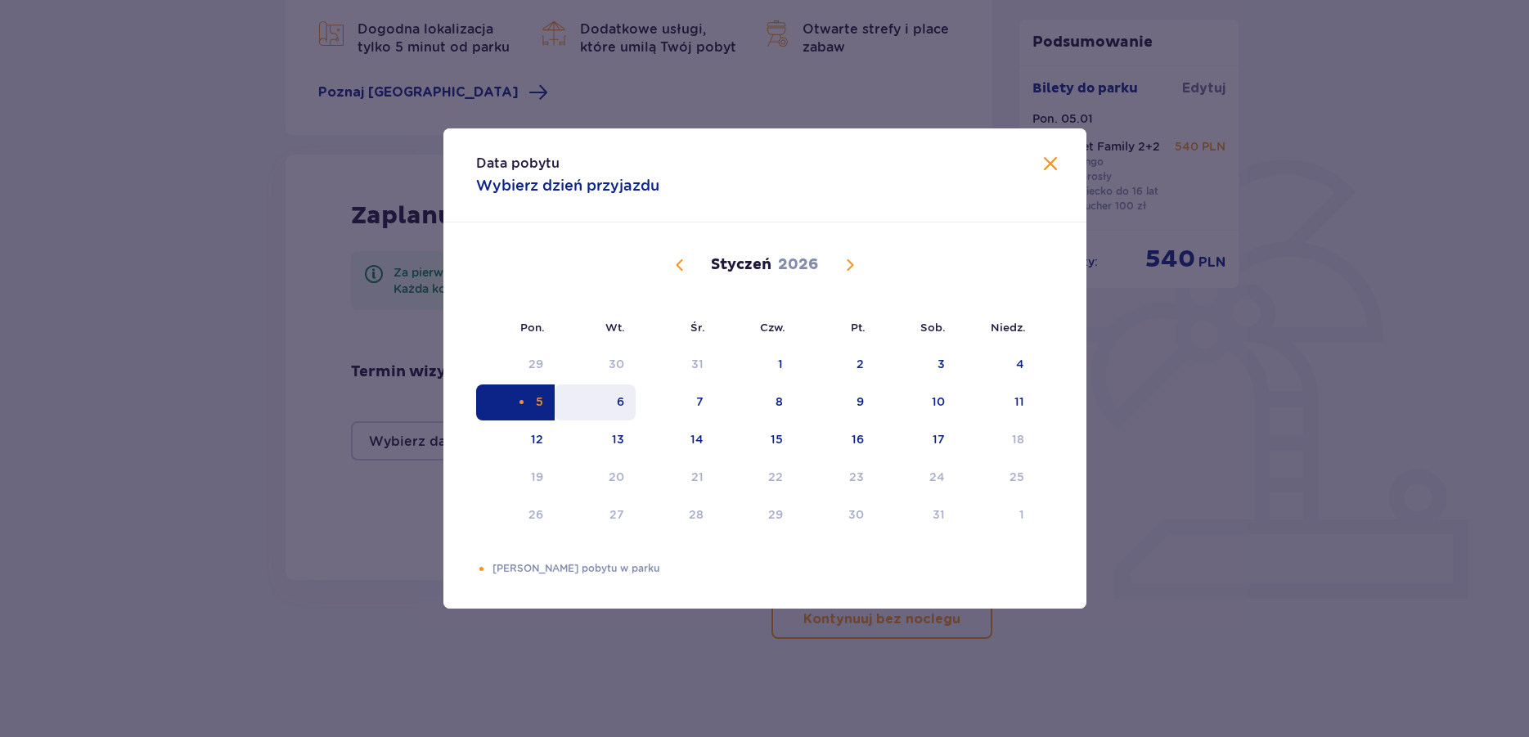
click at [614, 399] on div "6" at bounding box center [595, 403] width 81 height 36
type input "05.01.26 - 06.01.26"
type input "0"
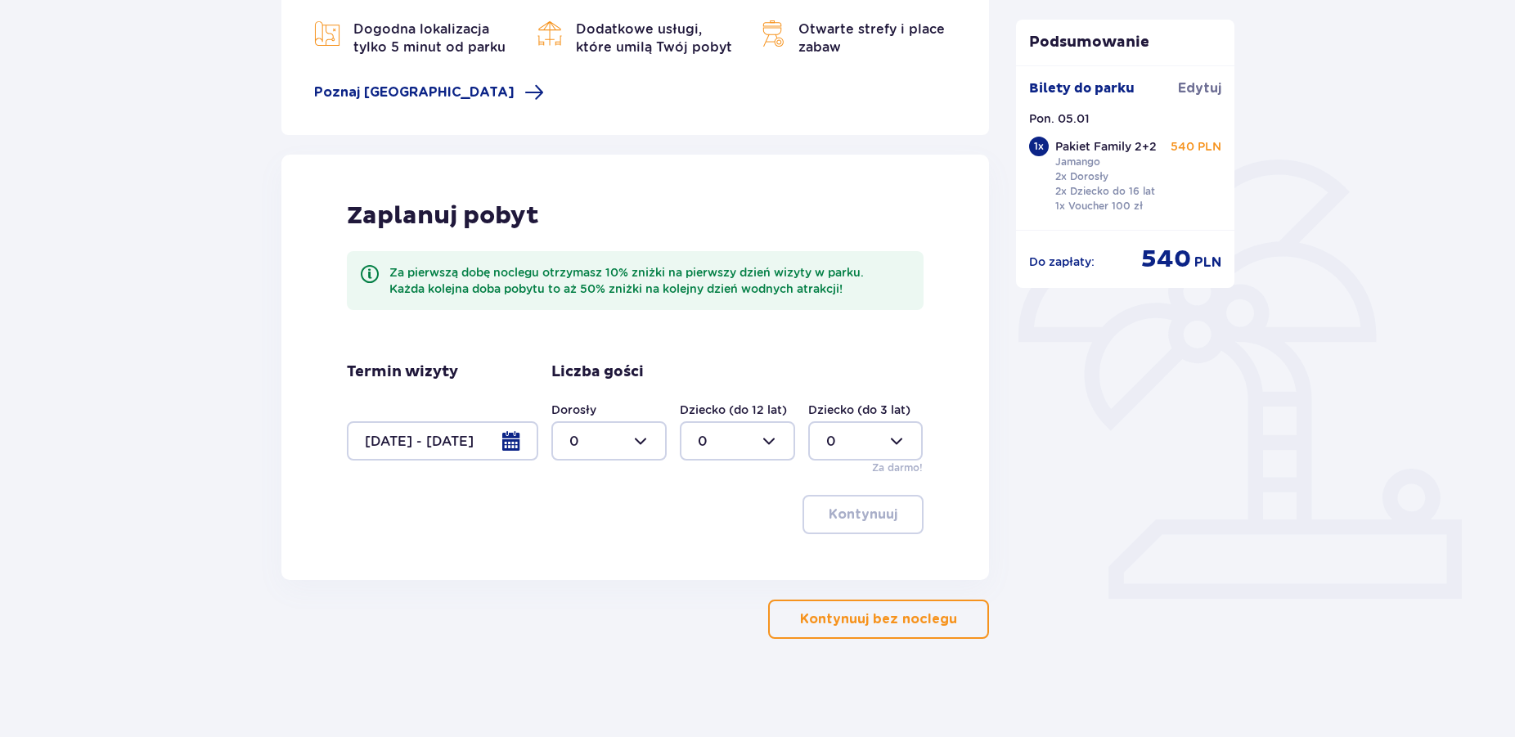
click at [629, 434] on div at bounding box center [608, 440] width 115 height 39
drag, startPoint x: 583, startPoint y: 593, endPoint x: 688, endPoint y: 459, distance: 170.2
click at [579, 588] on div "3" at bounding box center [608, 594] width 79 height 18
type input "3"
click at [748, 431] on div at bounding box center [737, 440] width 115 height 39
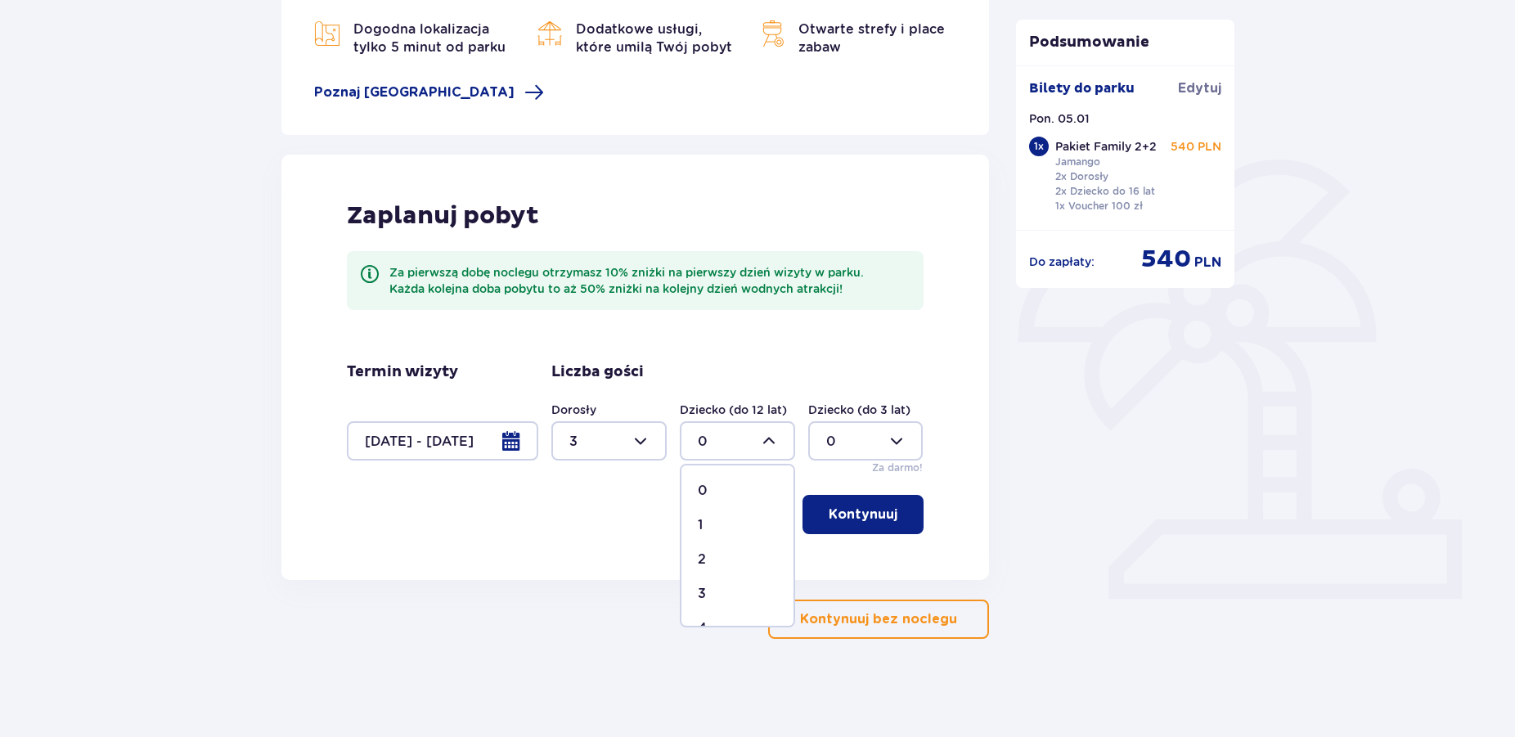
click at [715, 521] on div "1" at bounding box center [737, 525] width 79 height 18
type input "1"
click at [886, 514] on button "Kontynuuj" at bounding box center [863, 514] width 121 height 39
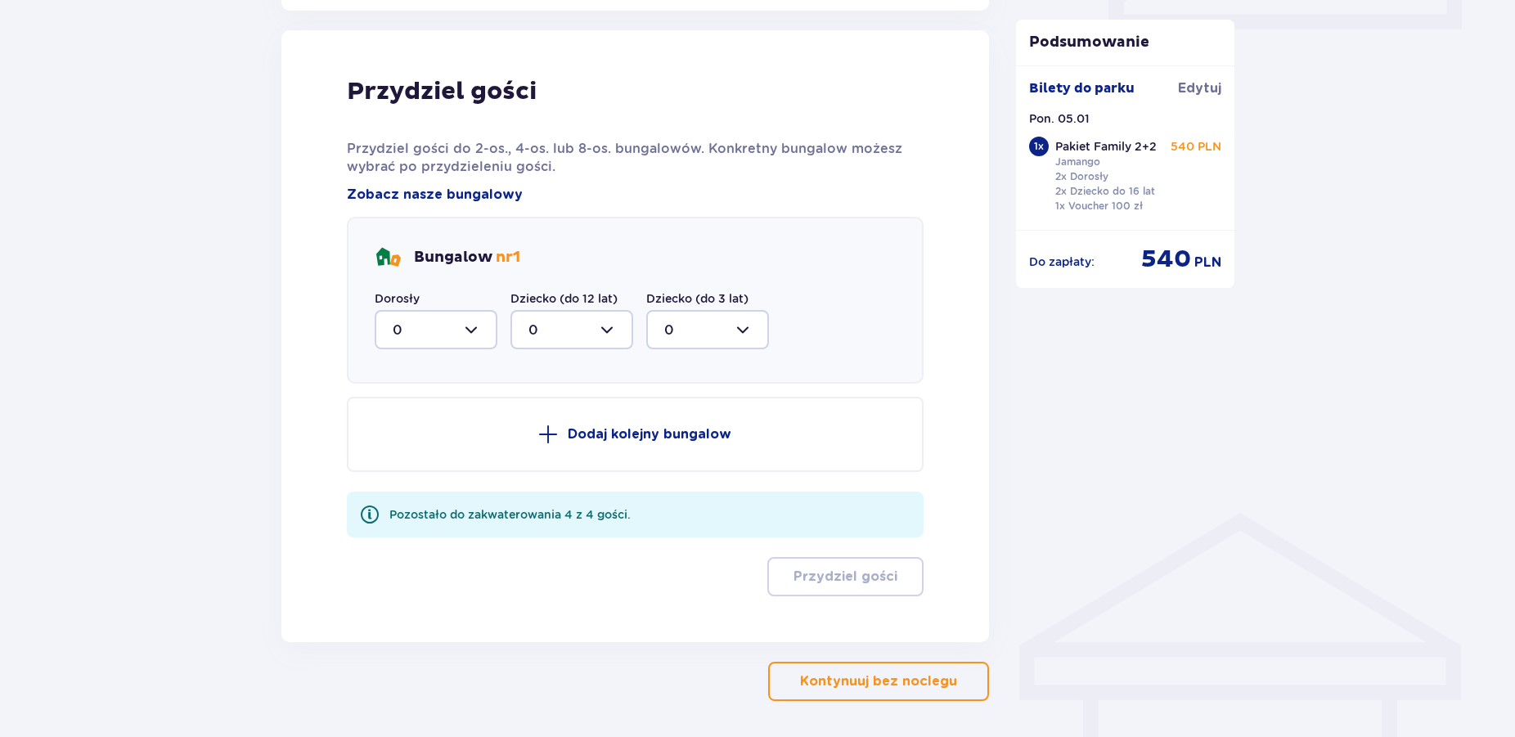
scroll to position [826, 0]
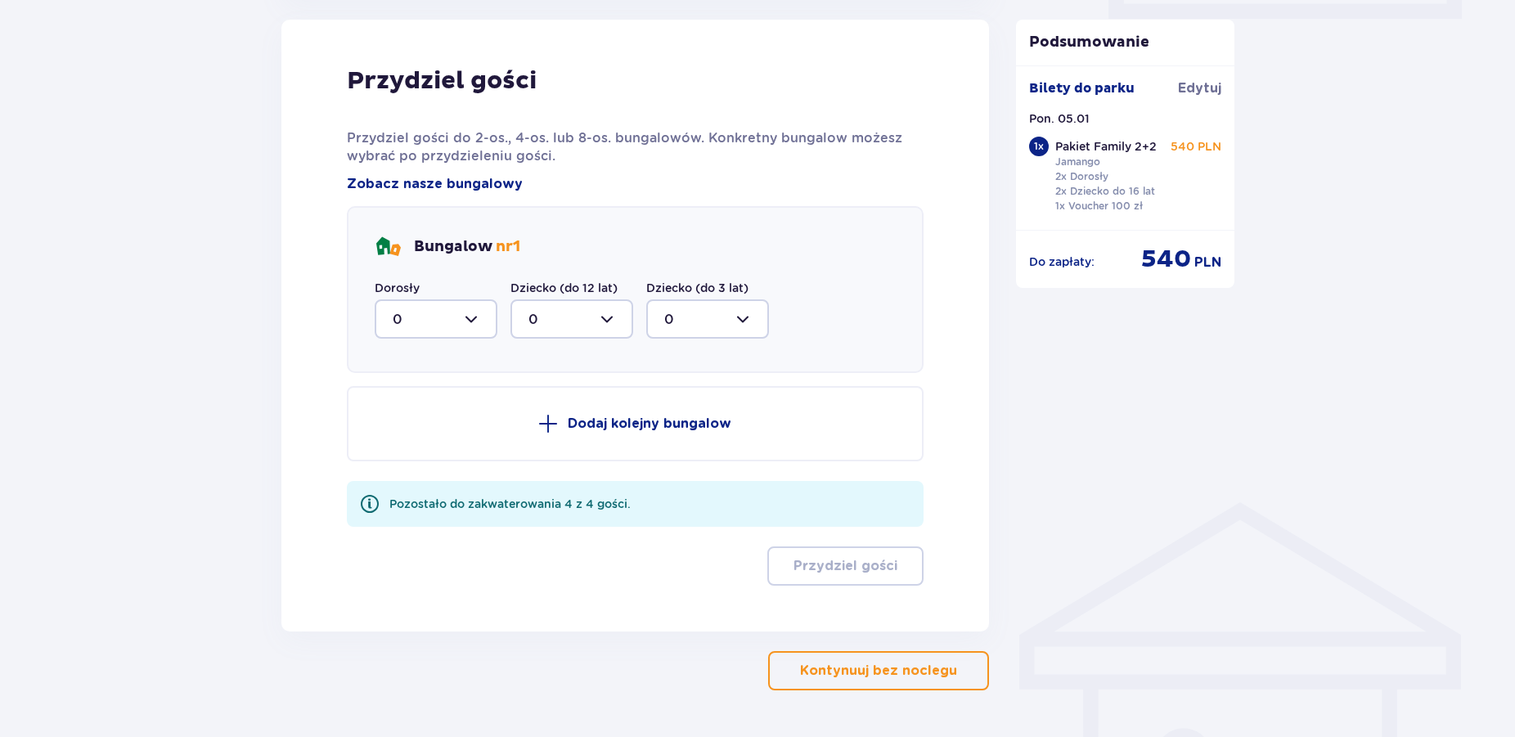
click at [486, 317] on div at bounding box center [436, 318] width 123 height 39
click at [431, 468] on div "3" at bounding box center [436, 472] width 87 height 18
type input "3"
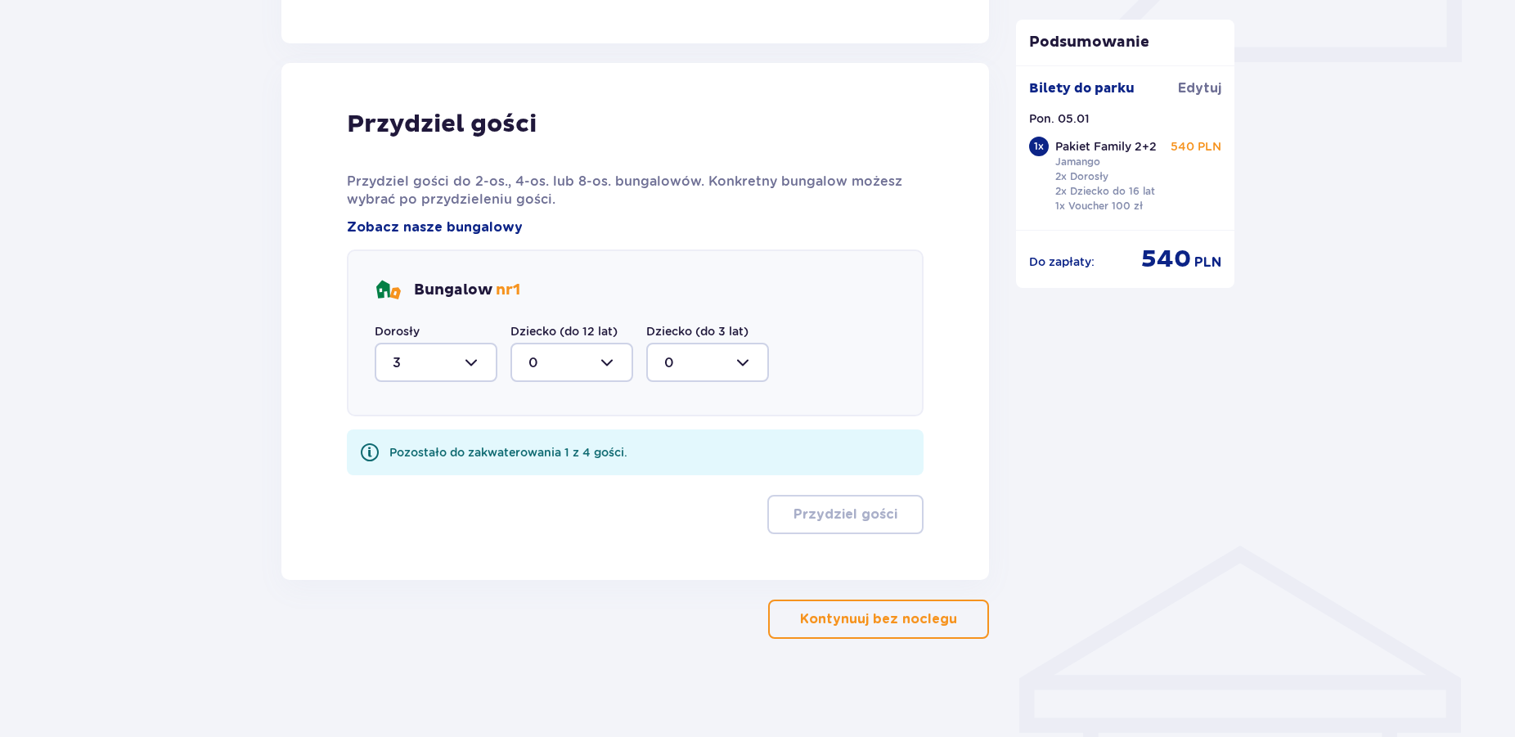
click at [578, 362] on div at bounding box center [572, 362] width 123 height 39
click at [553, 434] on span "1" at bounding box center [571, 447] width 119 height 34
type input "1"
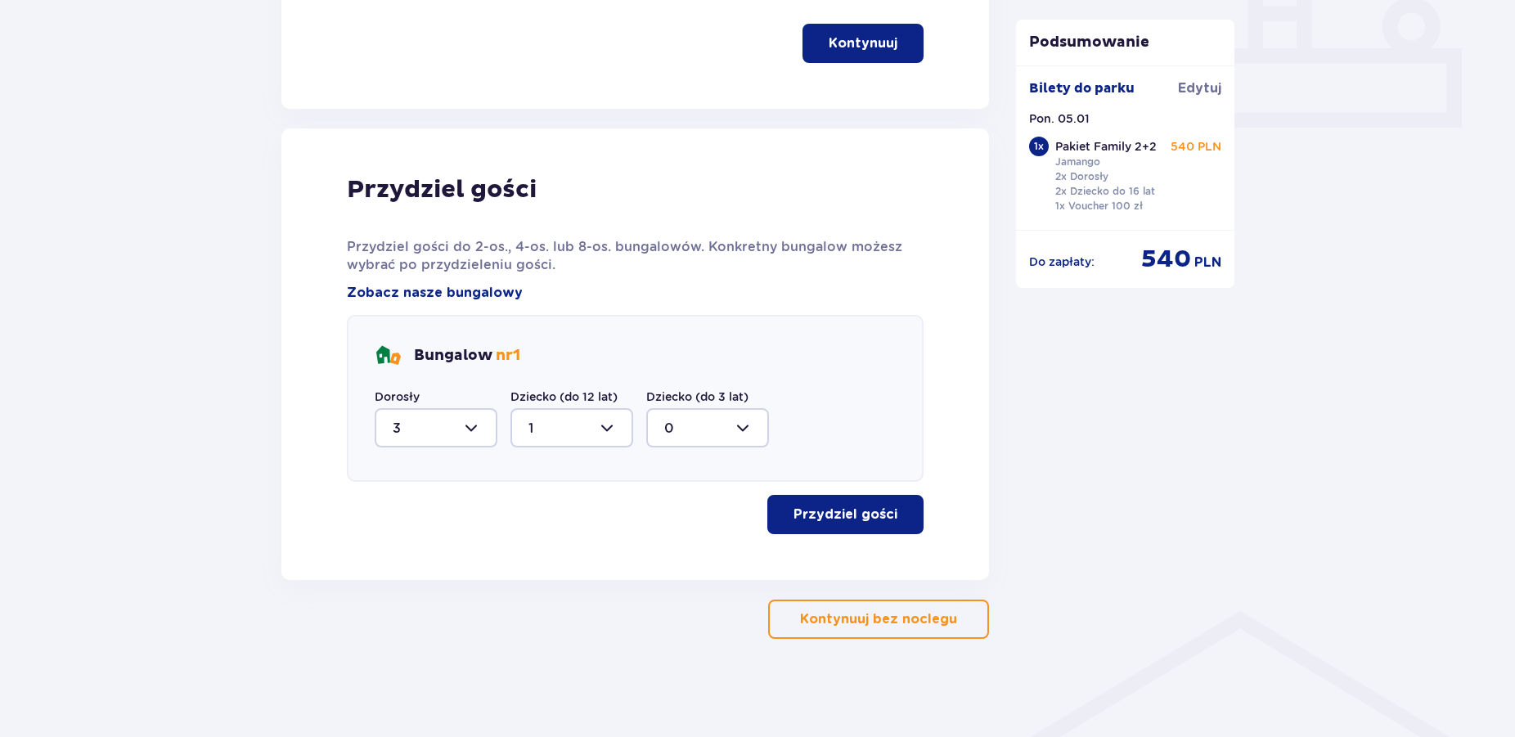
scroll to position [718, 0]
click at [850, 517] on p "Przydziel gości" at bounding box center [846, 515] width 104 height 18
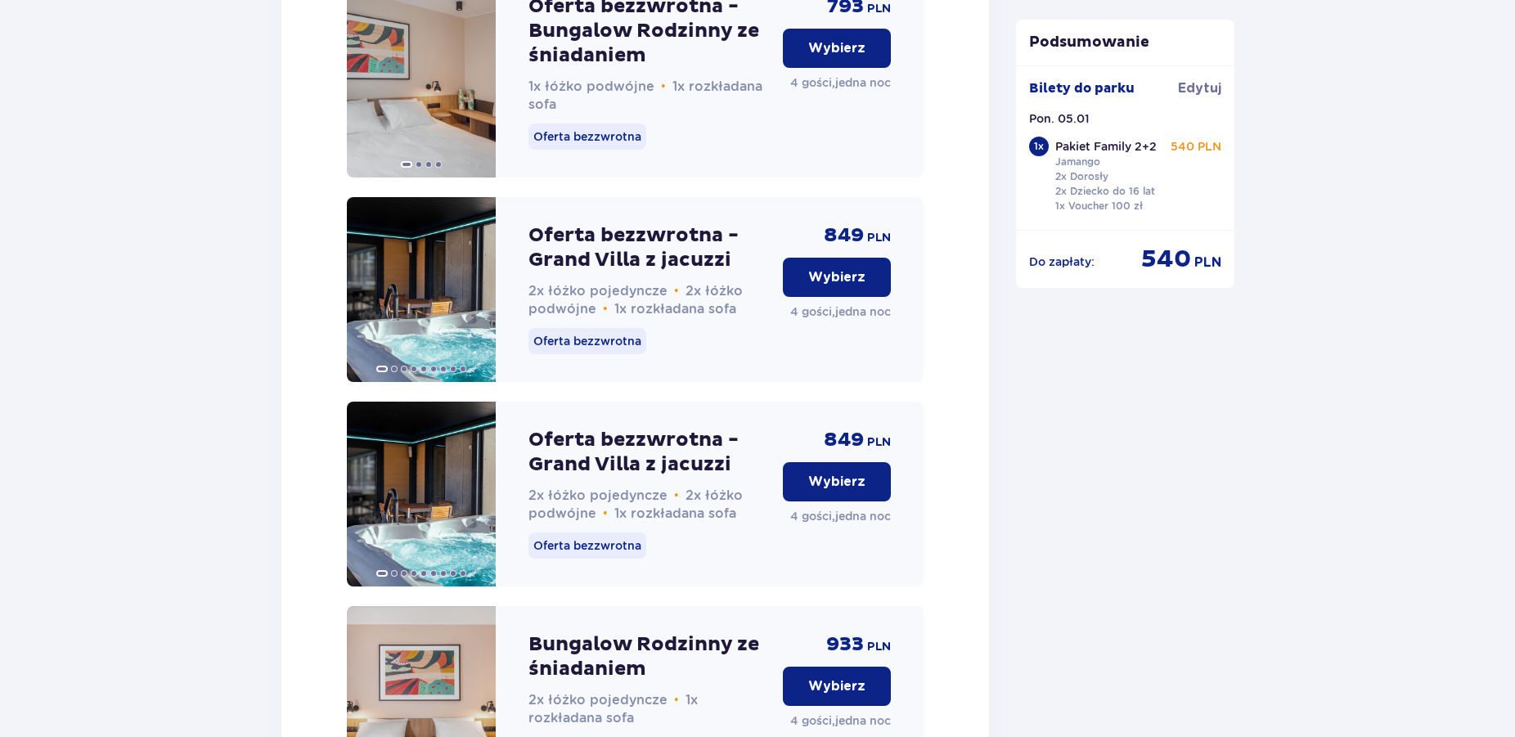
scroll to position [2550, 0]
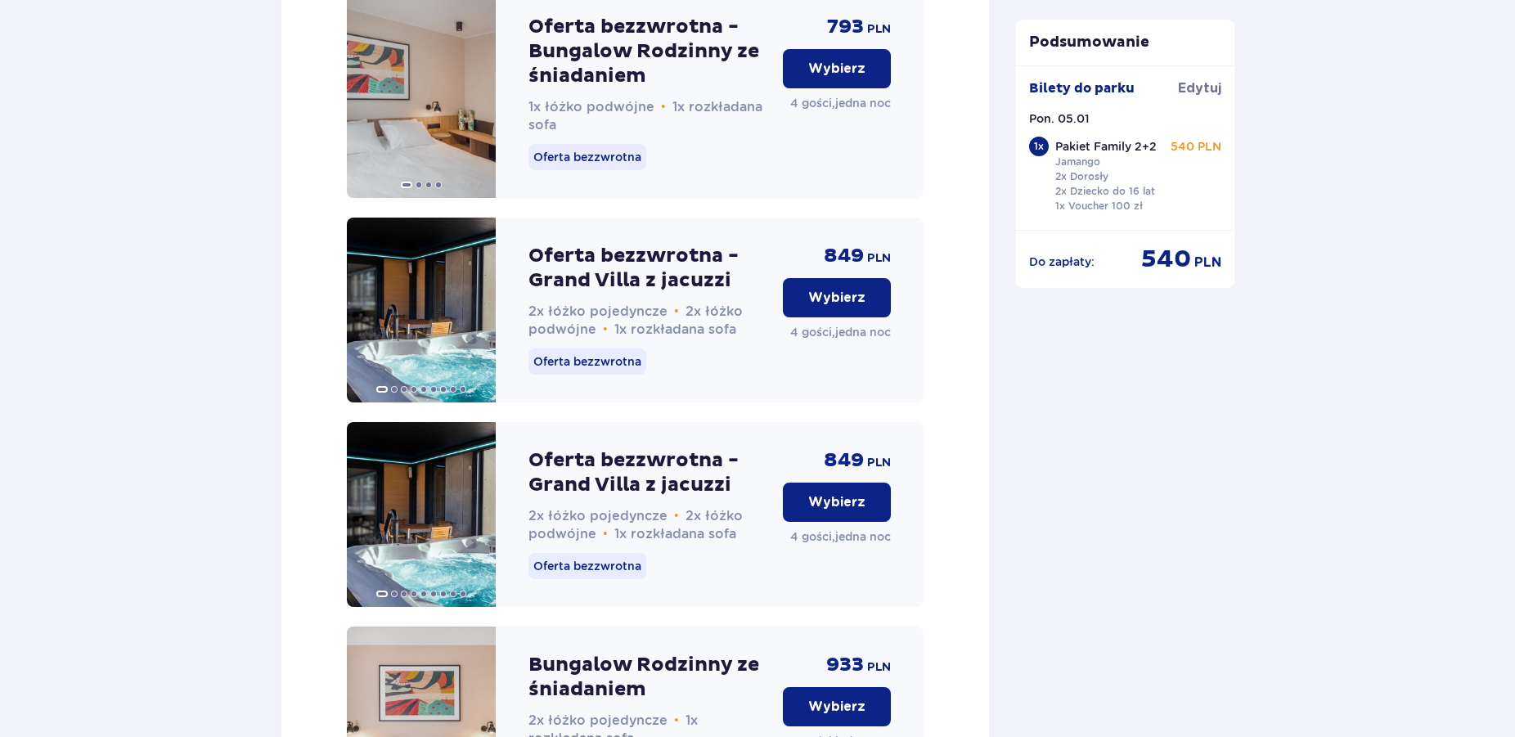
drag, startPoint x: 1511, startPoint y: 463, endPoint x: 1528, endPoint y: 127, distance: 336.7
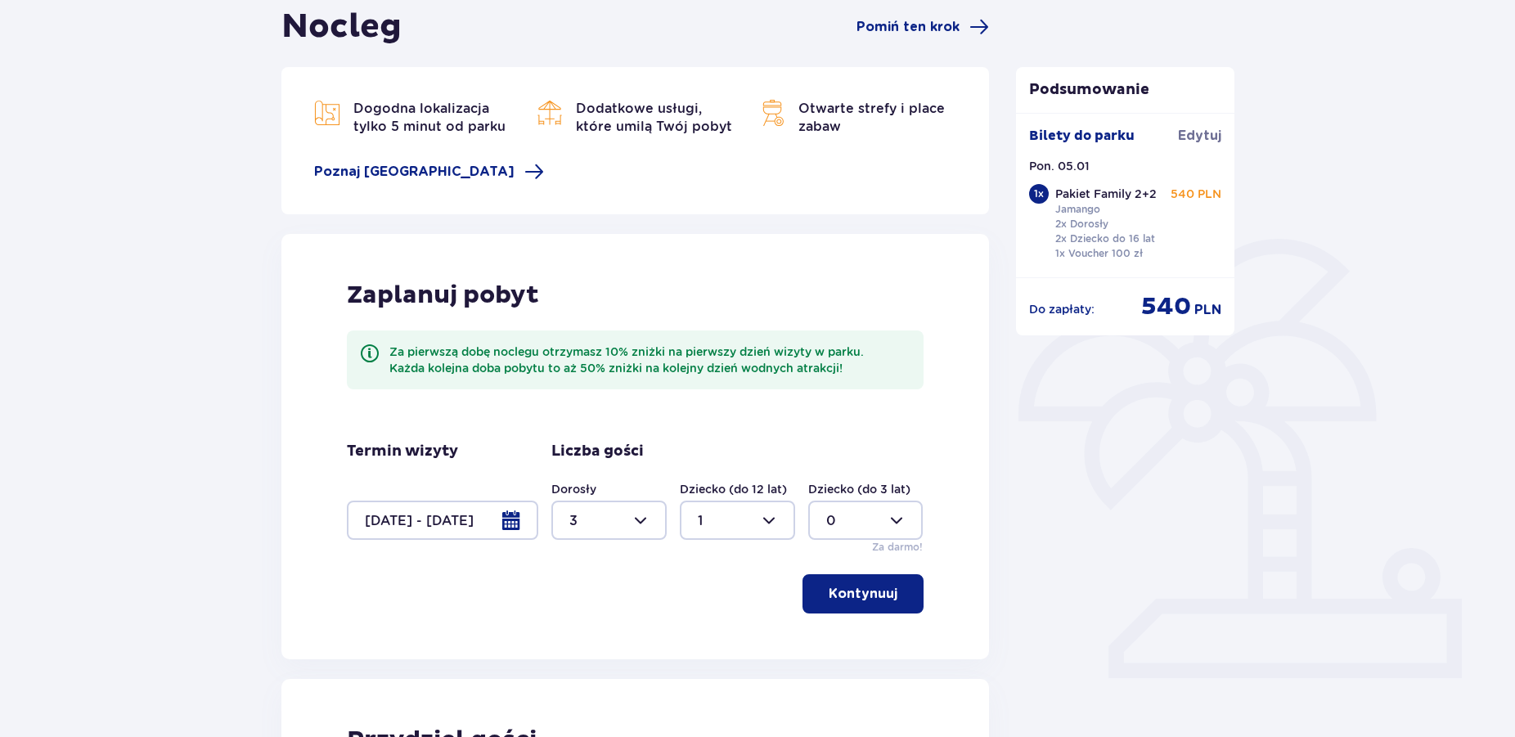
scroll to position [0, 0]
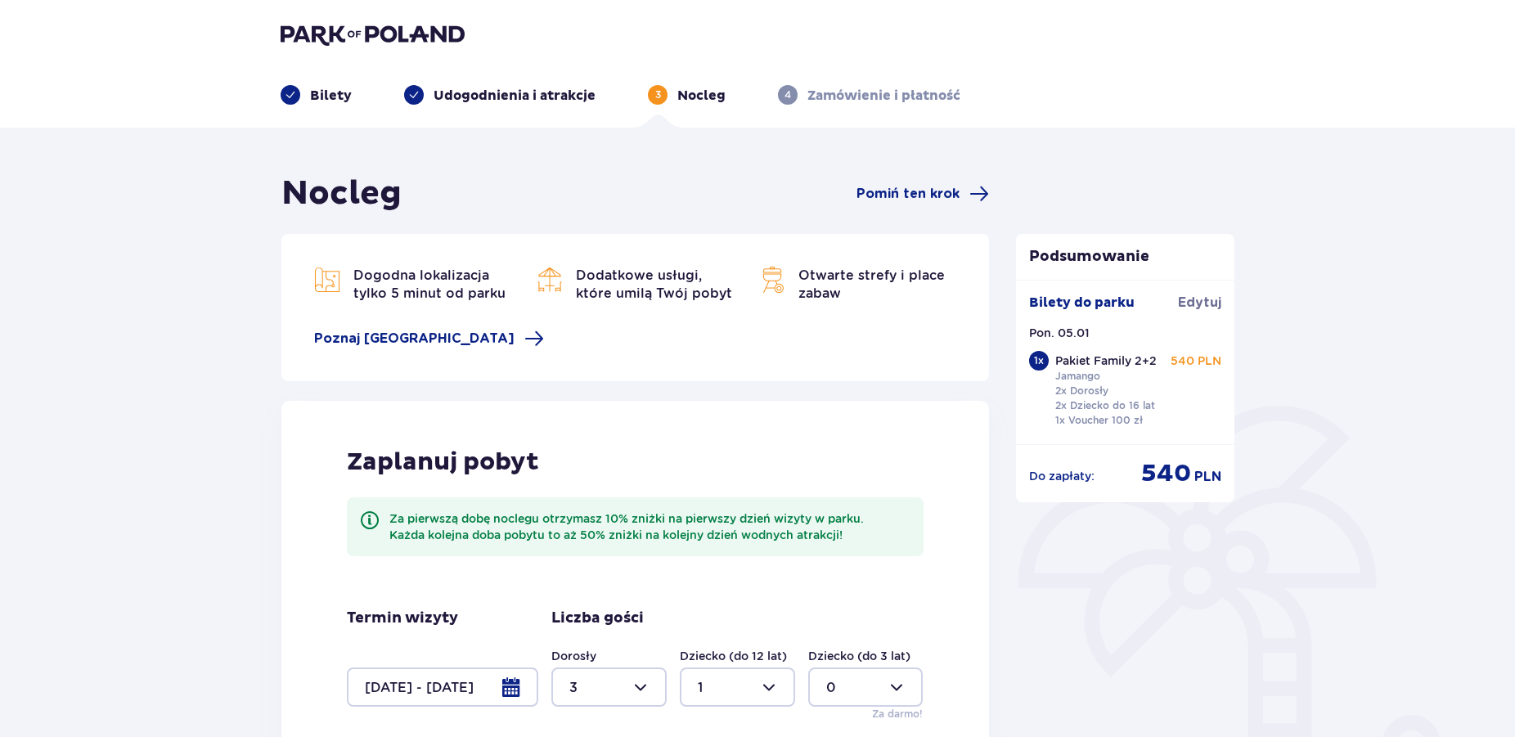
click at [406, 27] on img at bounding box center [373, 34] width 184 height 23
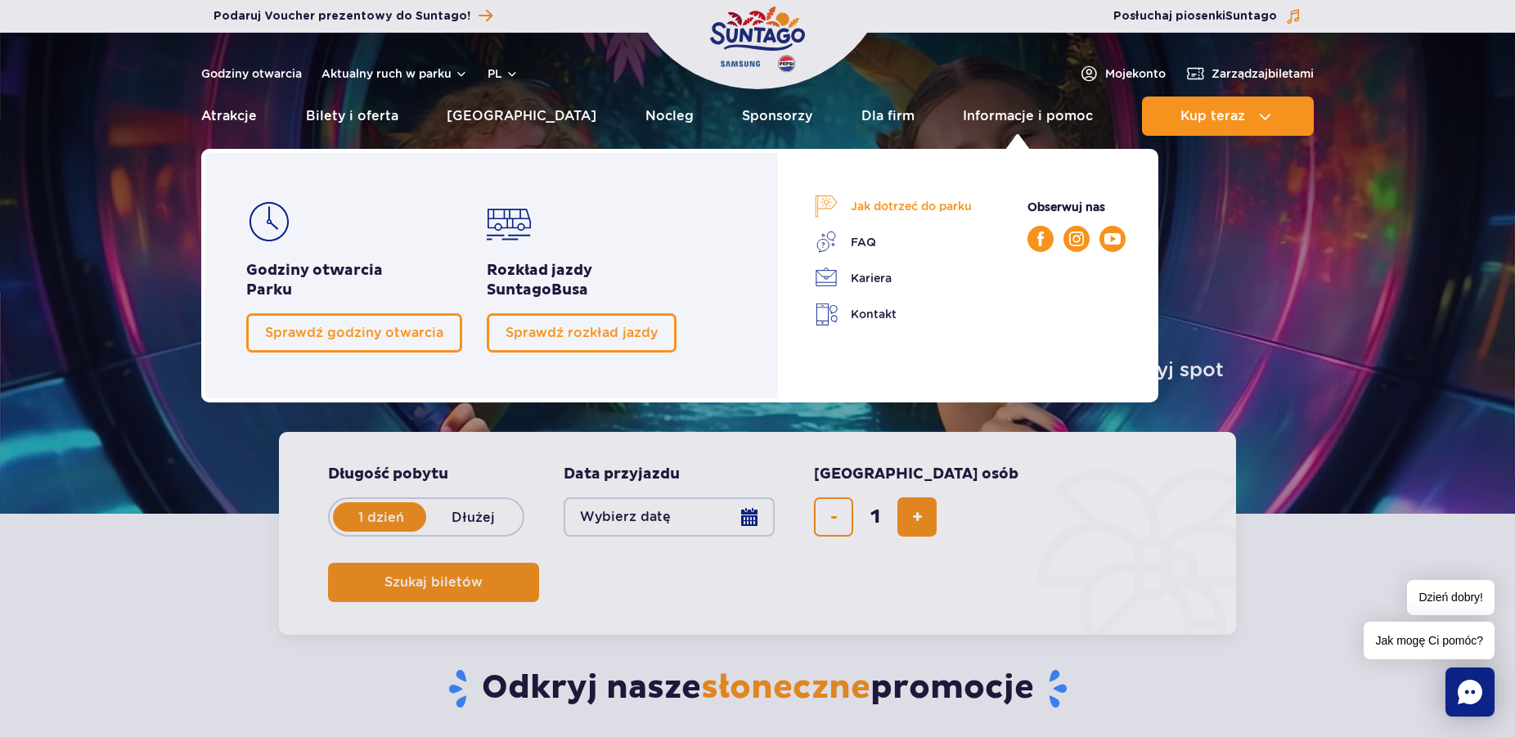
click at [943, 196] on link "Jak dotrzeć do parku" at bounding box center [893, 206] width 157 height 23
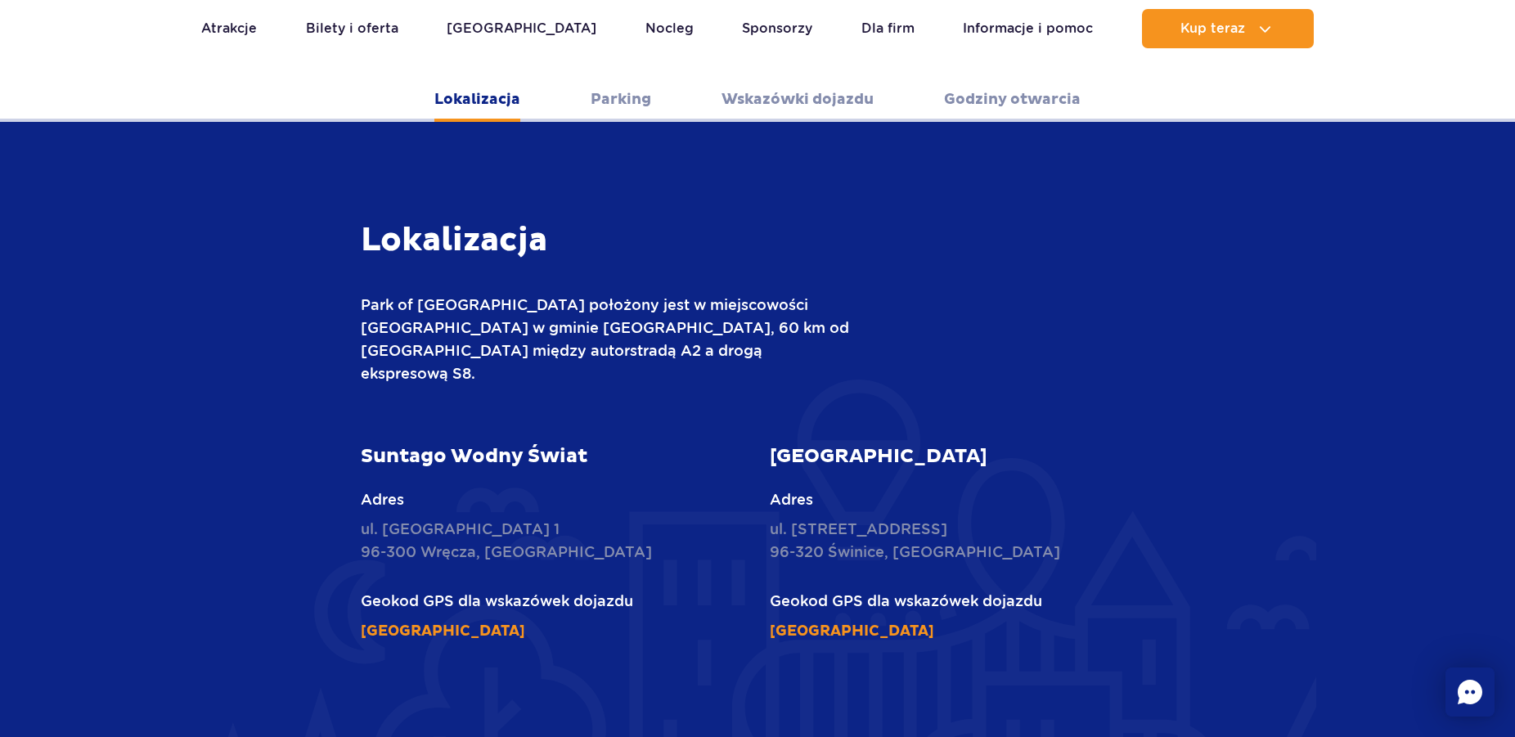
scroll to position [918, 0]
